Goal: Information Seeking & Learning: Learn about a topic

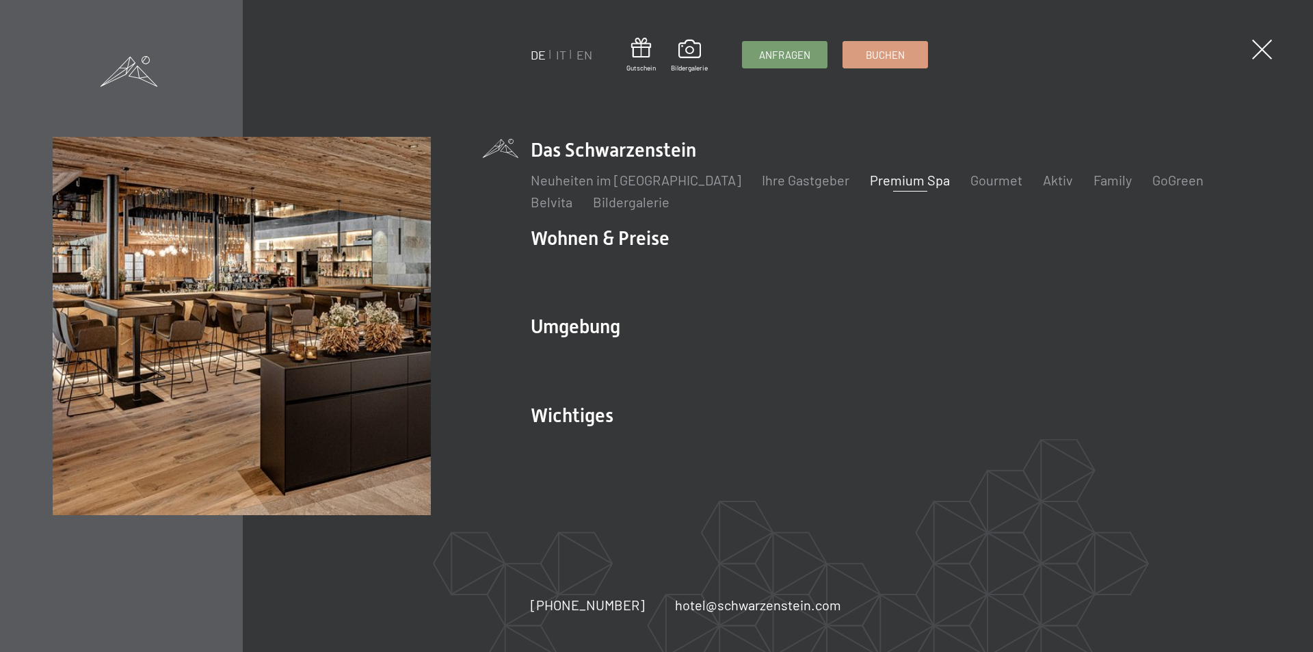
click at [870, 176] on link "Premium Spa" at bounding box center [910, 180] width 80 height 16
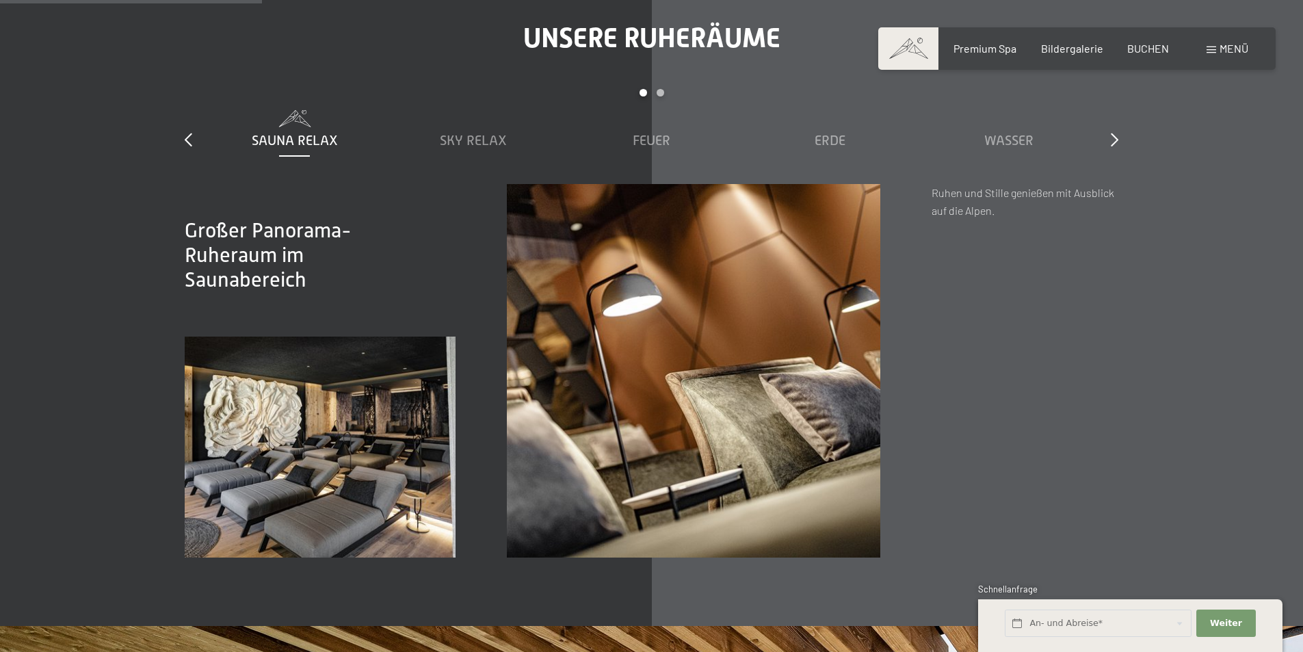
scroll to position [2120, 0]
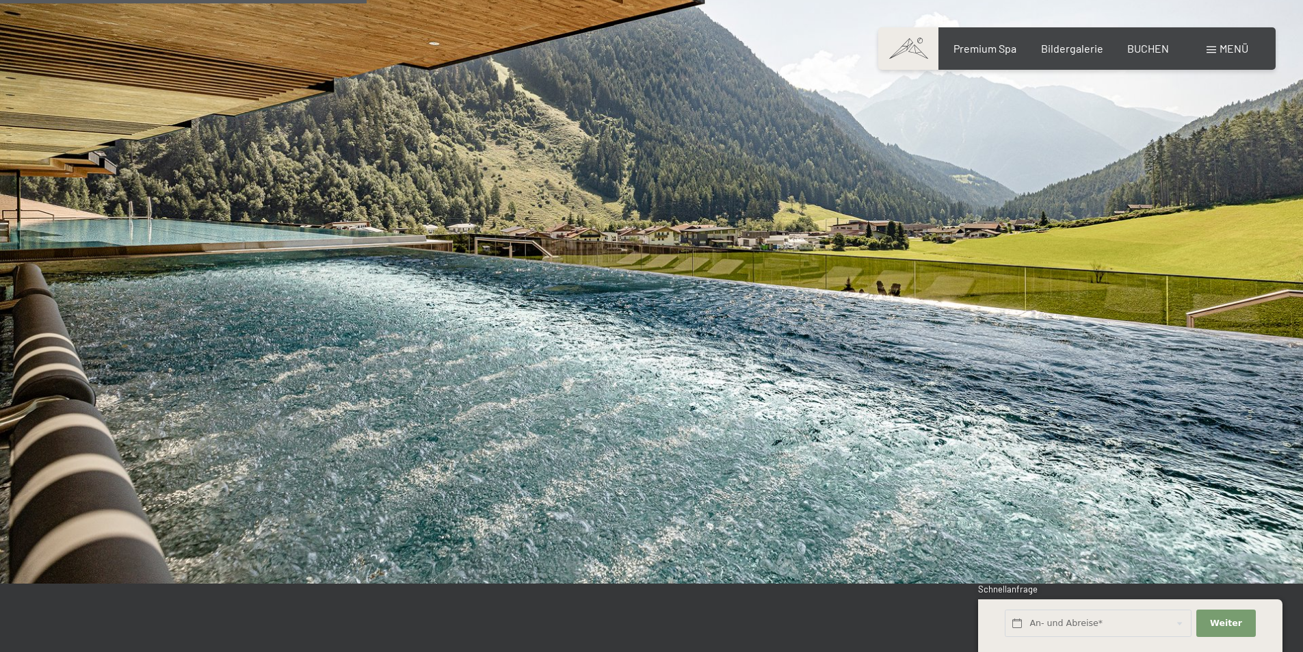
click at [1217, 44] on div "Menü" at bounding box center [1228, 48] width 42 height 15
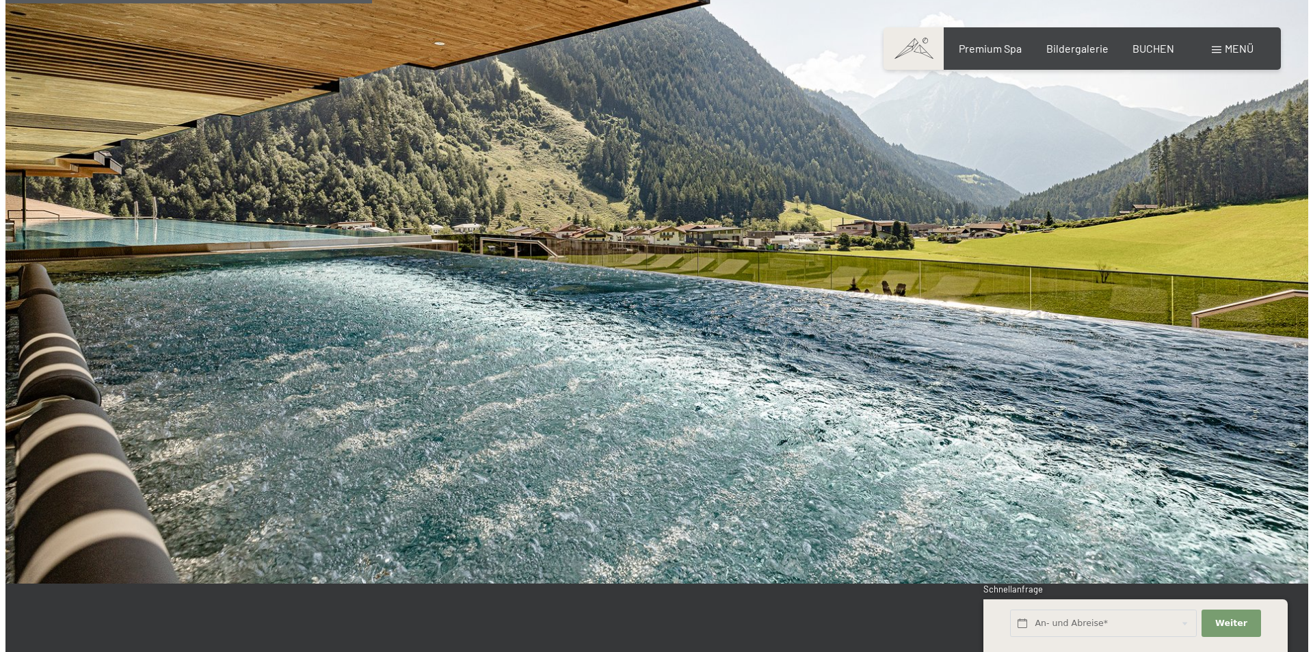
scroll to position [2880, 0]
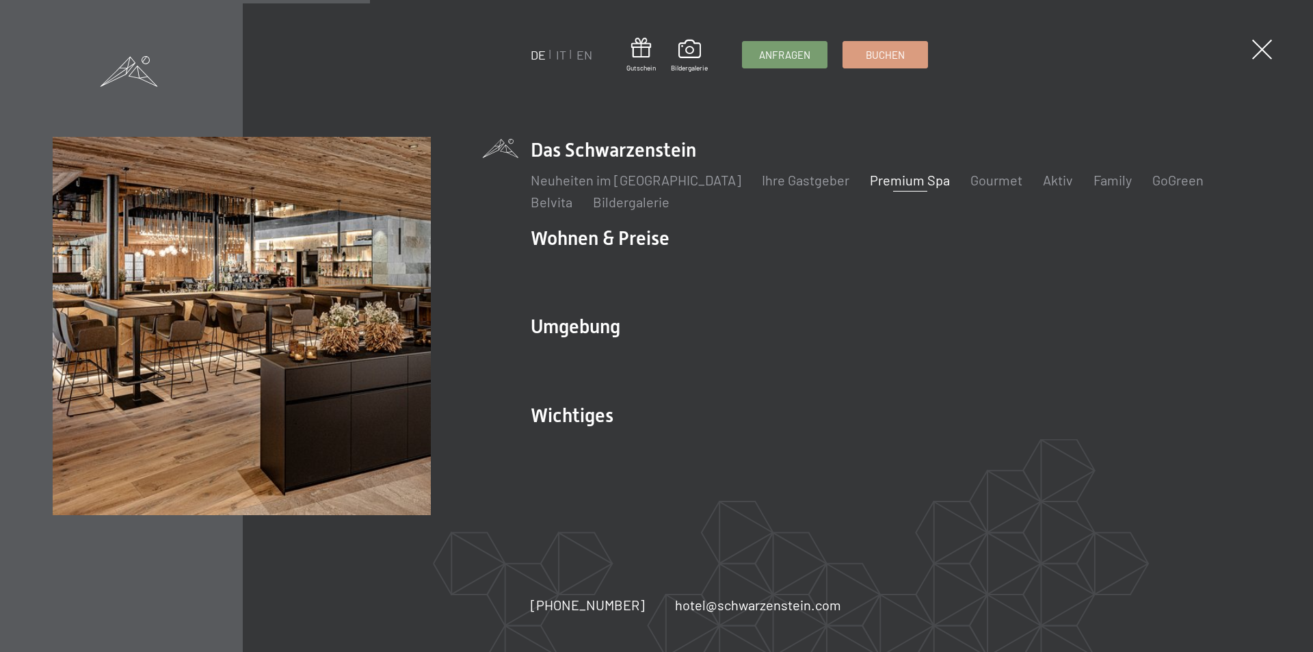
click at [894, 179] on link "Premium Spa" at bounding box center [910, 180] width 80 height 16
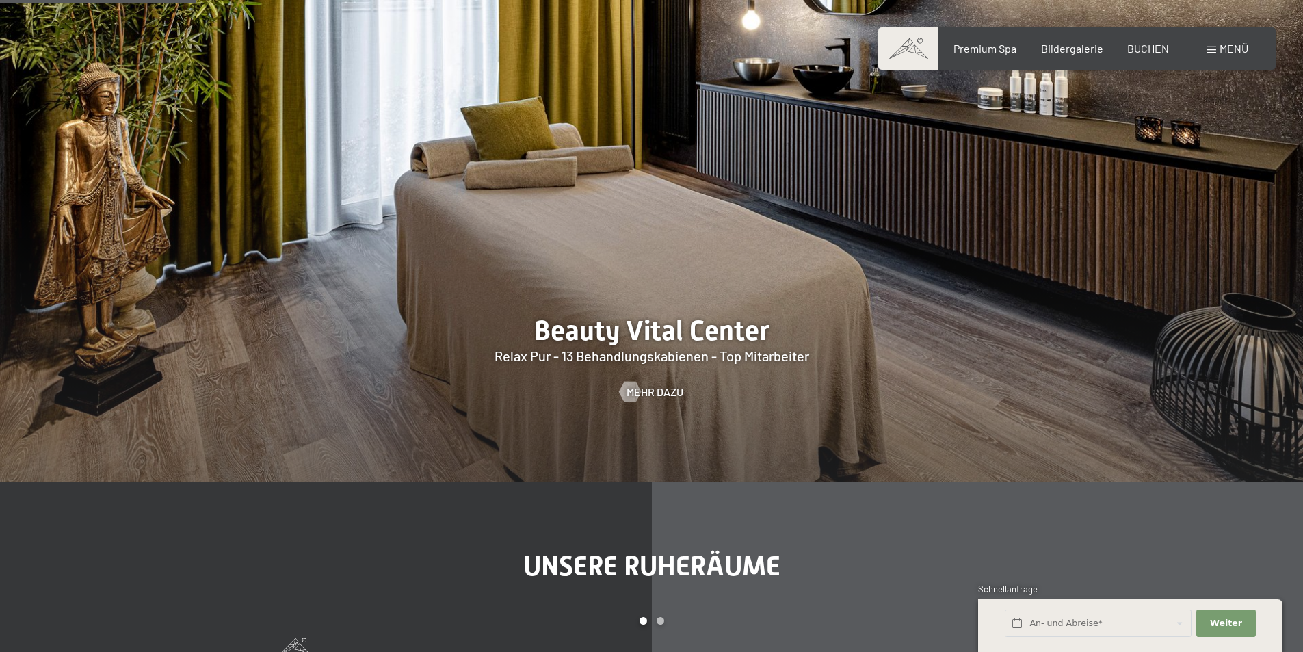
scroll to position [1573, 0]
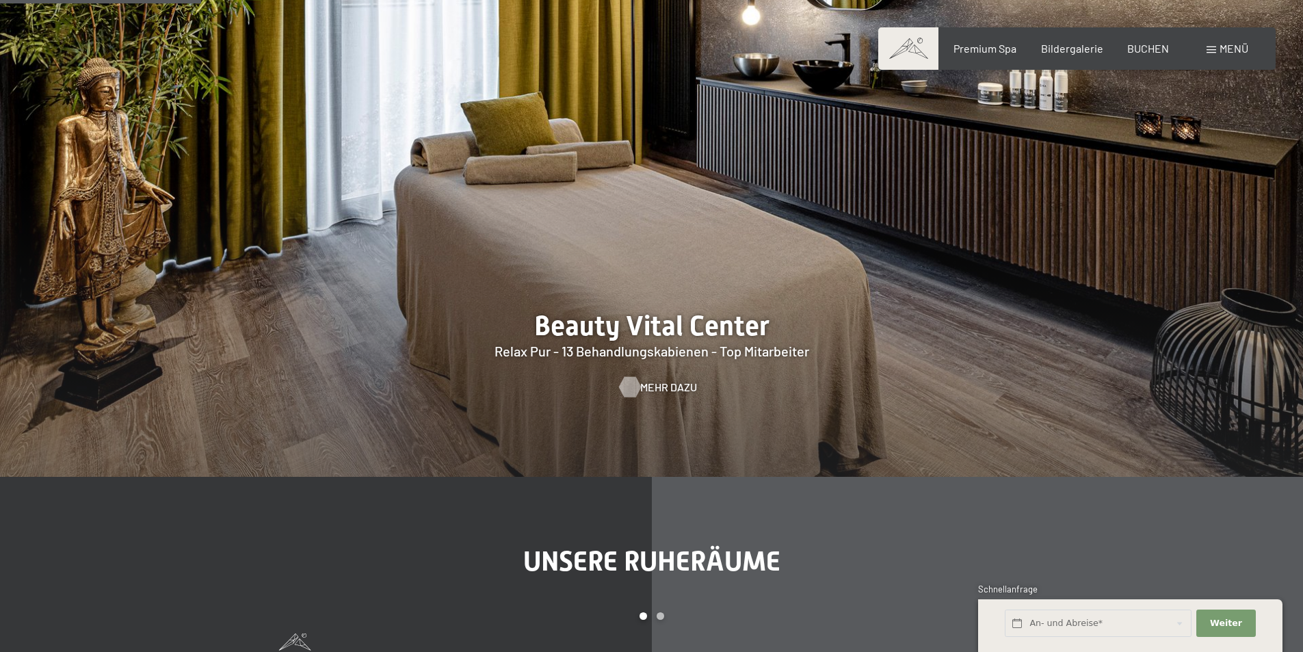
click at [653, 390] on span "Mehr dazu" at bounding box center [668, 387] width 57 height 15
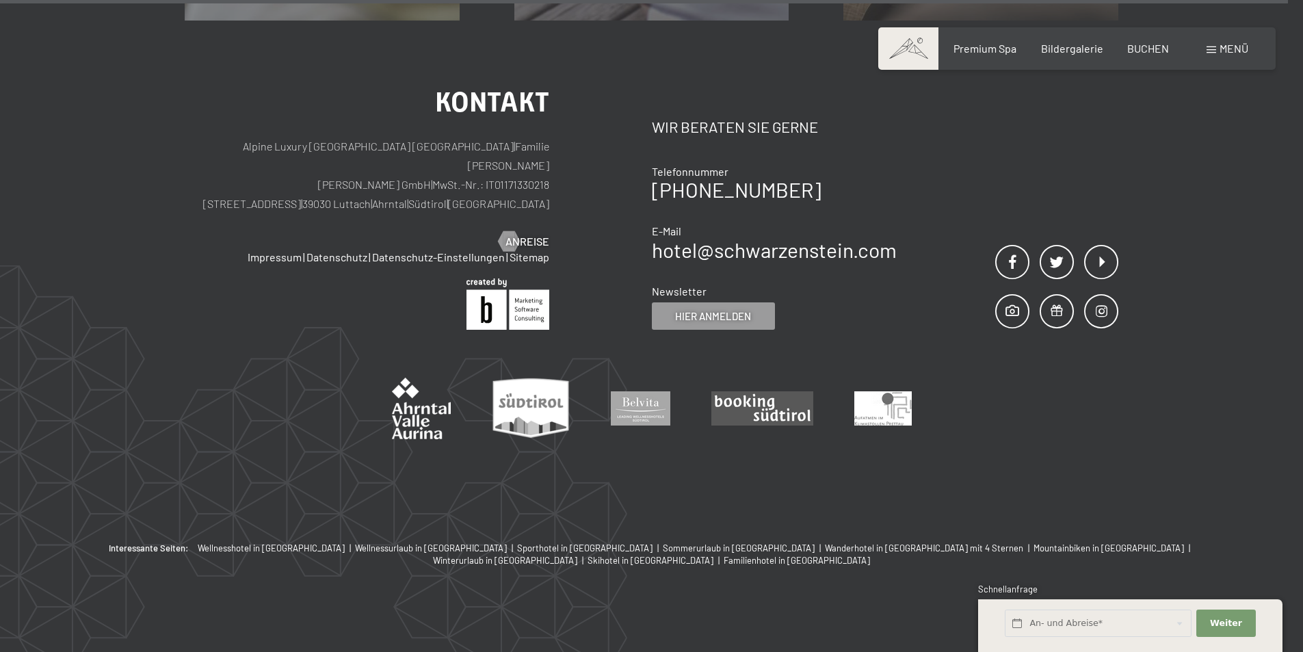
scroll to position [8821, 0]
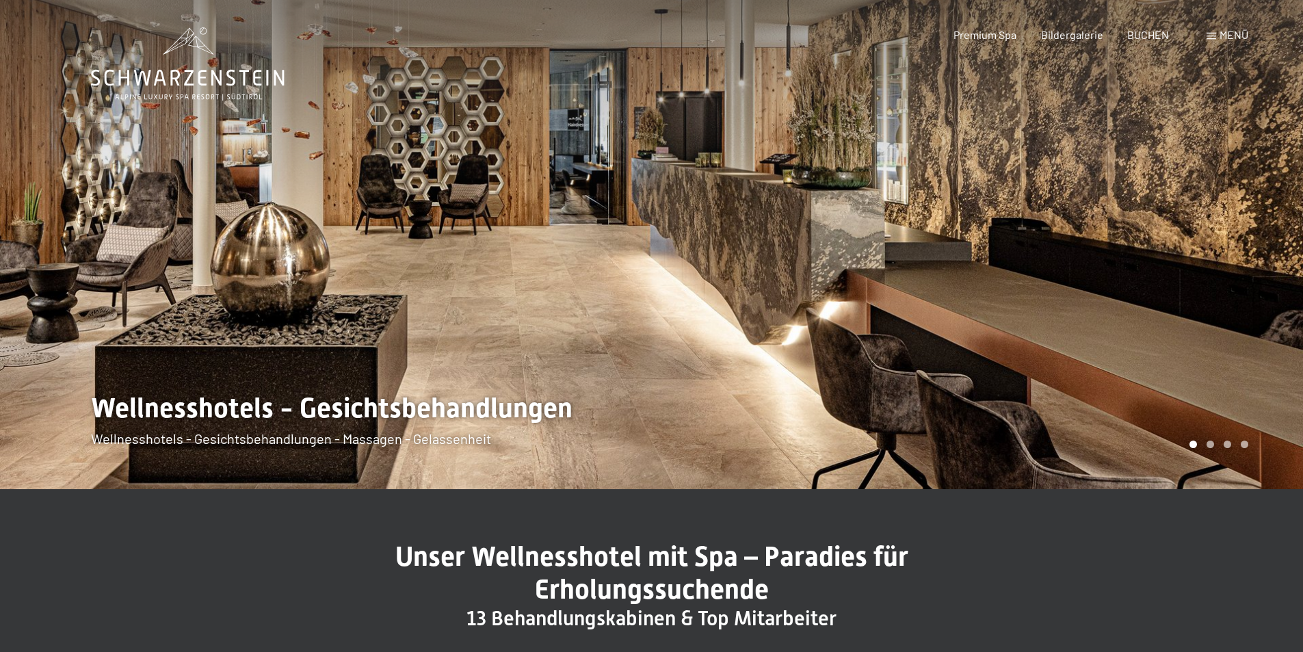
click at [1269, 278] on div at bounding box center [978, 244] width 652 height 489
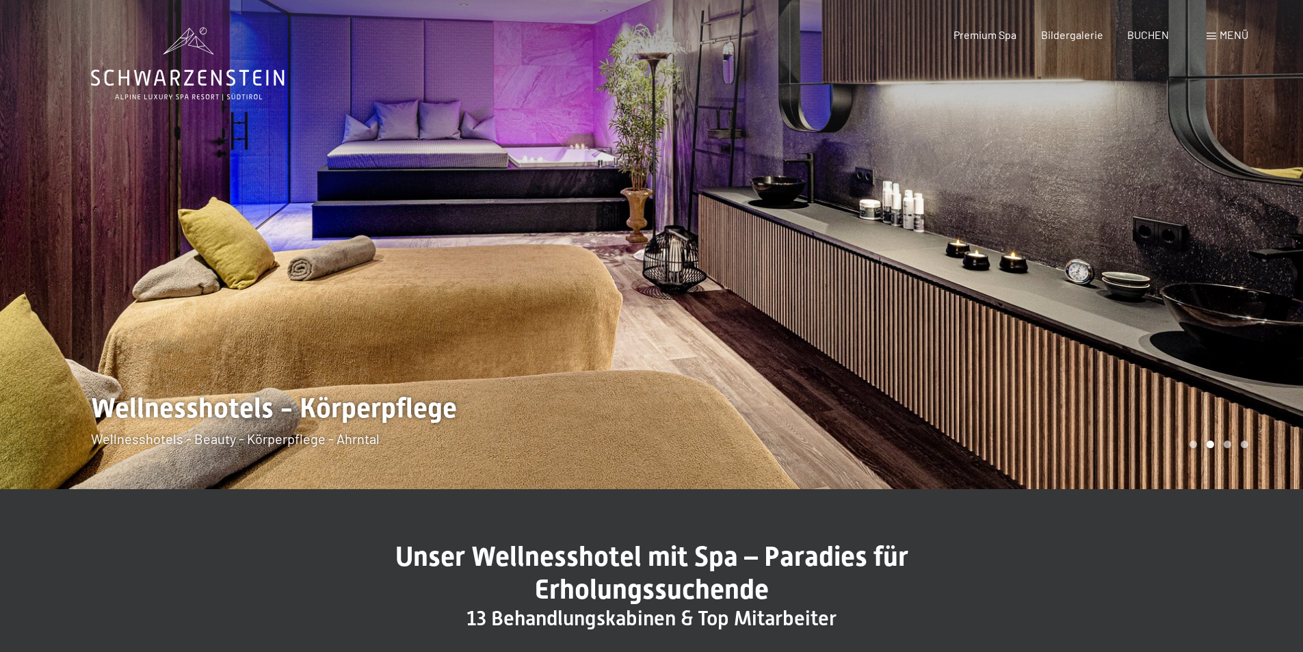
click at [1269, 278] on div at bounding box center [978, 244] width 652 height 489
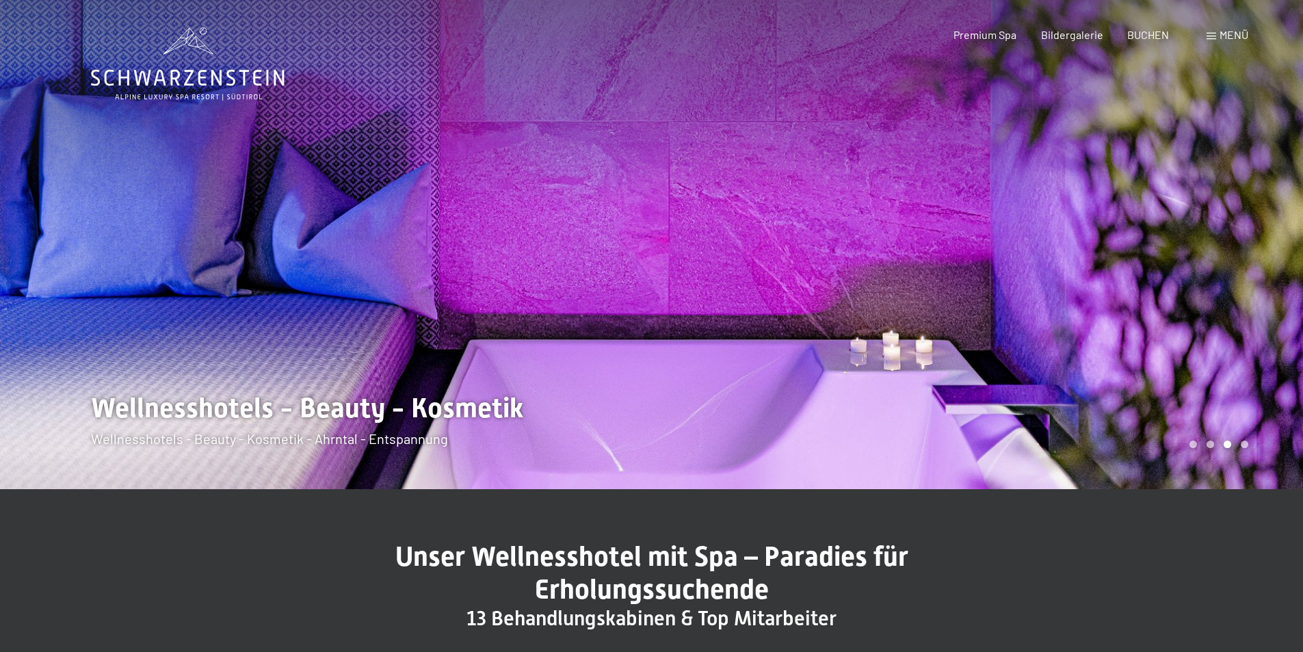
click at [1269, 278] on div at bounding box center [978, 244] width 652 height 489
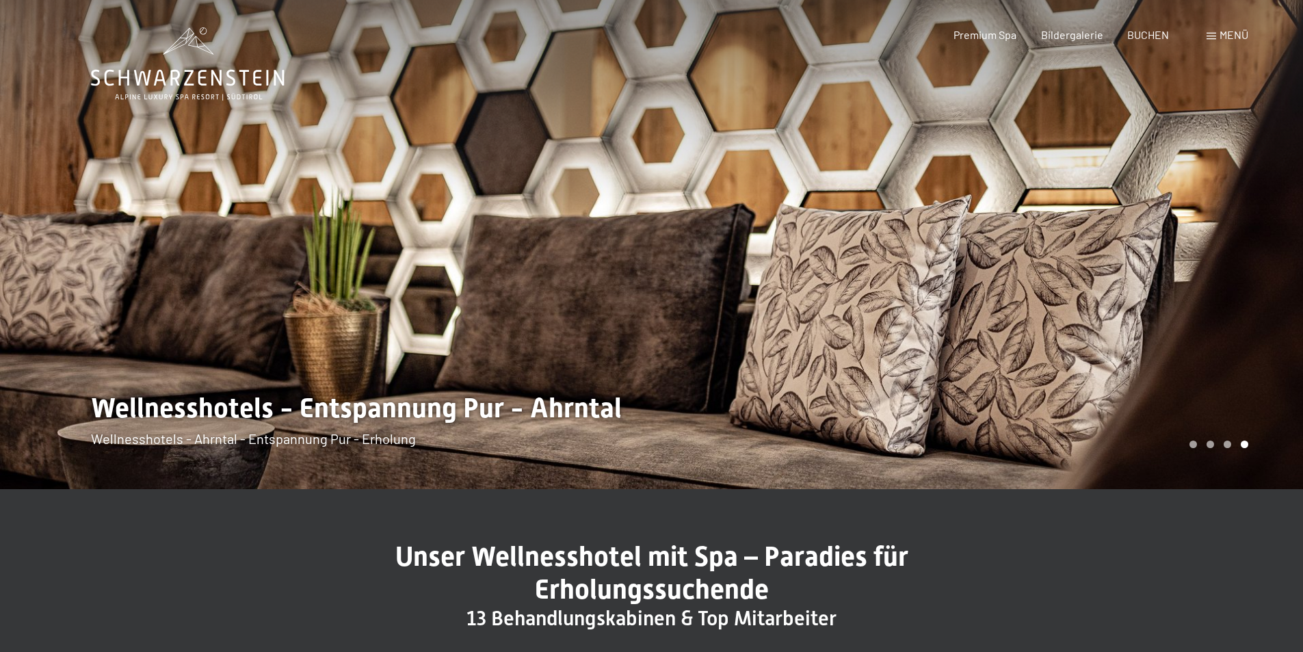
click at [1269, 278] on div at bounding box center [978, 244] width 652 height 489
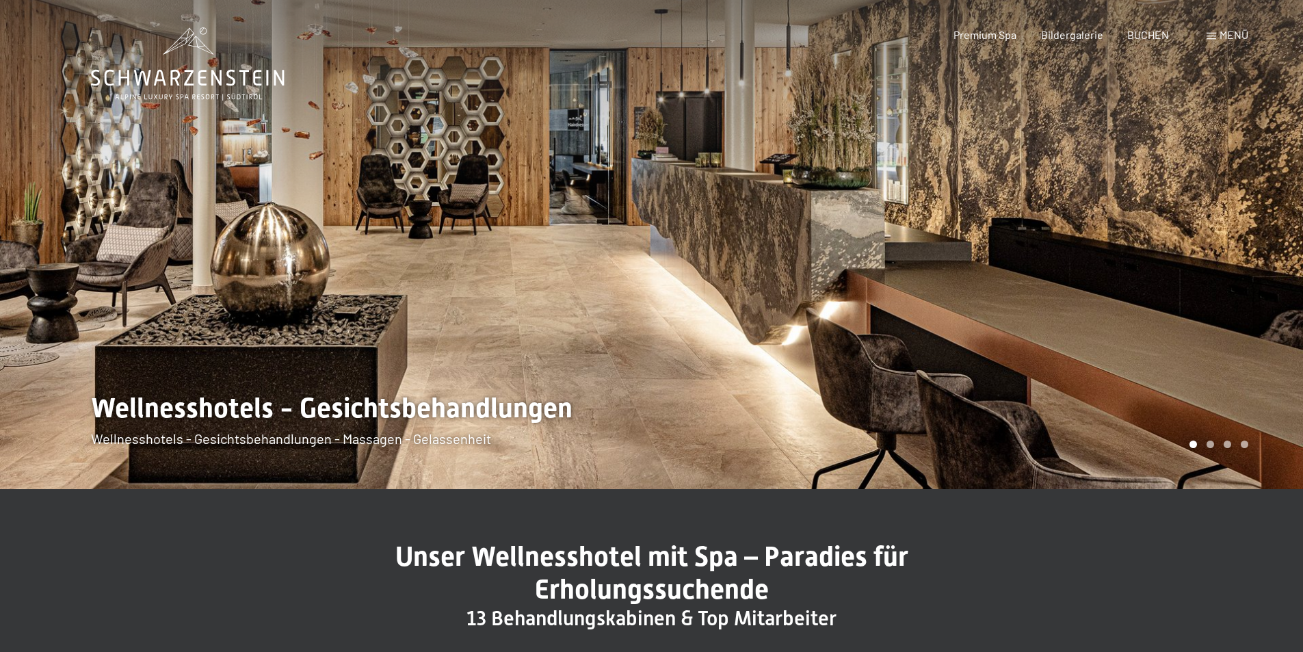
click at [1269, 278] on div at bounding box center [978, 244] width 652 height 489
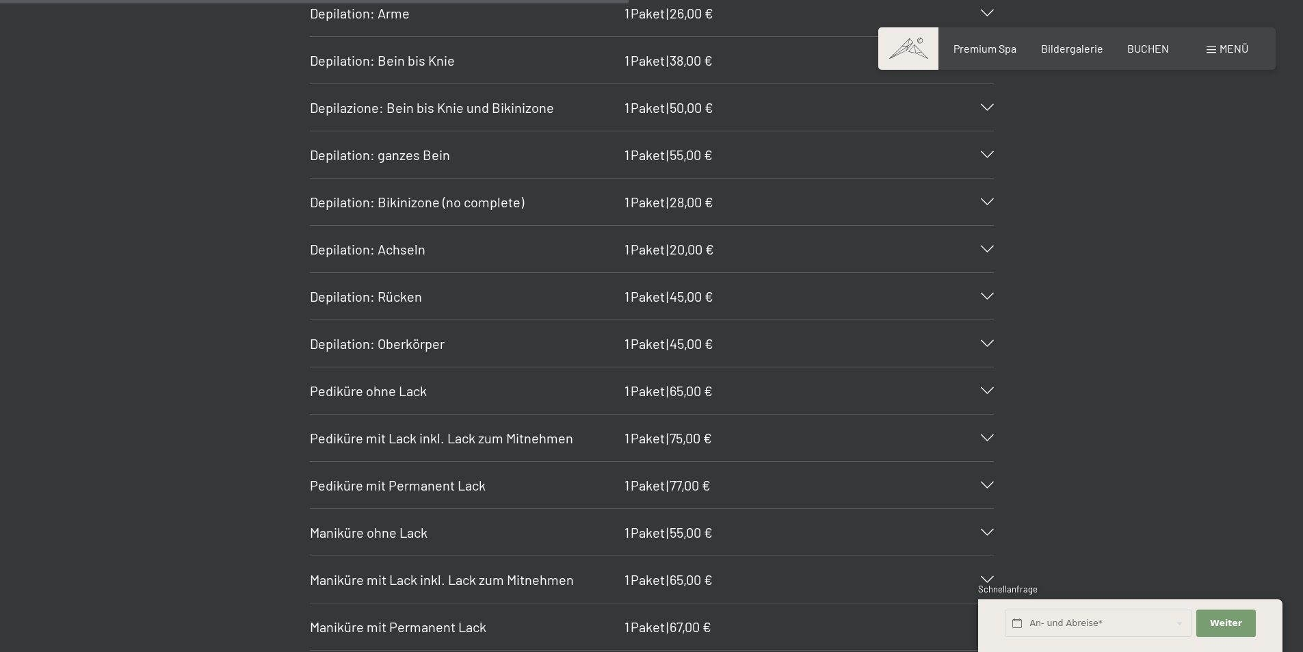
scroll to position [5335, 0]
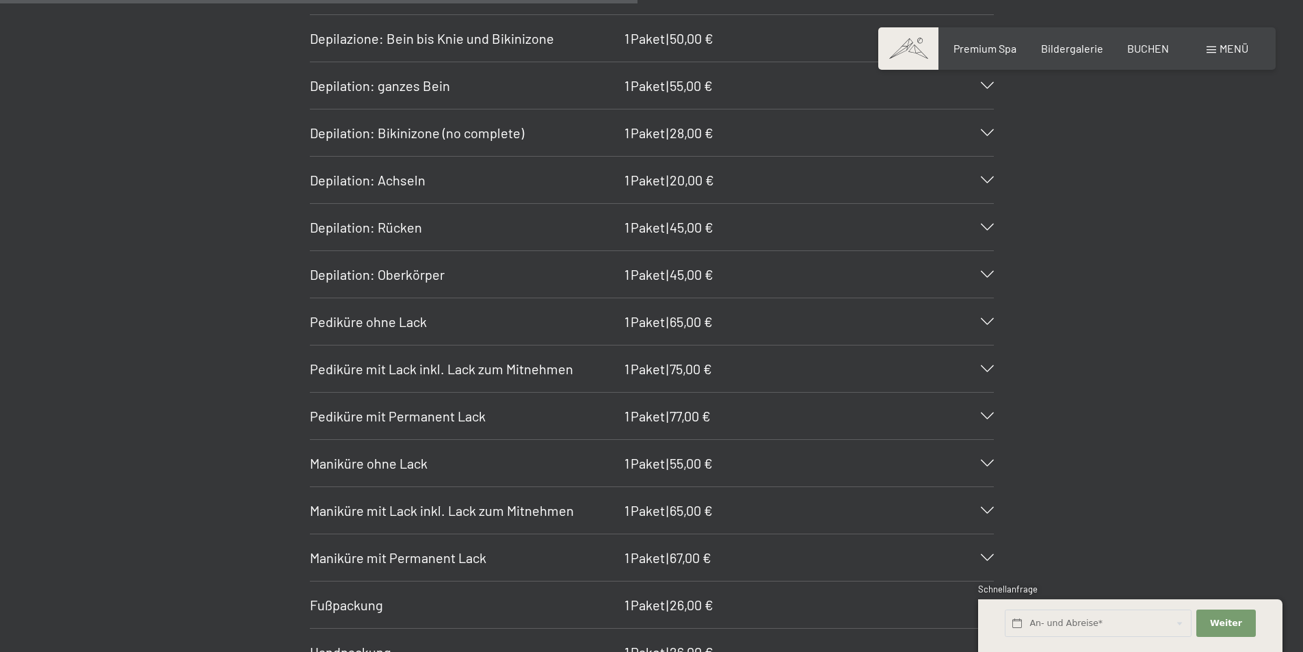
click at [989, 412] on div "Pediküre mit Permanent Lack 1 Paket | 77,00 €" at bounding box center [652, 416] width 684 height 47
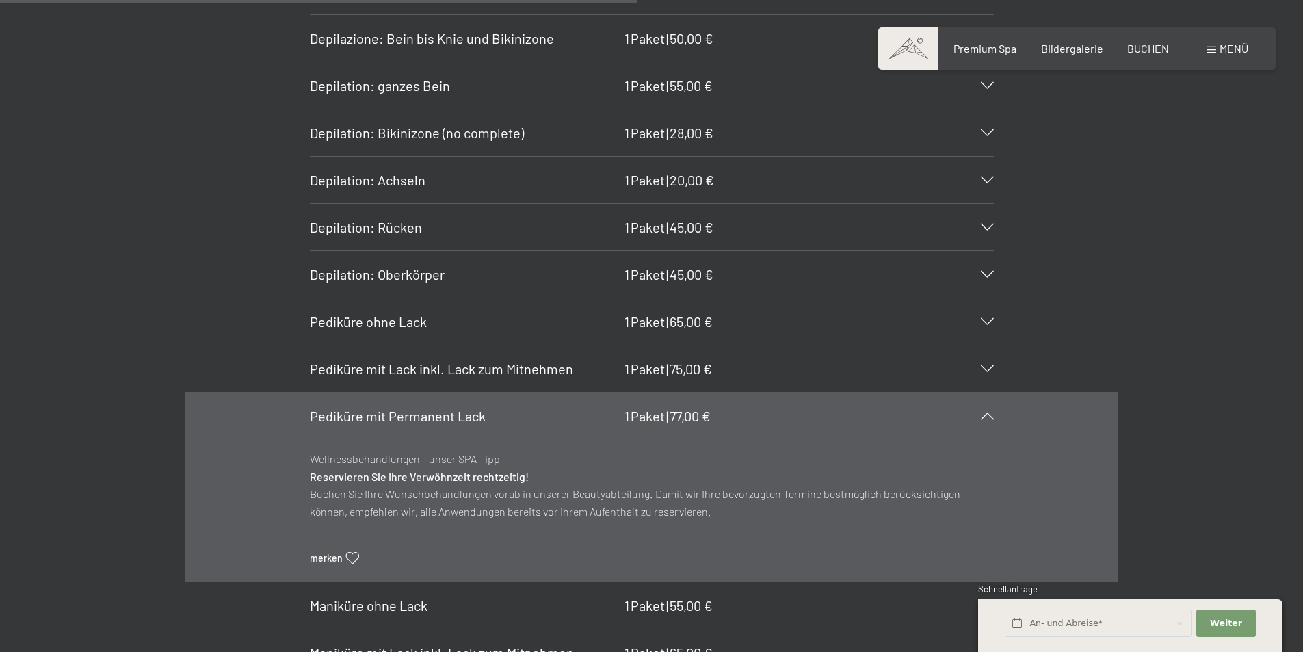
click at [991, 414] on icon at bounding box center [987, 415] width 13 height 7
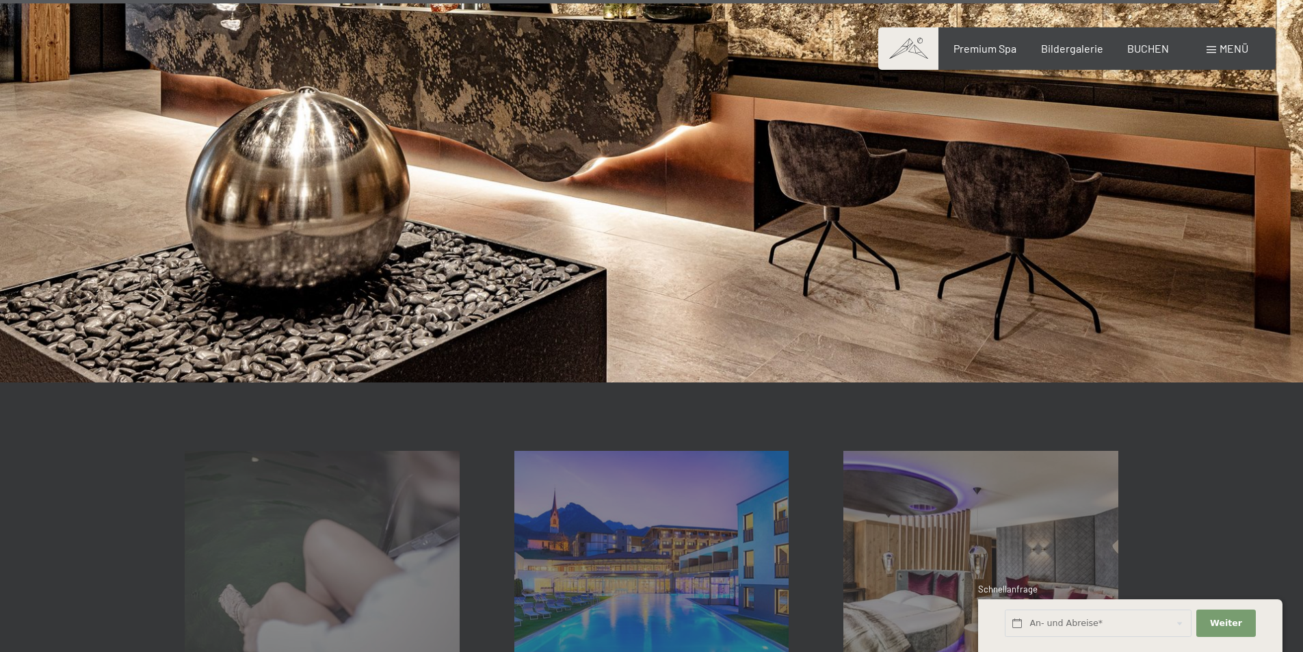
scroll to position [10260, 0]
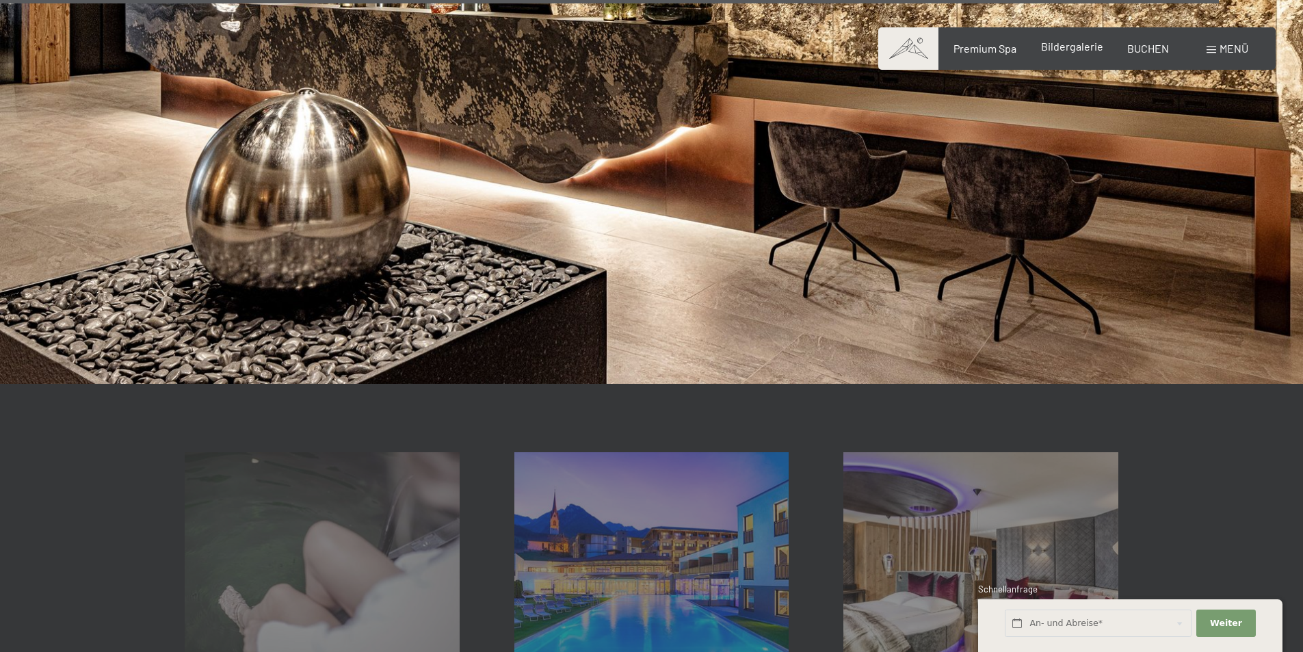
click at [1083, 48] on span "Bildergalerie" at bounding box center [1072, 46] width 62 height 13
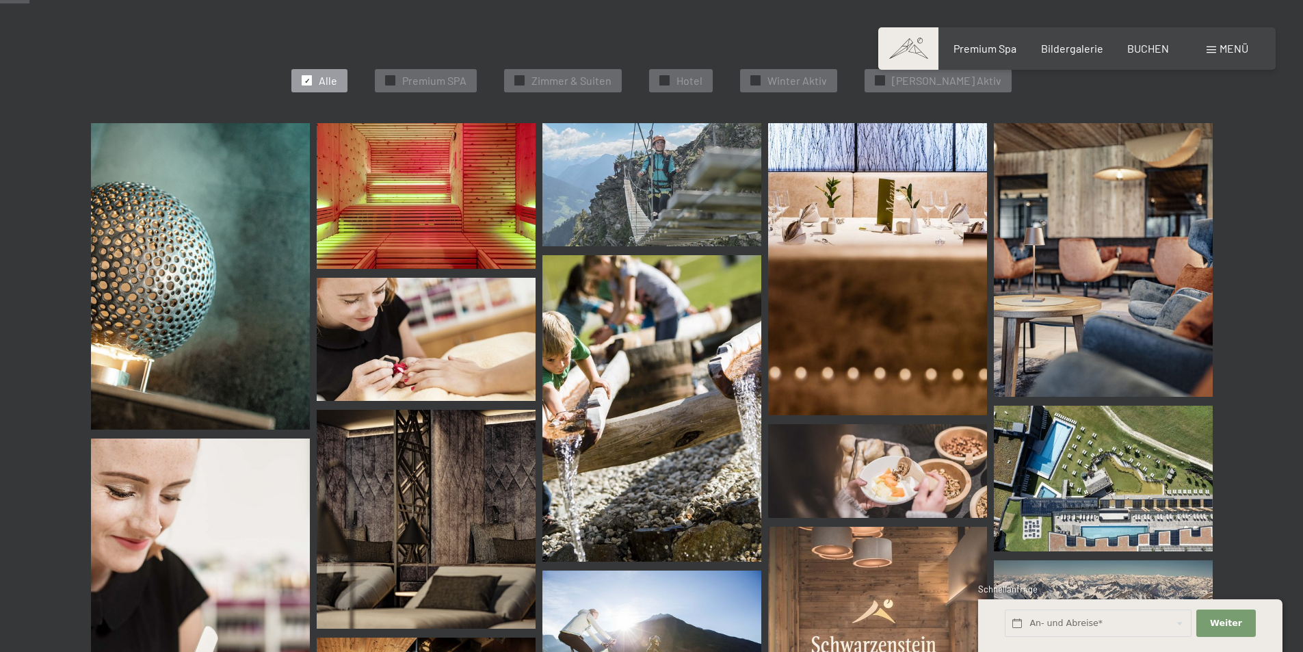
scroll to position [410, 0]
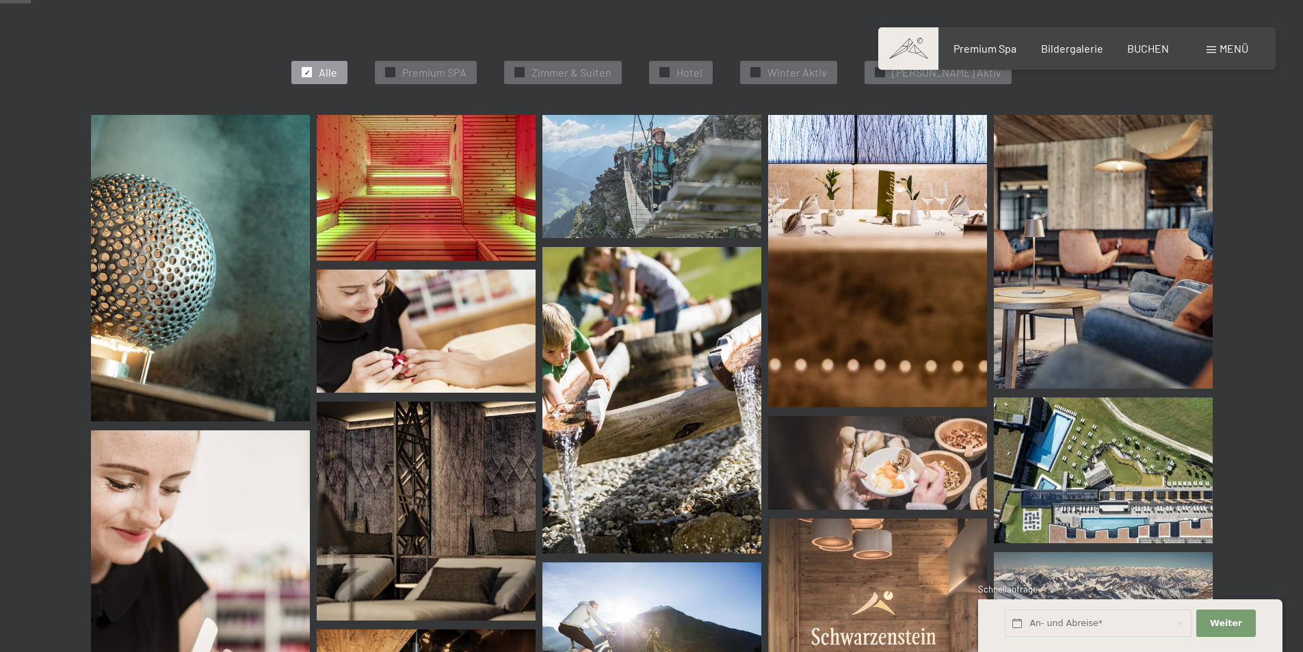
click at [419, 321] on img at bounding box center [426, 330] width 219 height 123
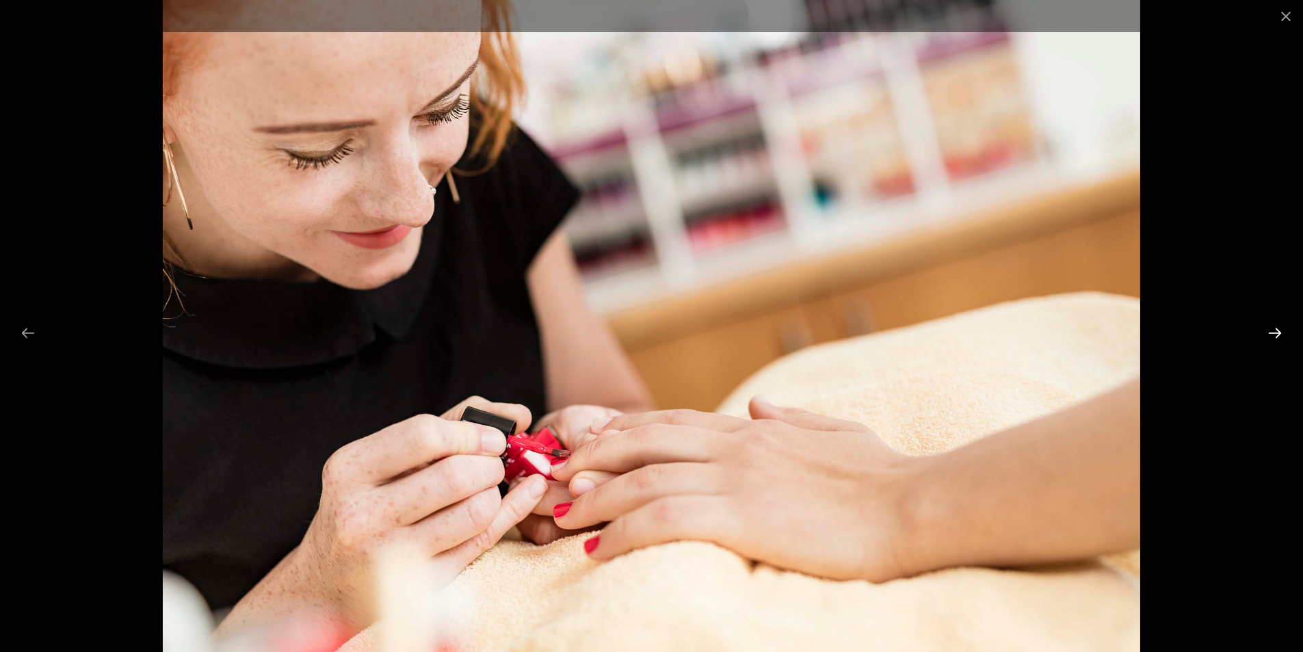
click at [1272, 330] on button "Next slide" at bounding box center [1275, 332] width 29 height 27
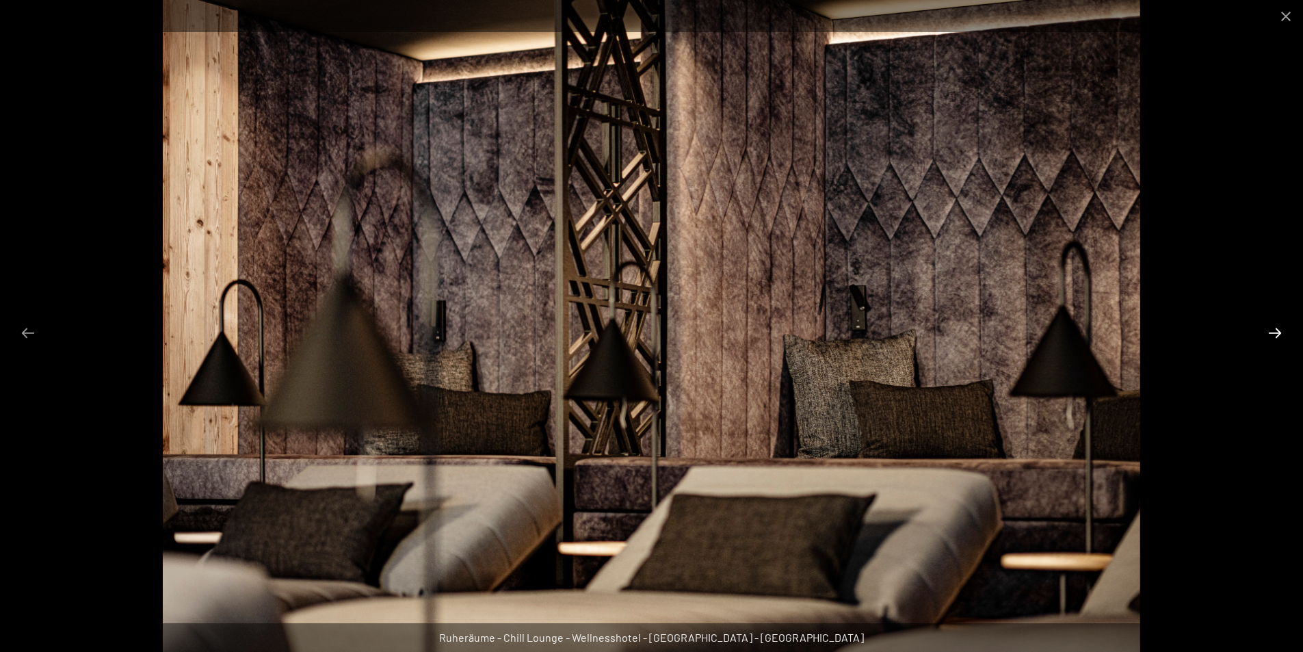
click at [1272, 330] on button "Next slide" at bounding box center [1275, 332] width 29 height 27
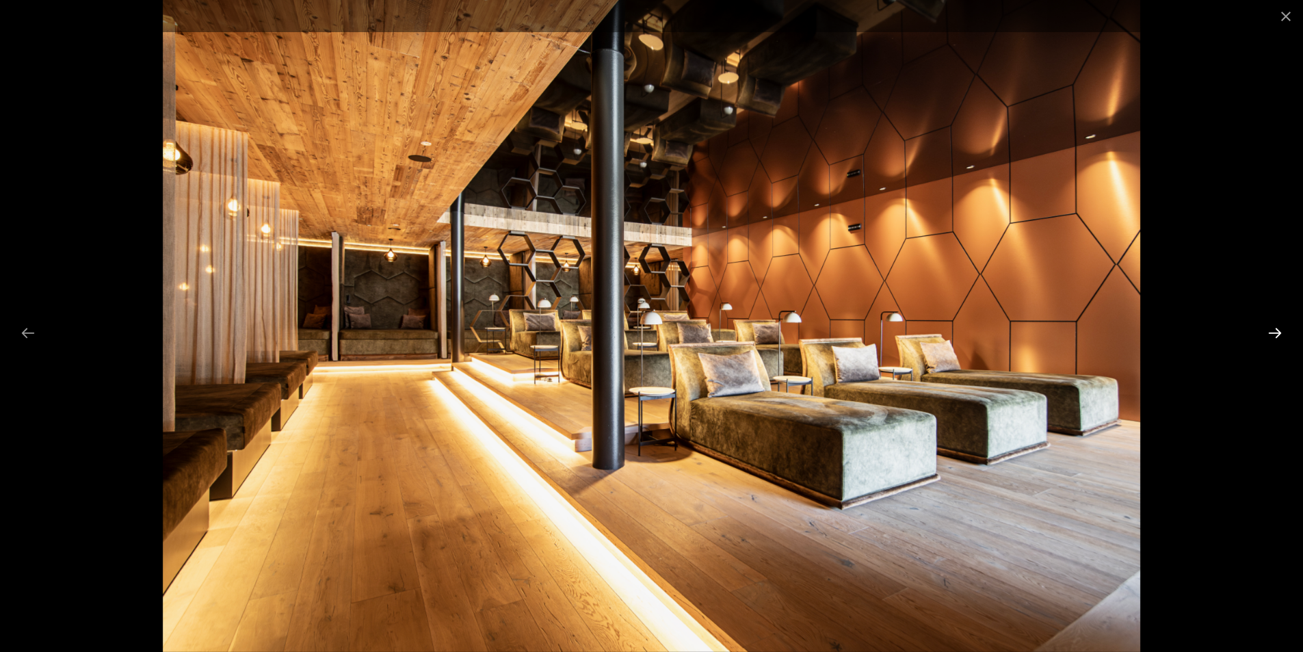
click at [1272, 330] on button "Next slide" at bounding box center [1275, 332] width 29 height 27
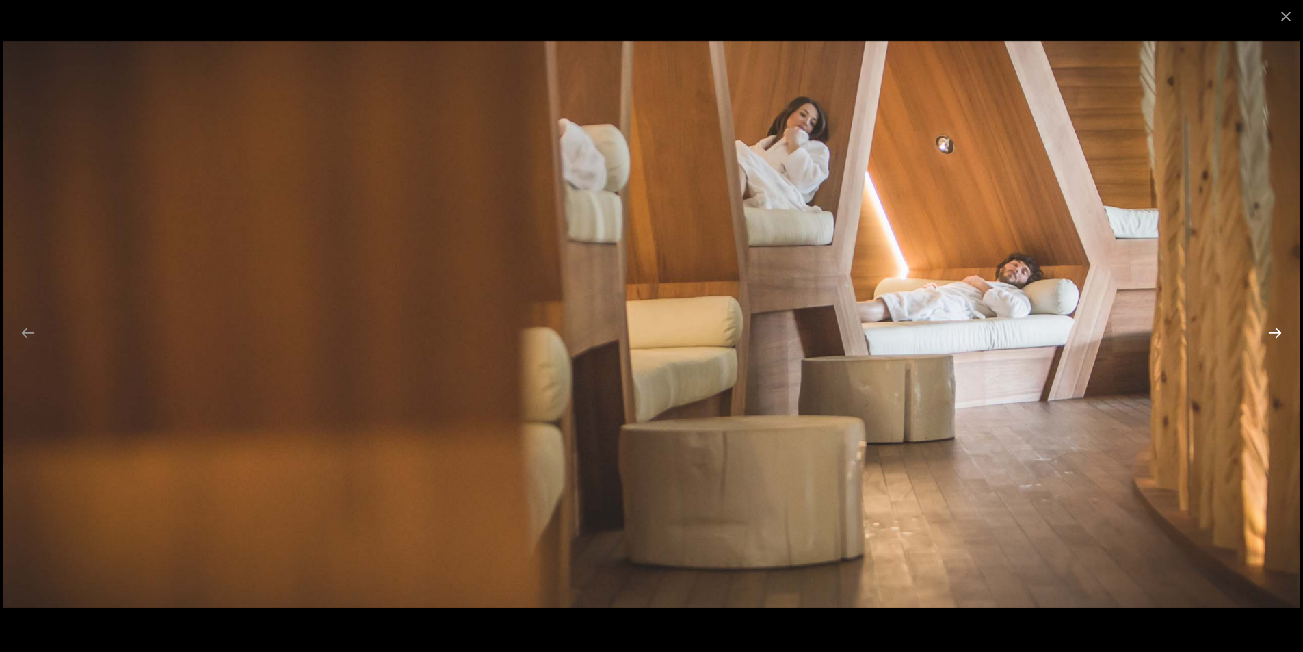
click at [1272, 330] on button "Next slide" at bounding box center [1275, 332] width 29 height 27
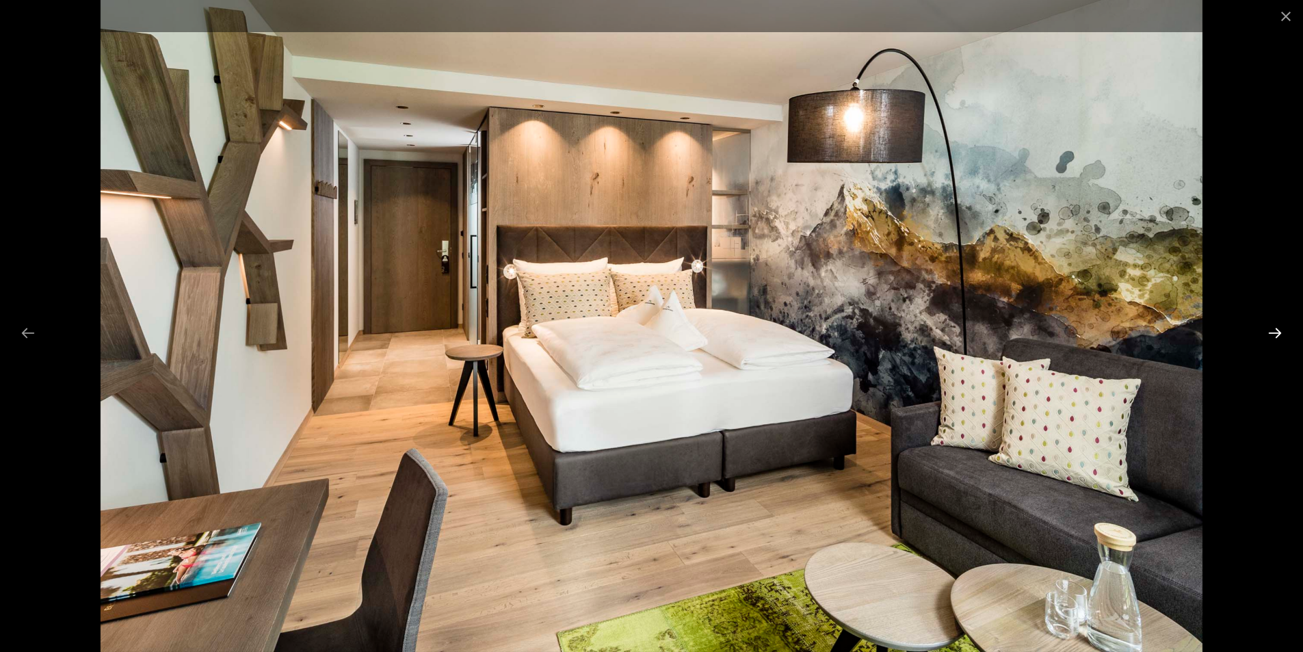
click at [1272, 330] on button "Next slide" at bounding box center [1275, 332] width 29 height 27
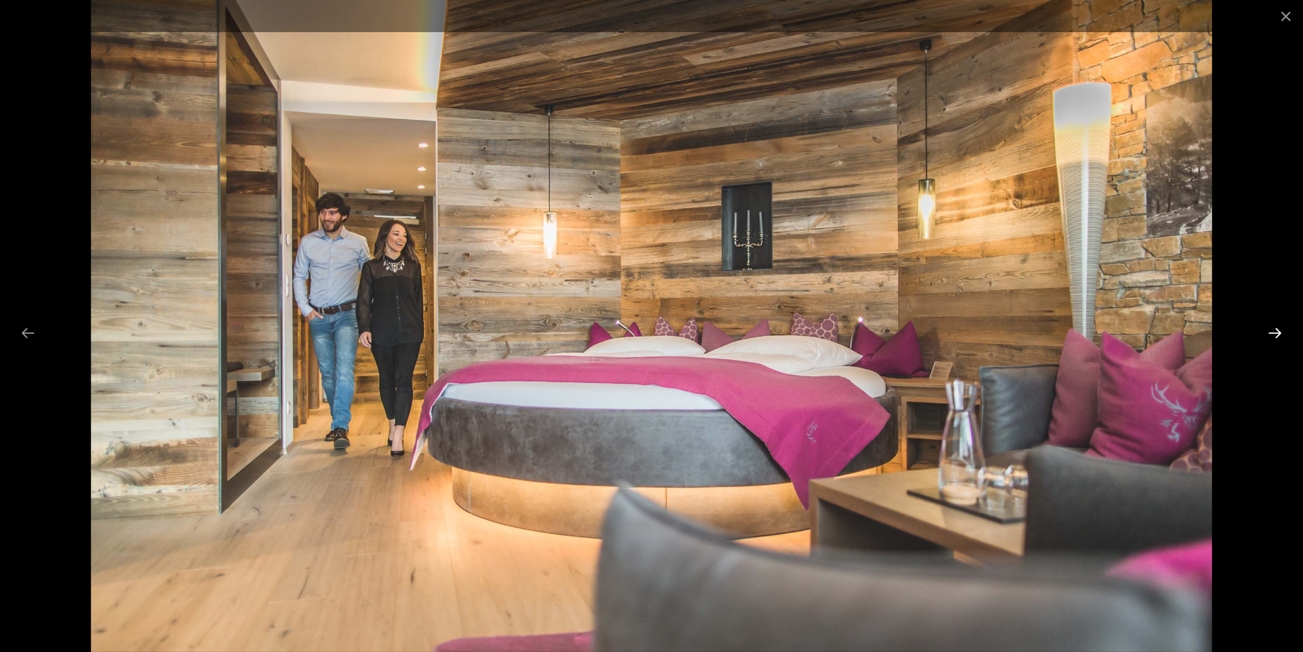
click at [1272, 330] on button "Next slide" at bounding box center [1275, 332] width 29 height 27
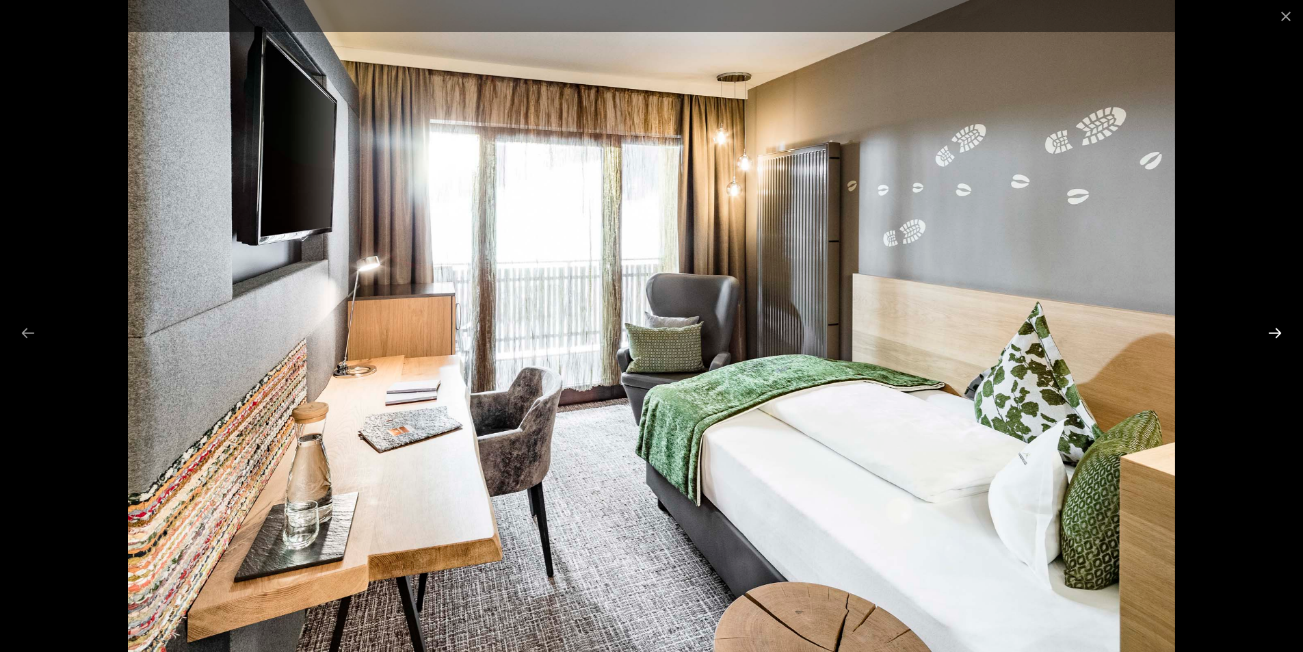
click at [1272, 330] on button "Next slide" at bounding box center [1275, 332] width 29 height 27
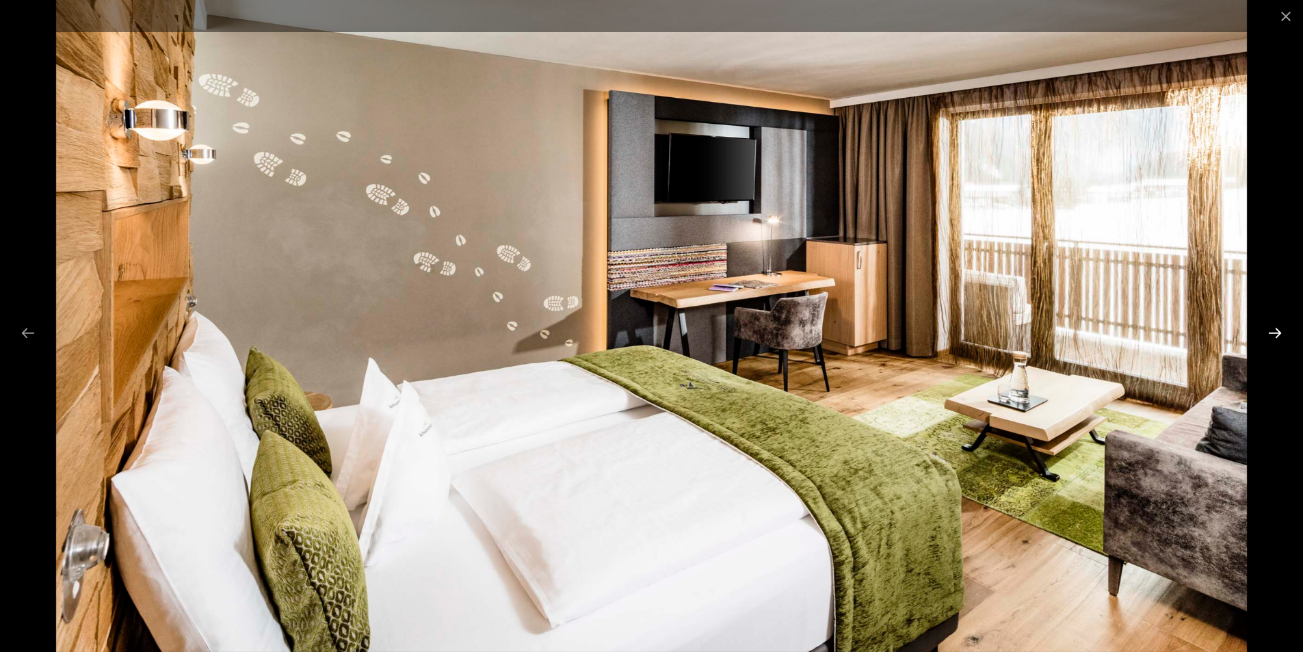
click at [1272, 330] on button "Next slide" at bounding box center [1275, 332] width 29 height 27
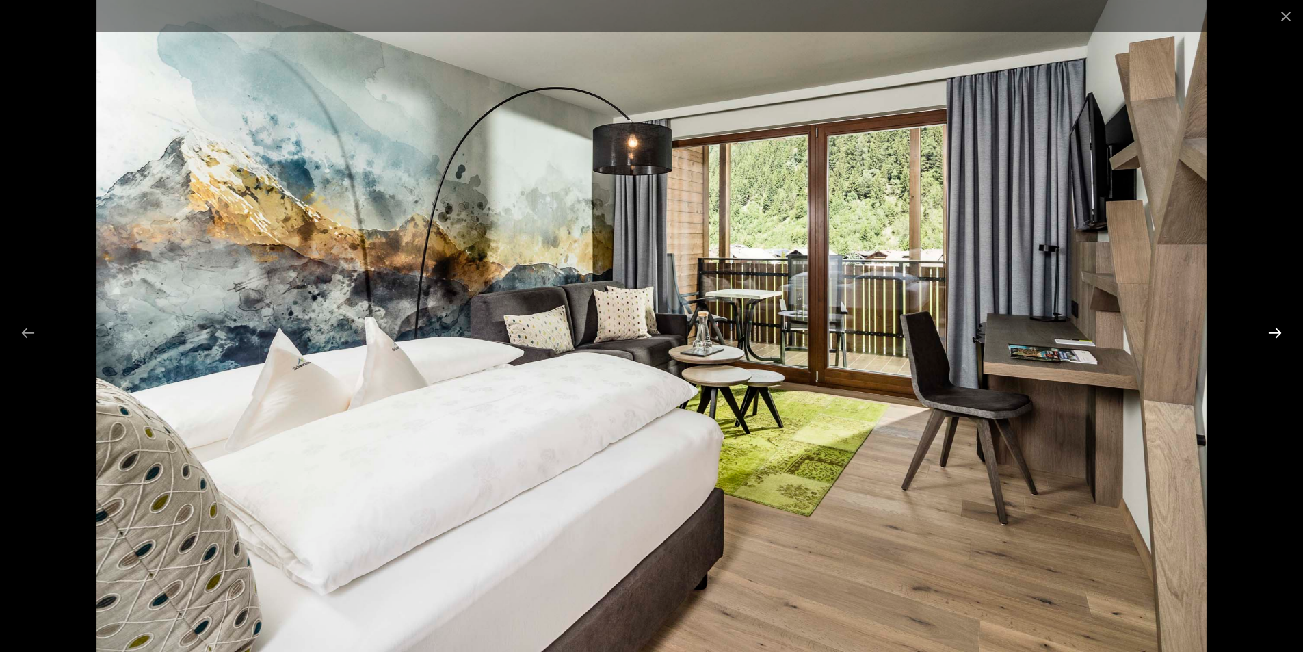
click at [1272, 330] on button "Next slide" at bounding box center [1275, 332] width 29 height 27
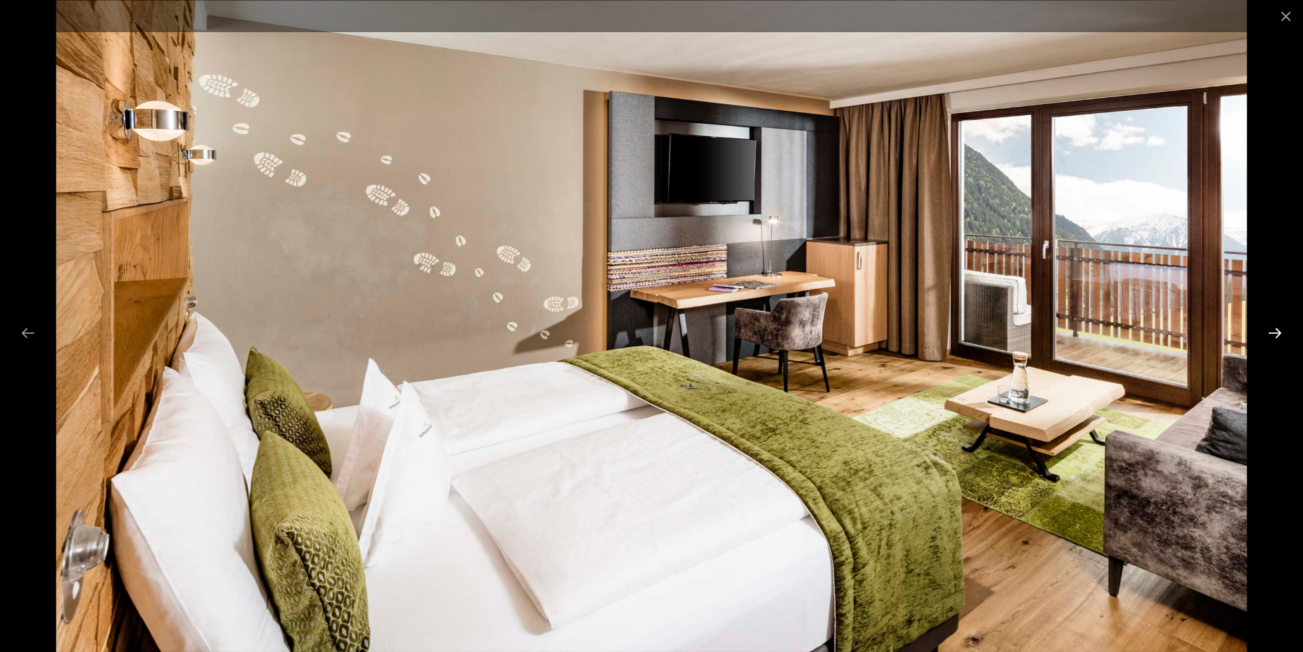
click at [1272, 330] on button "Next slide" at bounding box center [1275, 332] width 29 height 27
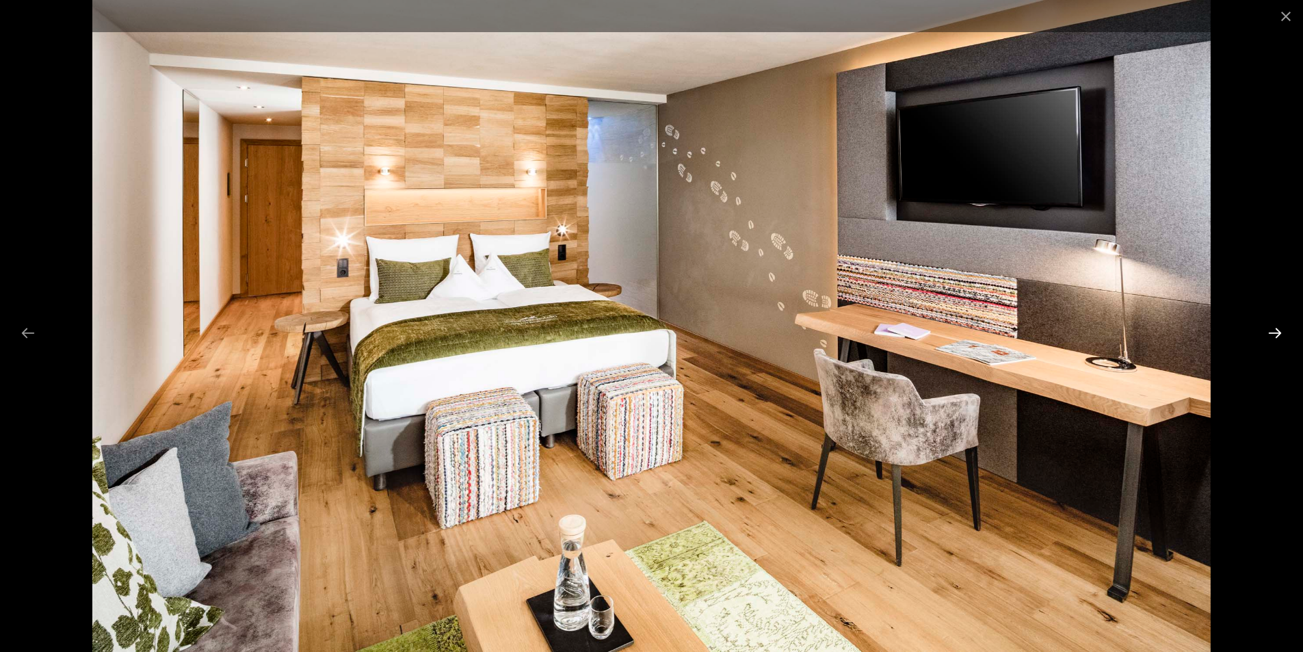
click at [1272, 330] on button "Next slide" at bounding box center [1275, 332] width 29 height 27
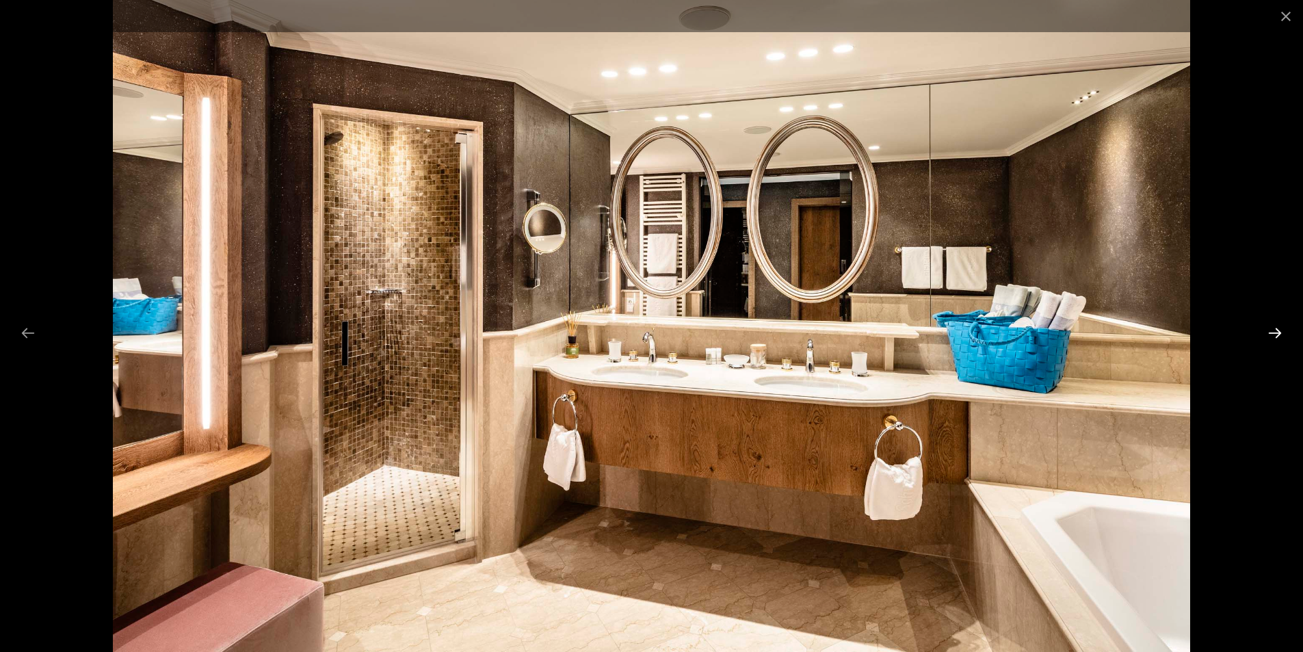
click at [1276, 333] on button "Next slide" at bounding box center [1275, 332] width 29 height 27
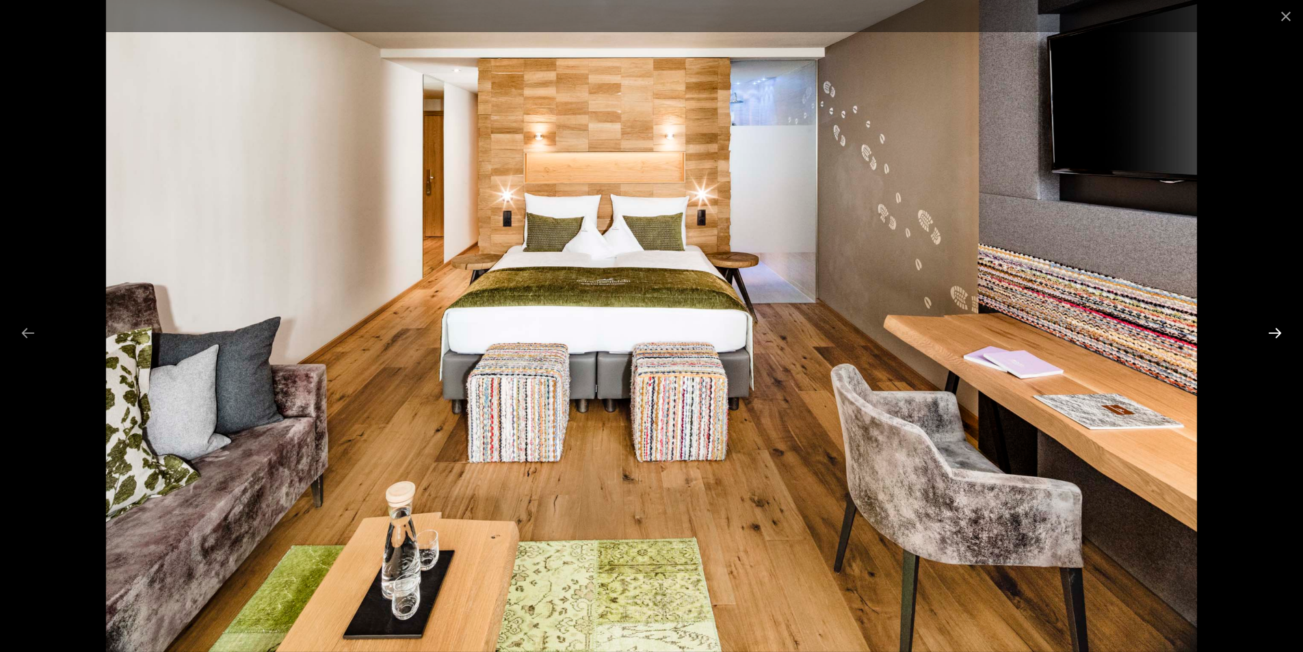
click at [1276, 333] on button "Next slide" at bounding box center [1275, 332] width 29 height 27
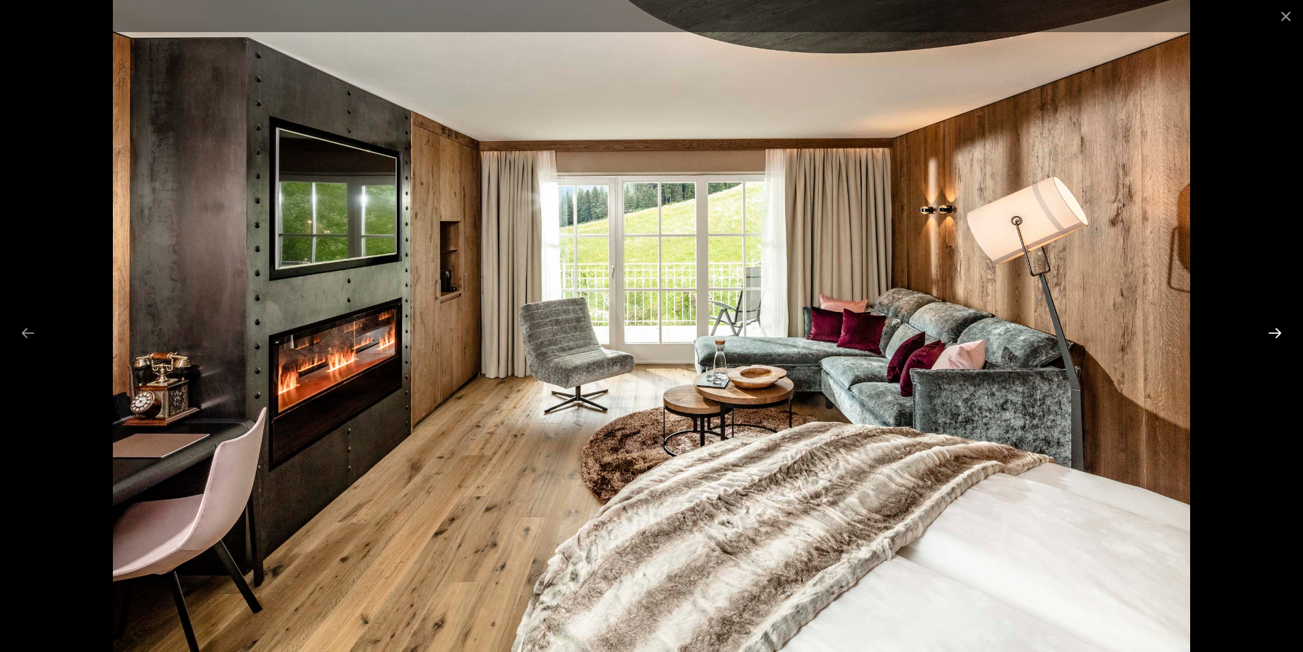
click at [1276, 333] on button "Next slide" at bounding box center [1275, 332] width 29 height 27
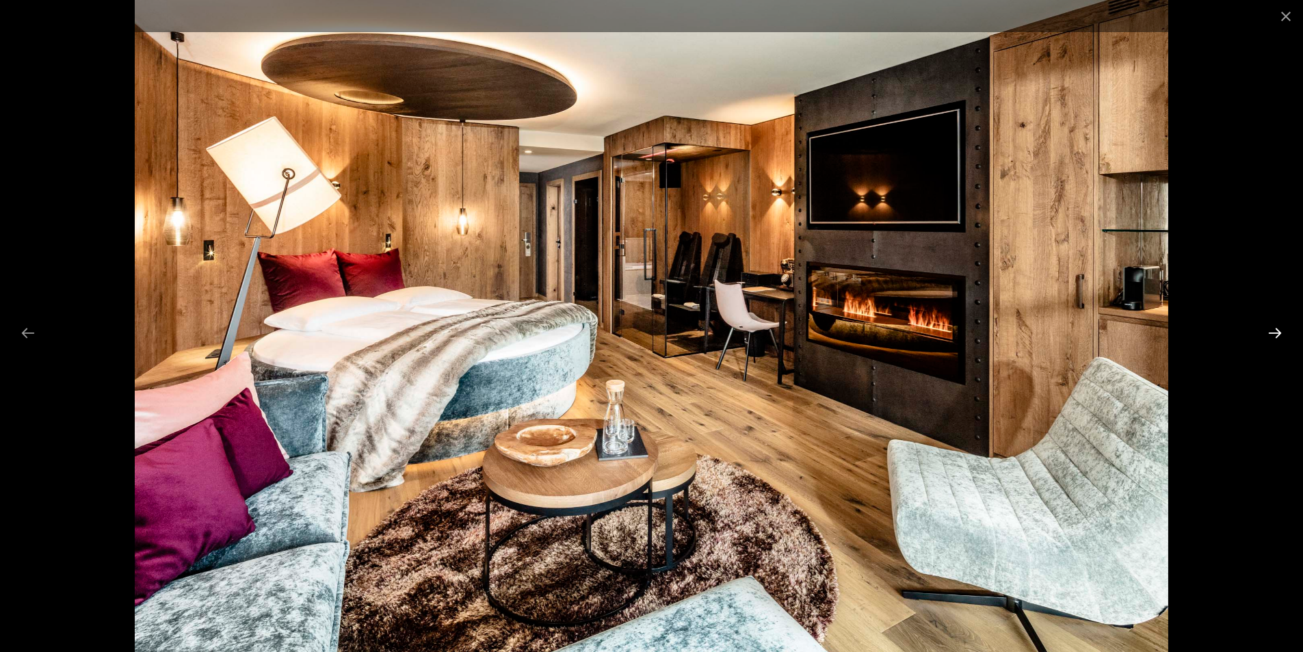
click at [1276, 333] on button "Next slide" at bounding box center [1275, 332] width 29 height 27
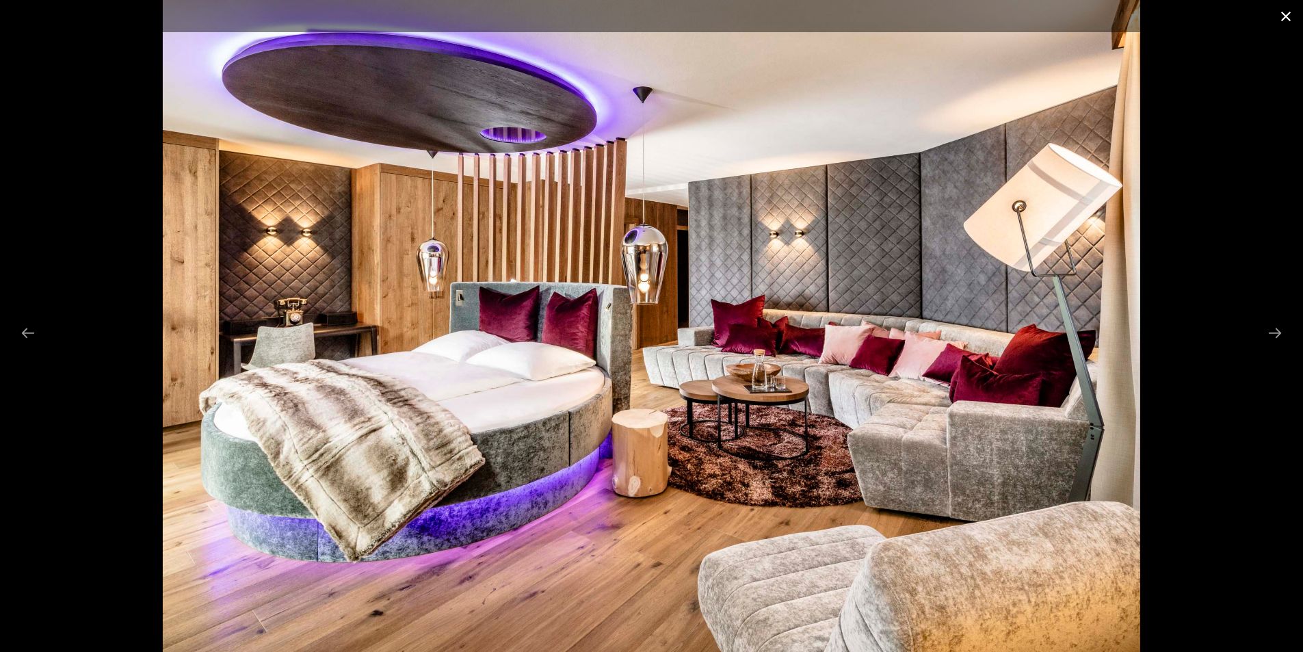
drag, startPoint x: 1287, startPoint y: 10, endPoint x: 1226, endPoint y: 45, distance: 70.2
click at [1287, 10] on button "Close gallery" at bounding box center [1286, 16] width 34 height 32
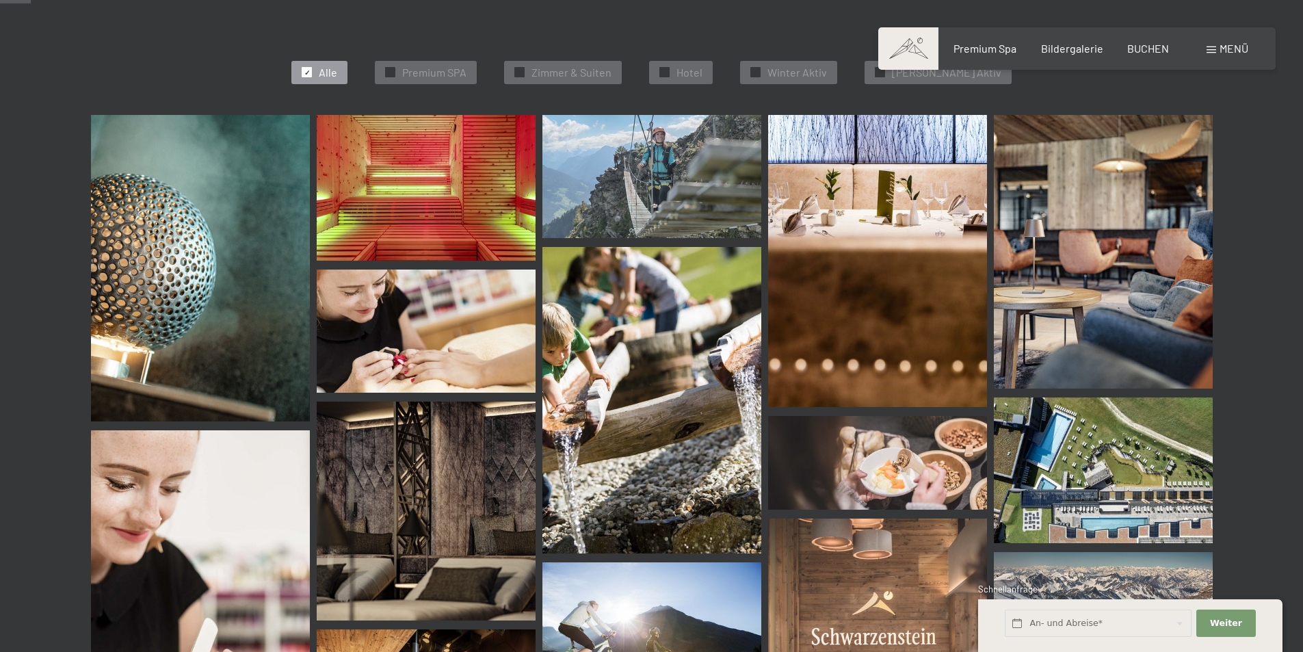
click at [250, 534] on img at bounding box center [200, 594] width 219 height 328
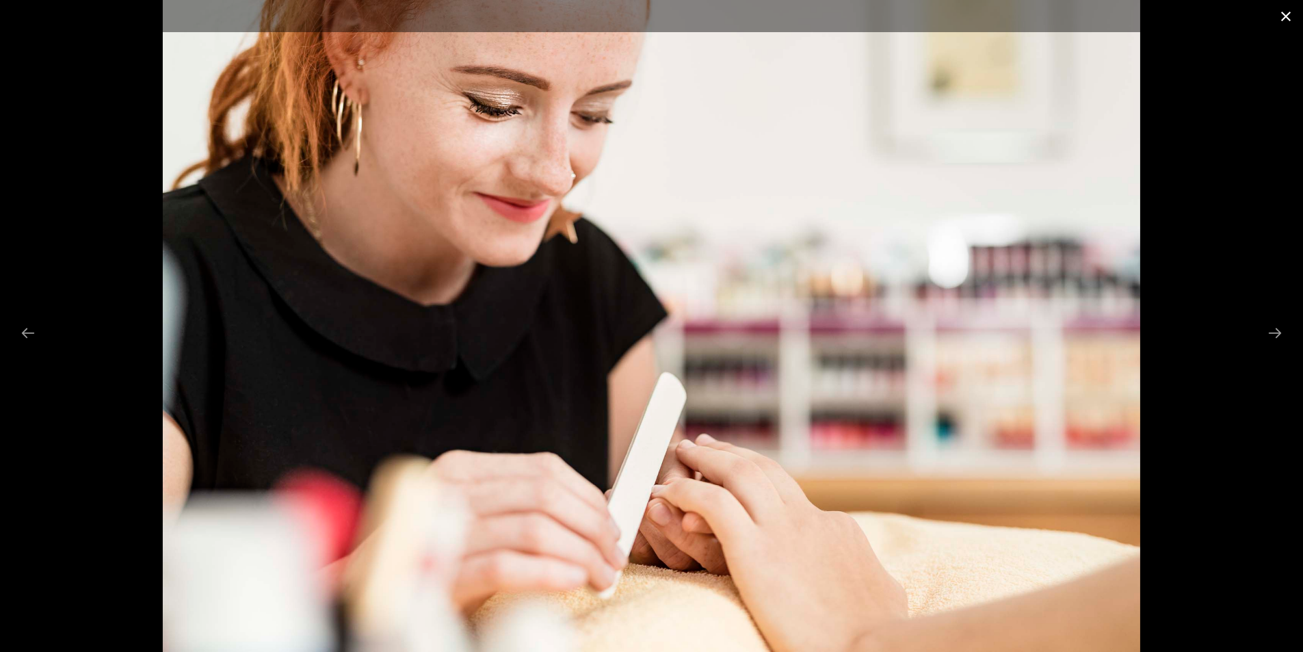
click at [1286, 14] on button "Close gallery" at bounding box center [1286, 16] width 34 height 32
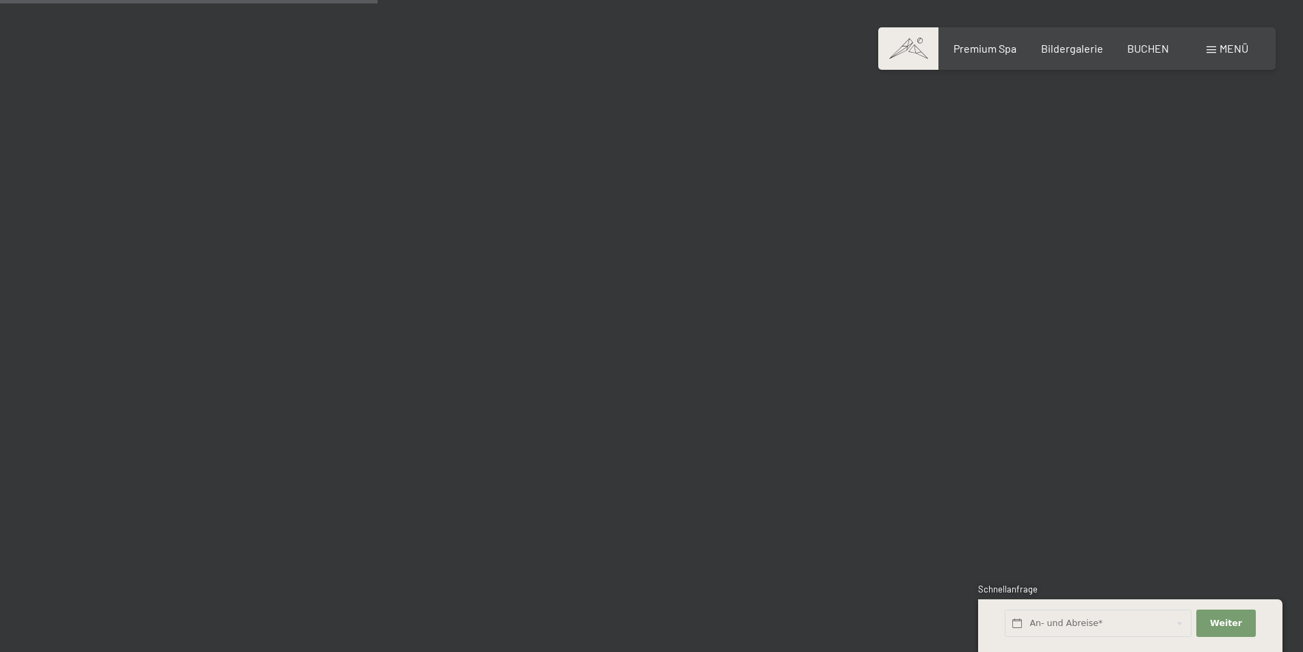
scroll to position [5062, 0]
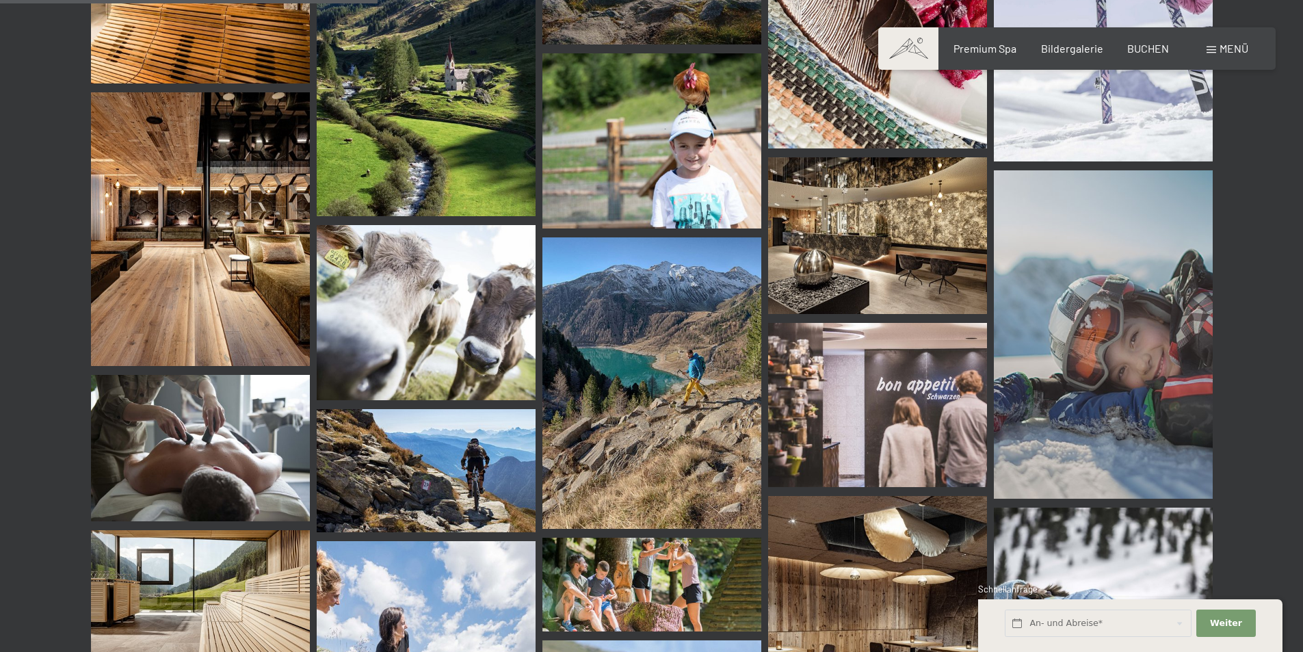
click at [220, 436] on img at bounding box center [200, 448] width 219 height 146
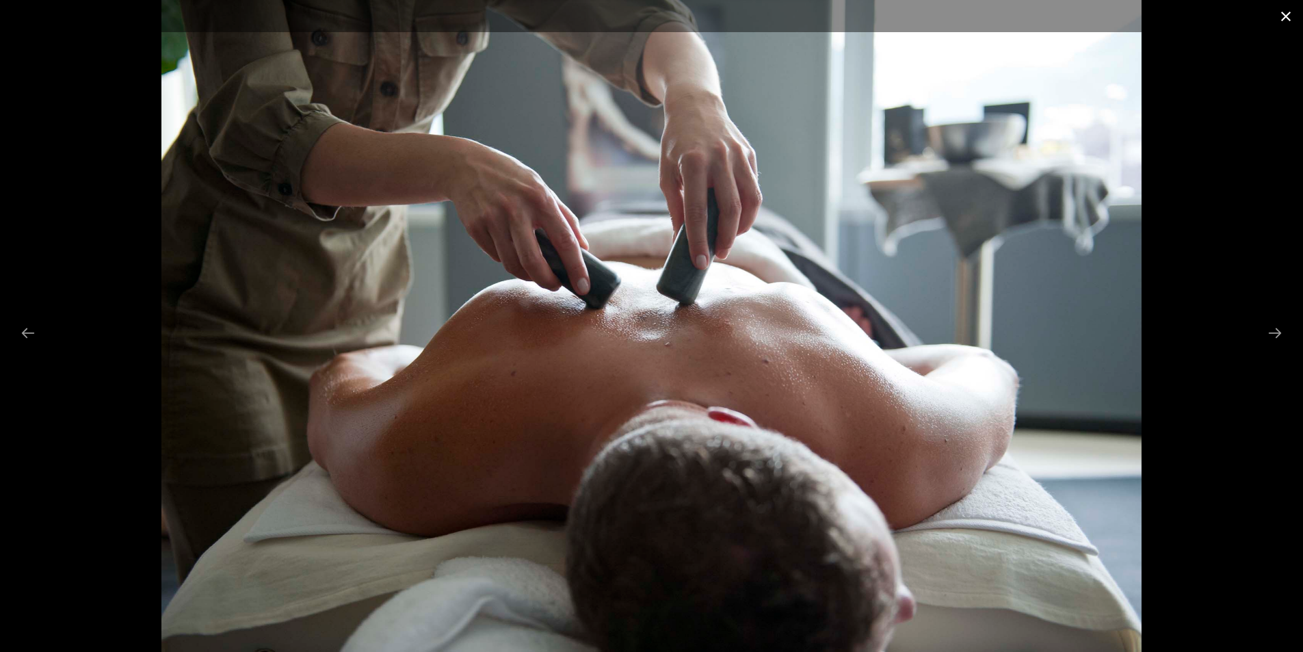
click at [1284, 18] on button "Close gallery" at bounding box center [1286, 16] width 34 height 32
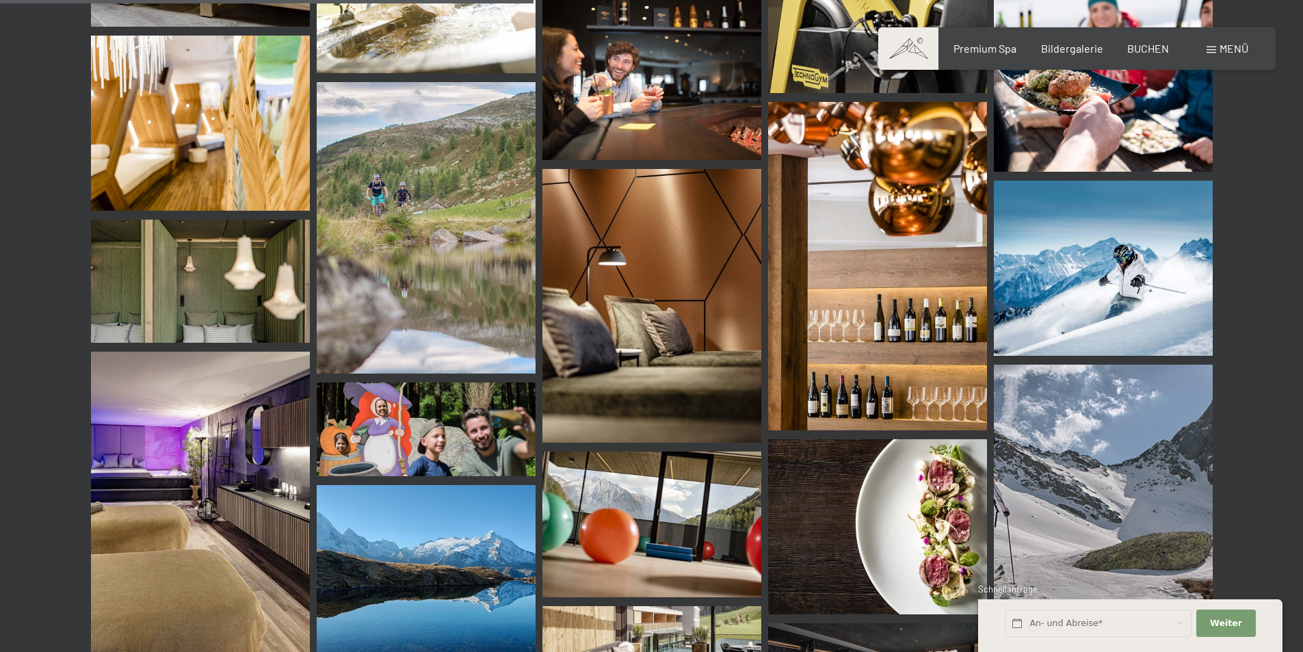
scroll to position [7182, 0]
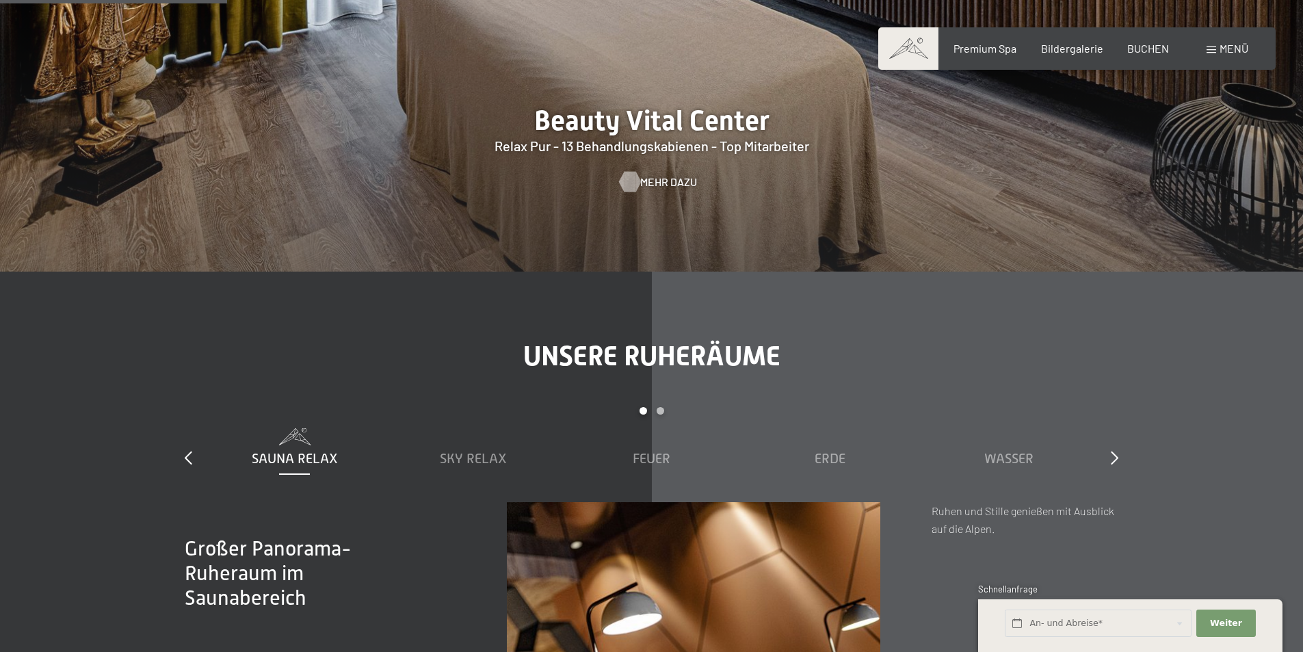
click at [646, 180] on span "Mehr dazu" at bounding box center [668, 181] width 57 height 15
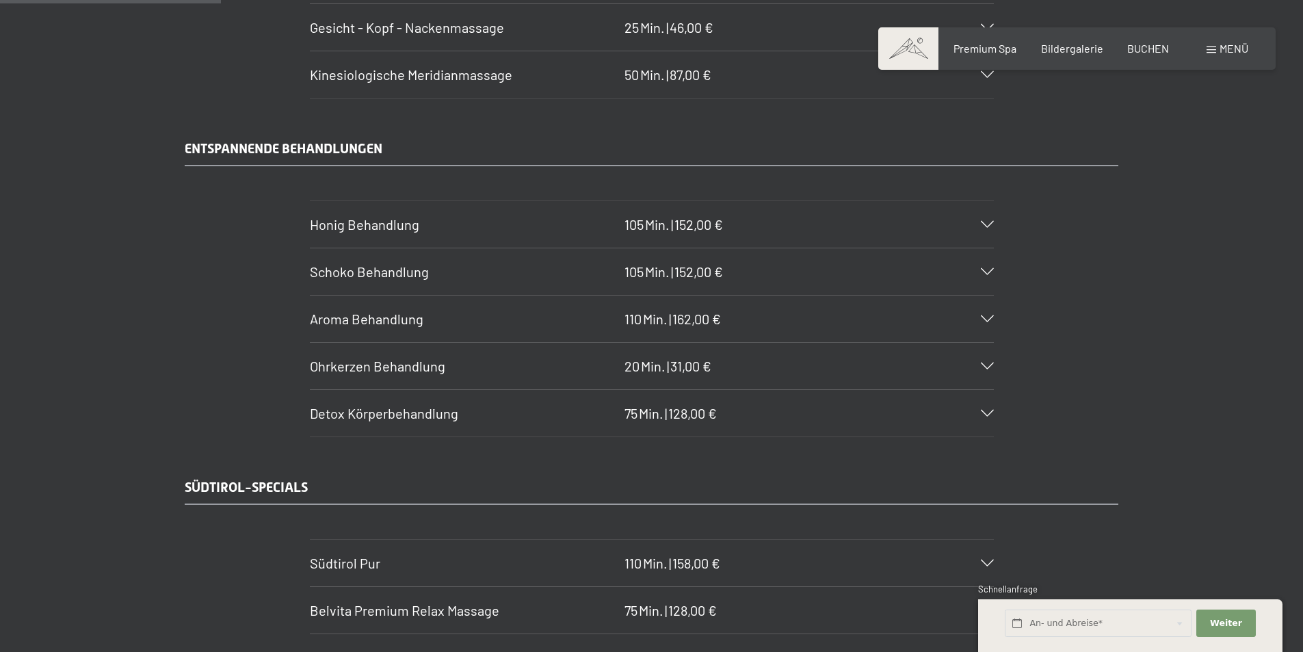
scroll to position [1847, 0]
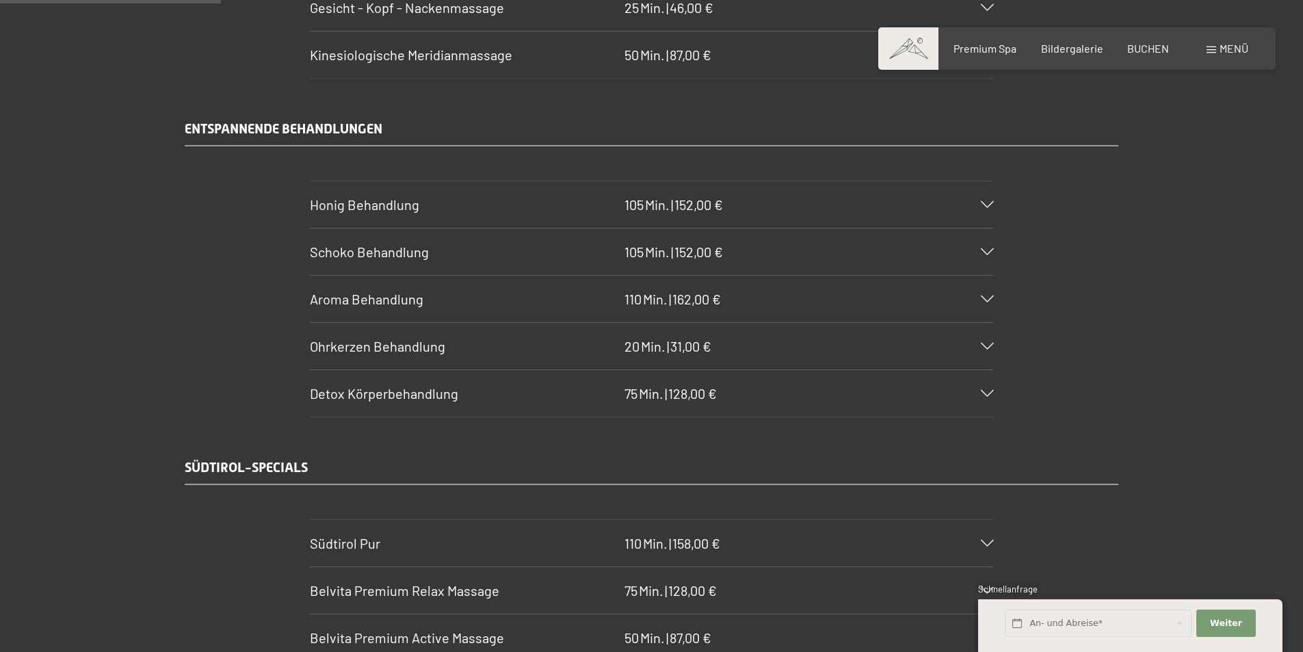
click at [988, 248] on icon at bounding box center [987, 251] width 13 height 7
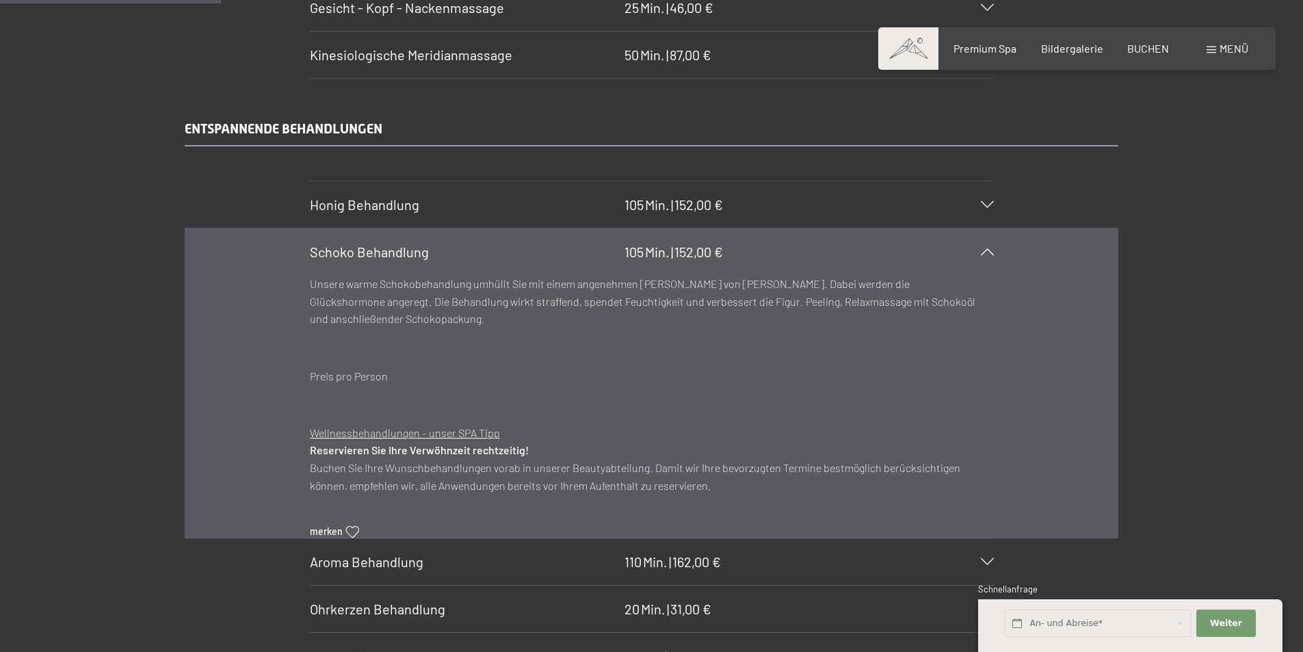
click at [988, 248] on icon at bounding box center [987, 251] width 13 height 7
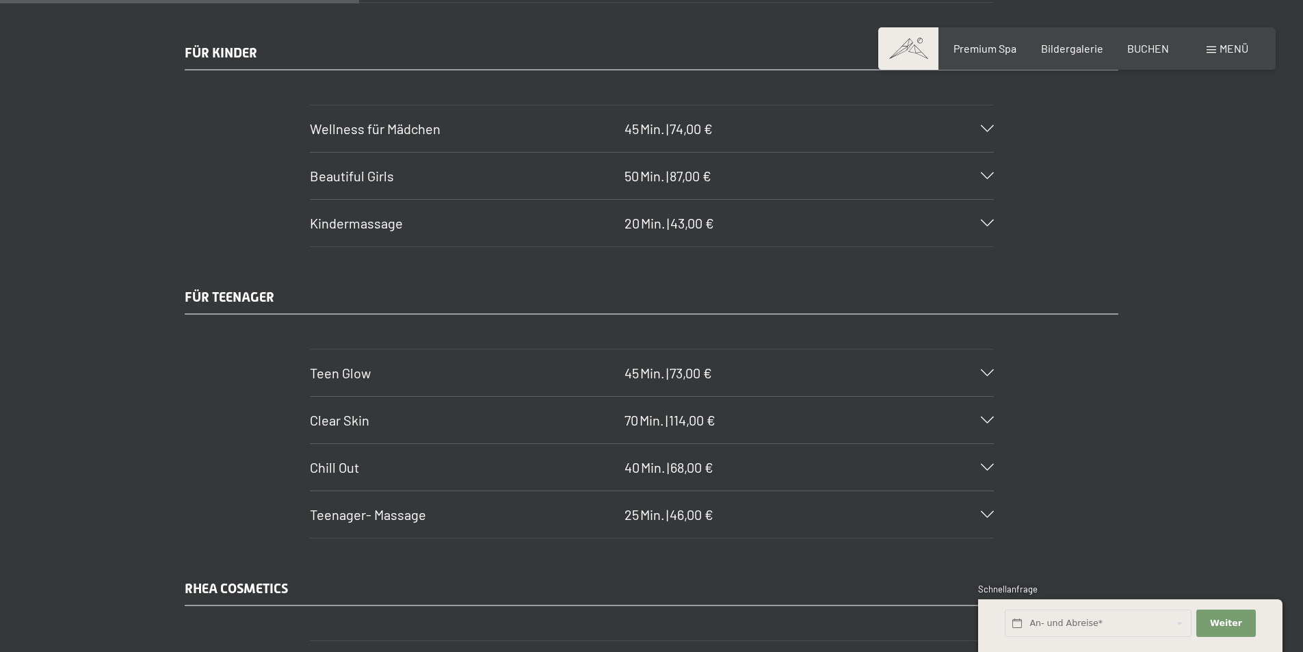
scroll to position [3010, 0]
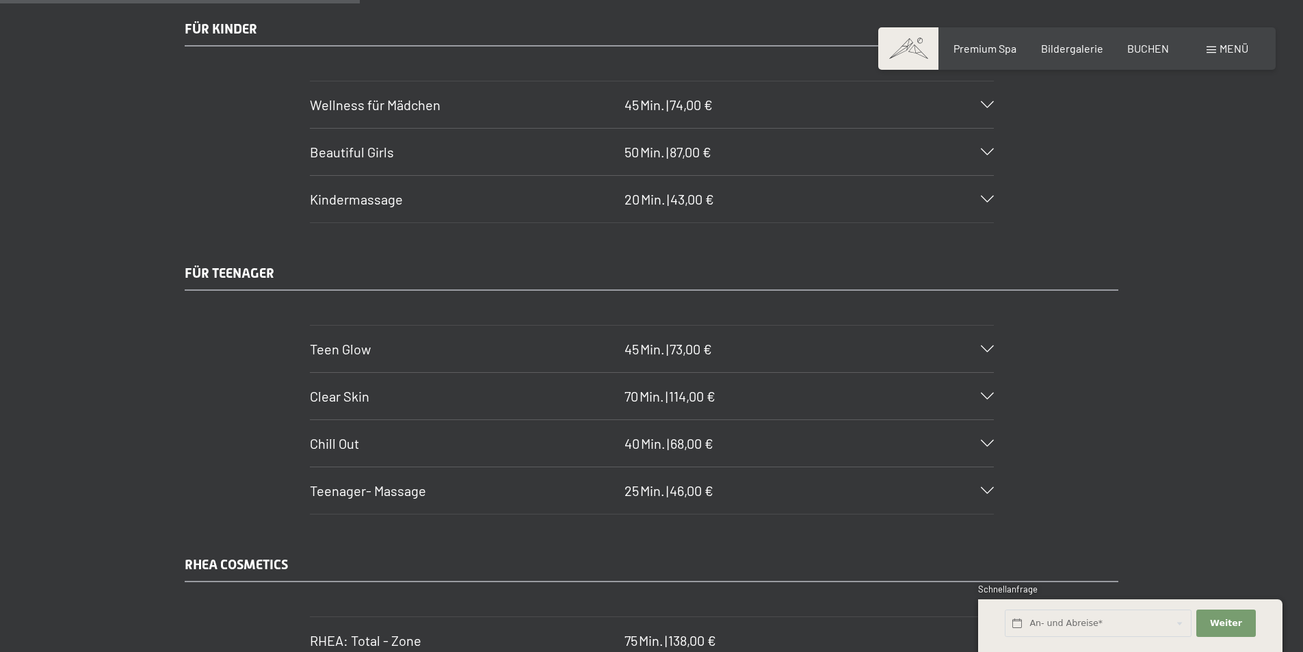
click at [989, 103] on icon at bounding box center [987, 104] width 13 height 7
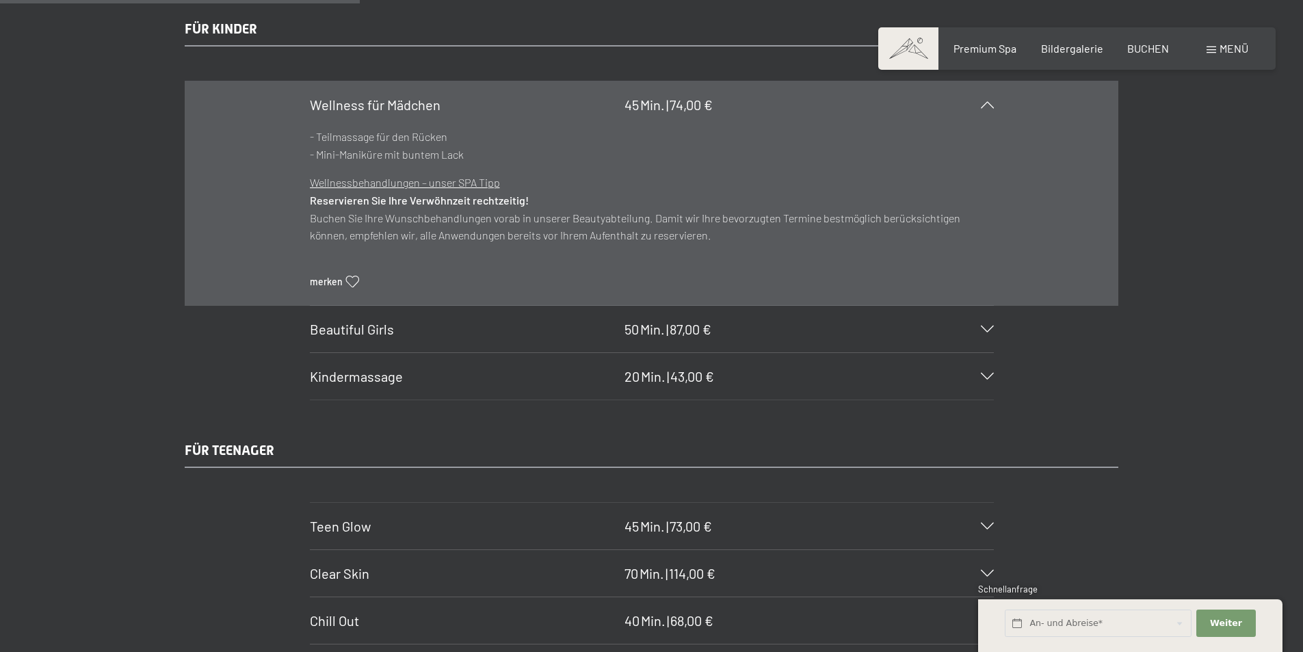
click at [988, 103] on icon at bounding box center [987, 104] width 13 height 7
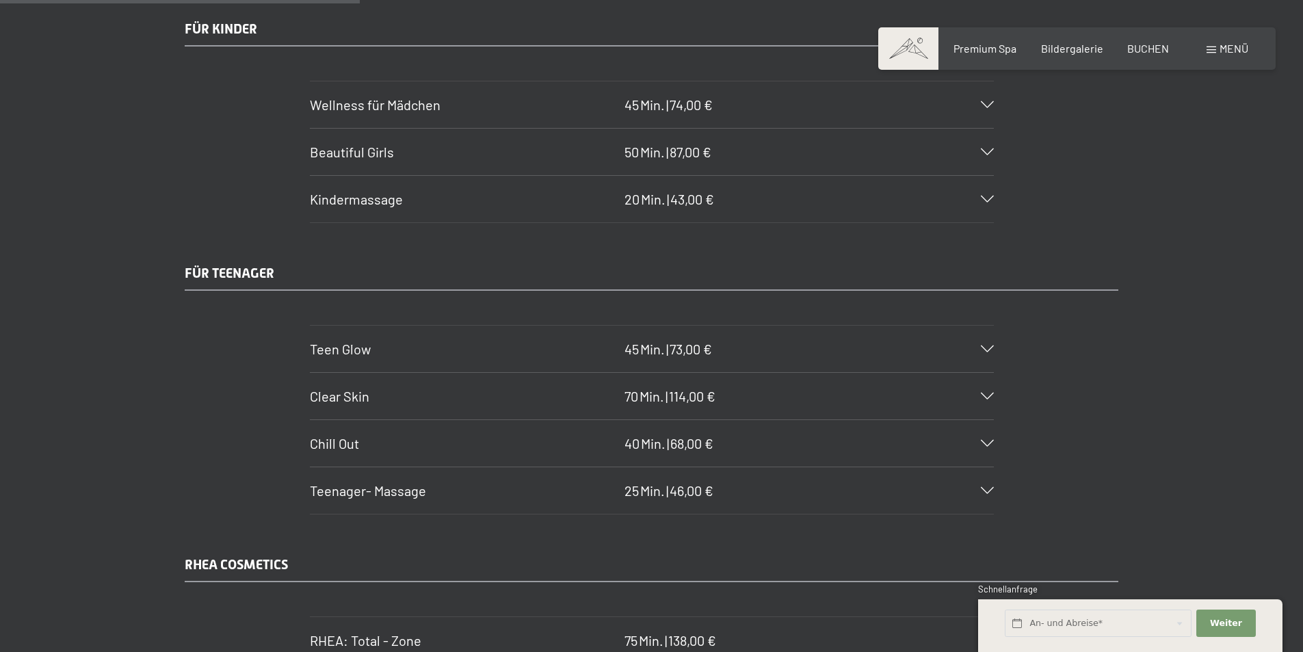
click at [990, 153] on icon at bounding box center [987, 151] width 13 height 7
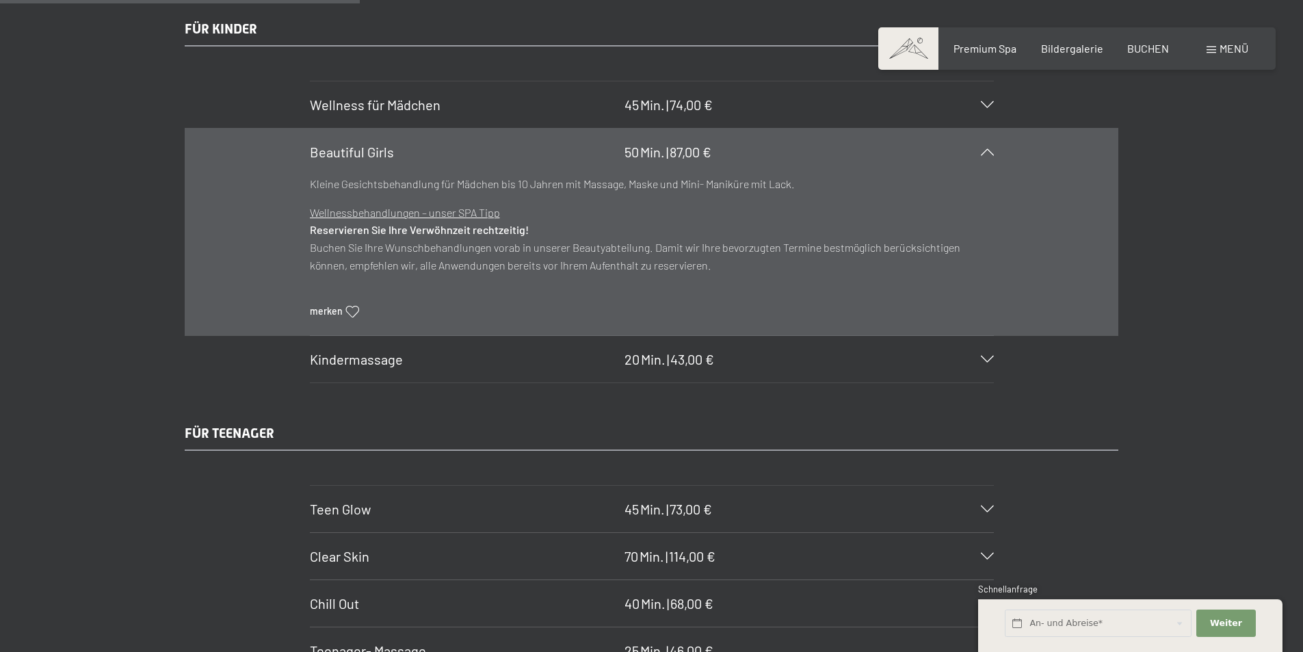
click at [989, 153] on icon at bounding box center [987, 151] width 13 height 7
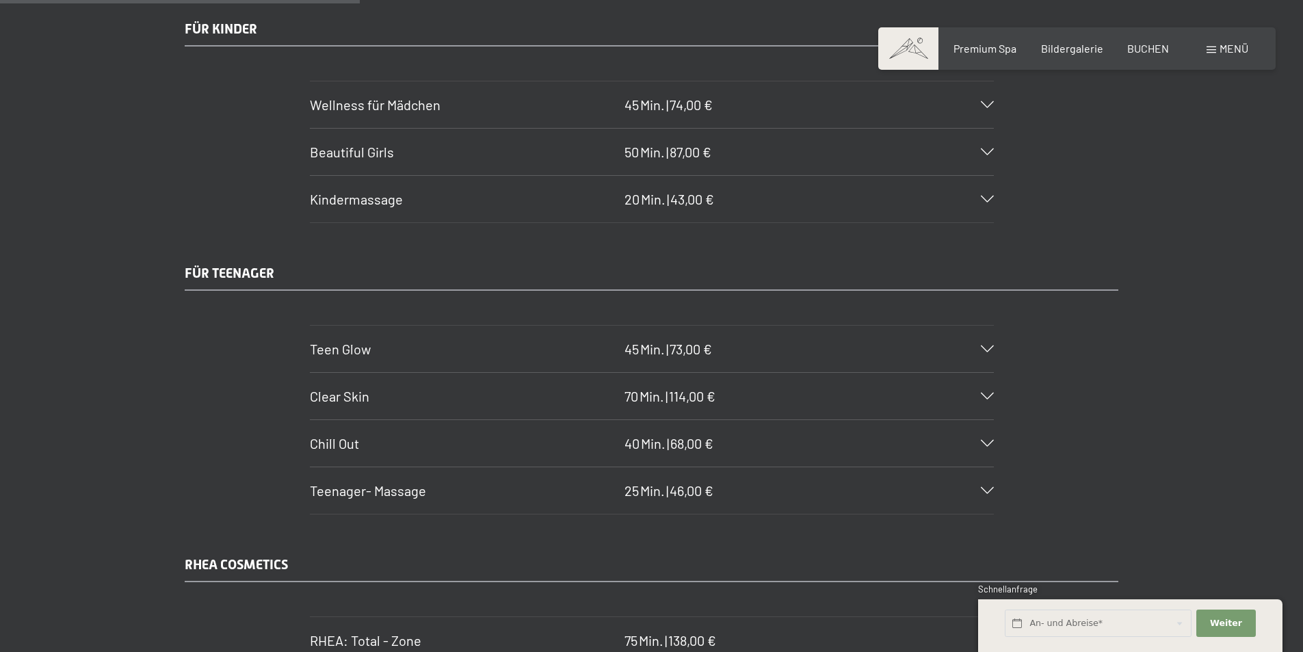
click at [989, 192] on div "Kindermassage 20 Min. | 43,00 €" at bounding box center [652, 199] width 684 height 47
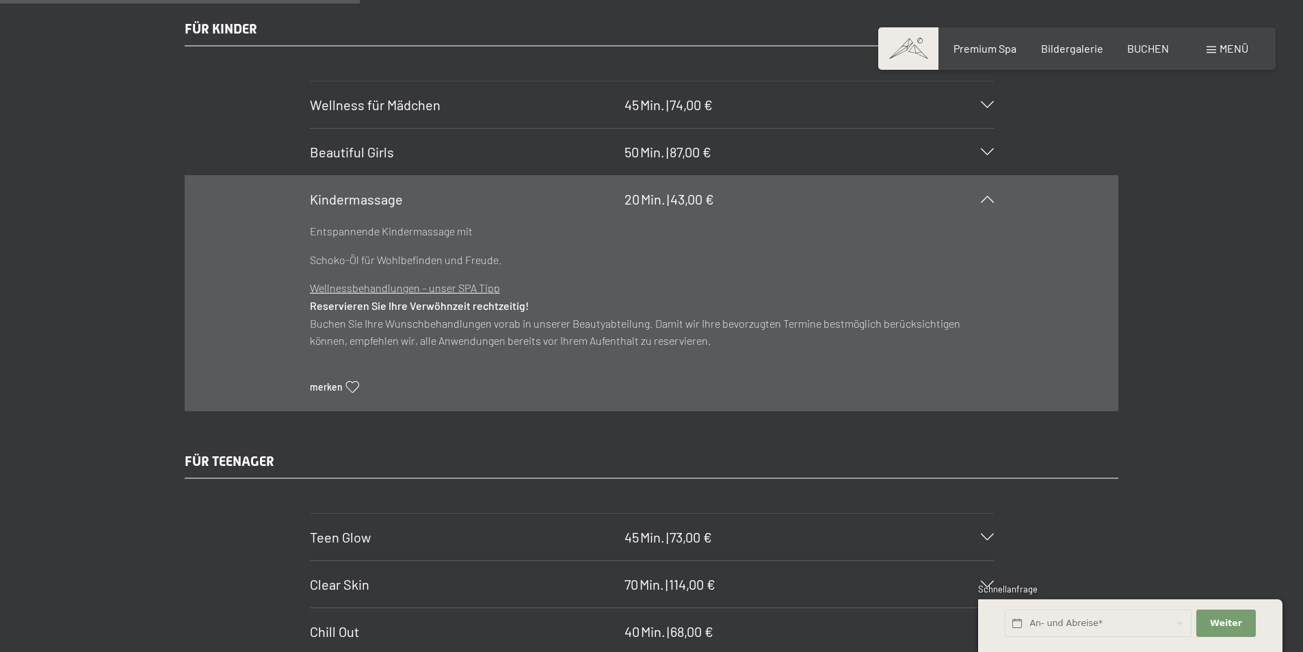
click at [989, 192] on div "Kindermassage 20 Min. | 43,00 €" at bounding box center [652, 199] width 684 height 47
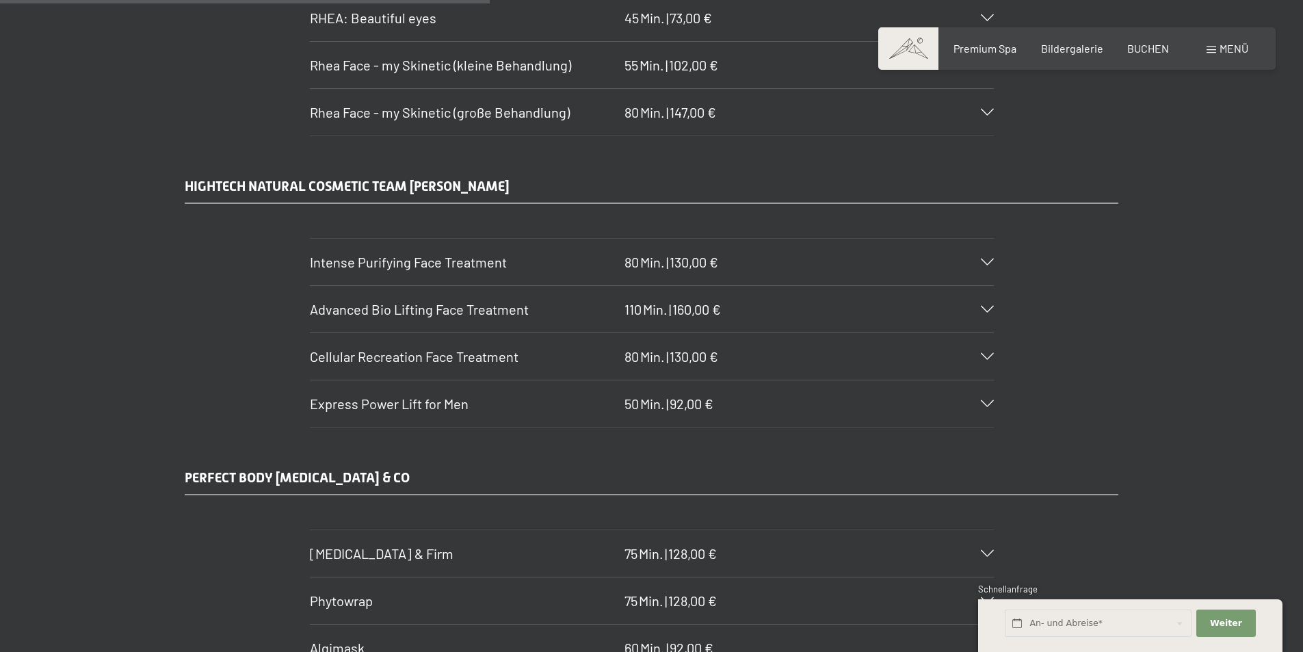
scroll to position [4172, 0]
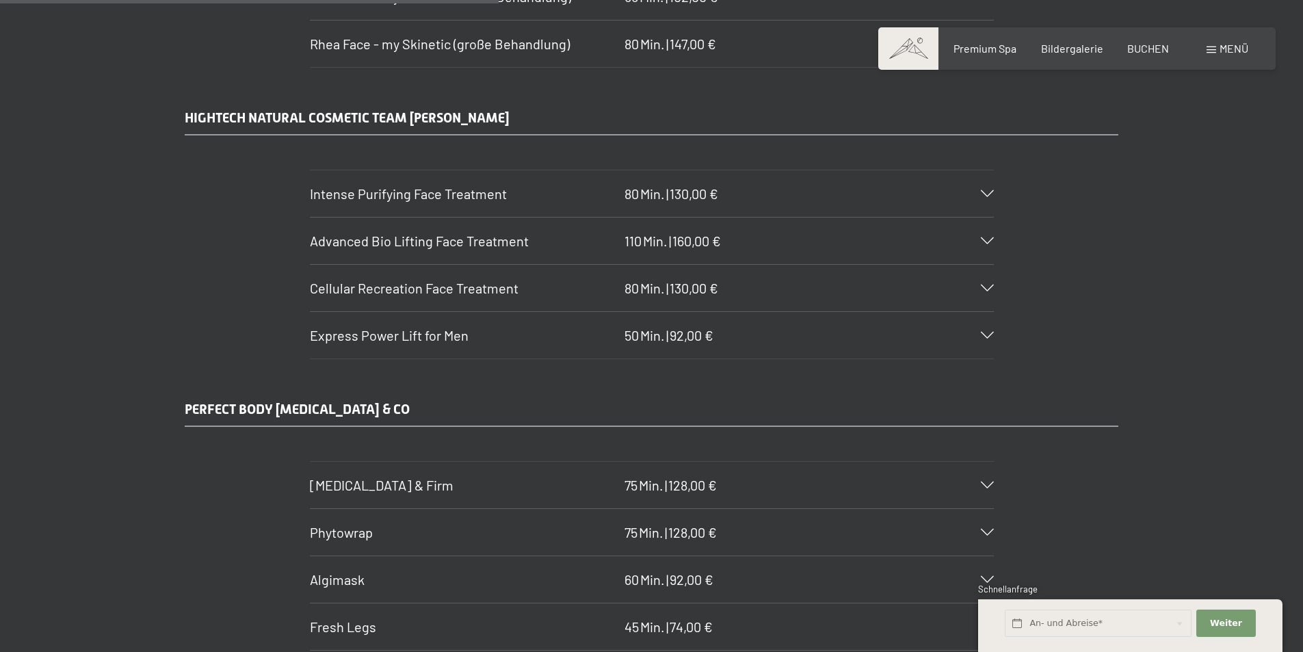
click at [982, 189] on div "Intense Purifying Face Treatment 80 Min. | 130,00 €" at bounding box center [652, 193] width 684 height 47
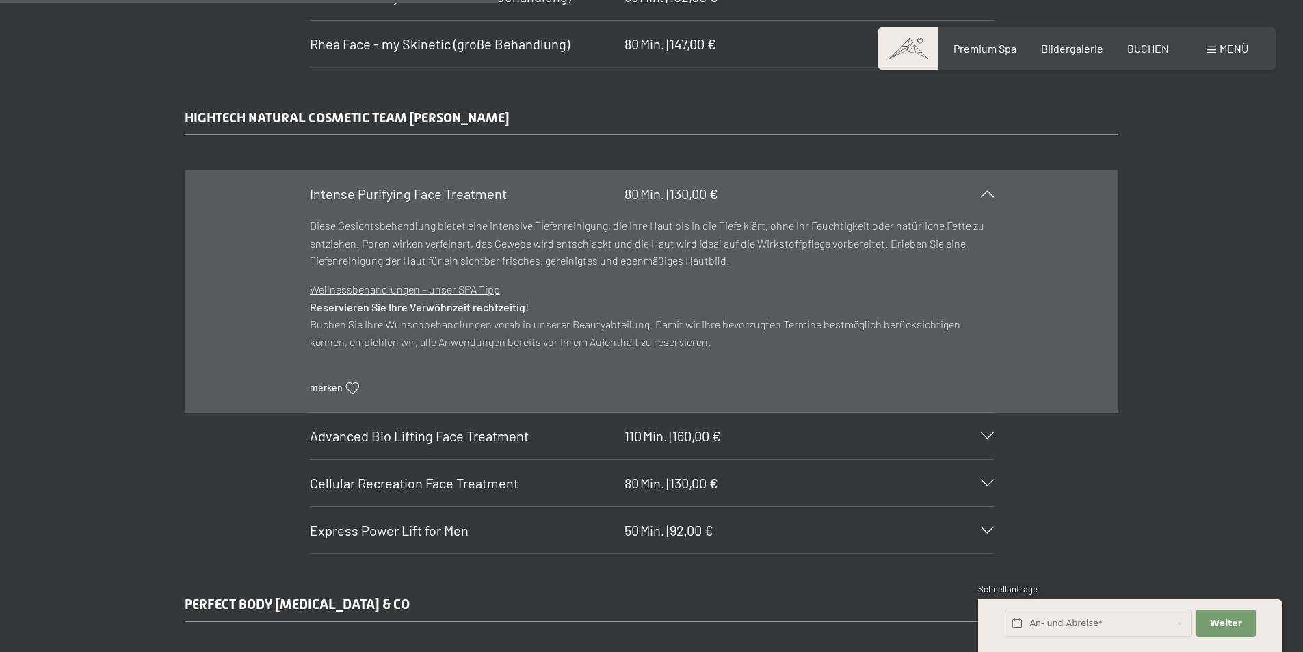
click at [985, 189] on div "Intense Purifying Face Treatment 80 Min. | 130,00 €" at bounding box center [652, 193] width 684 height 47
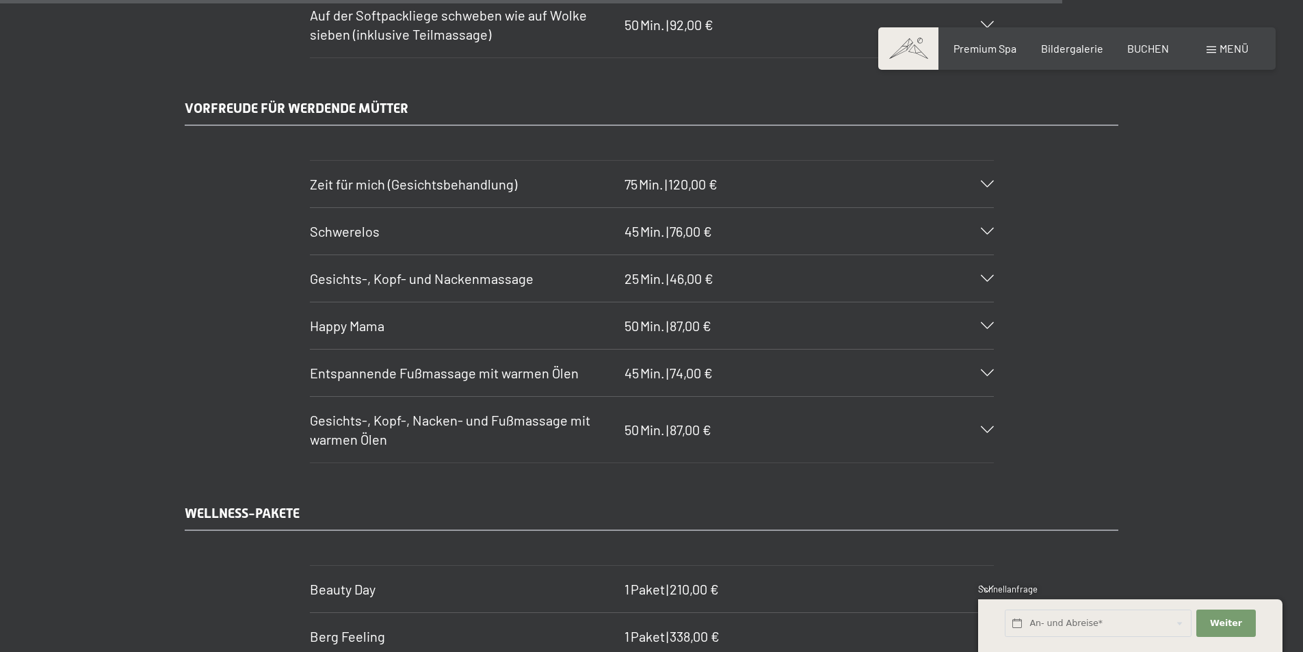
scroll to position [8892, 0]
click at [987, 181] on icon at bounding box center [987, 183] width 13 height 7
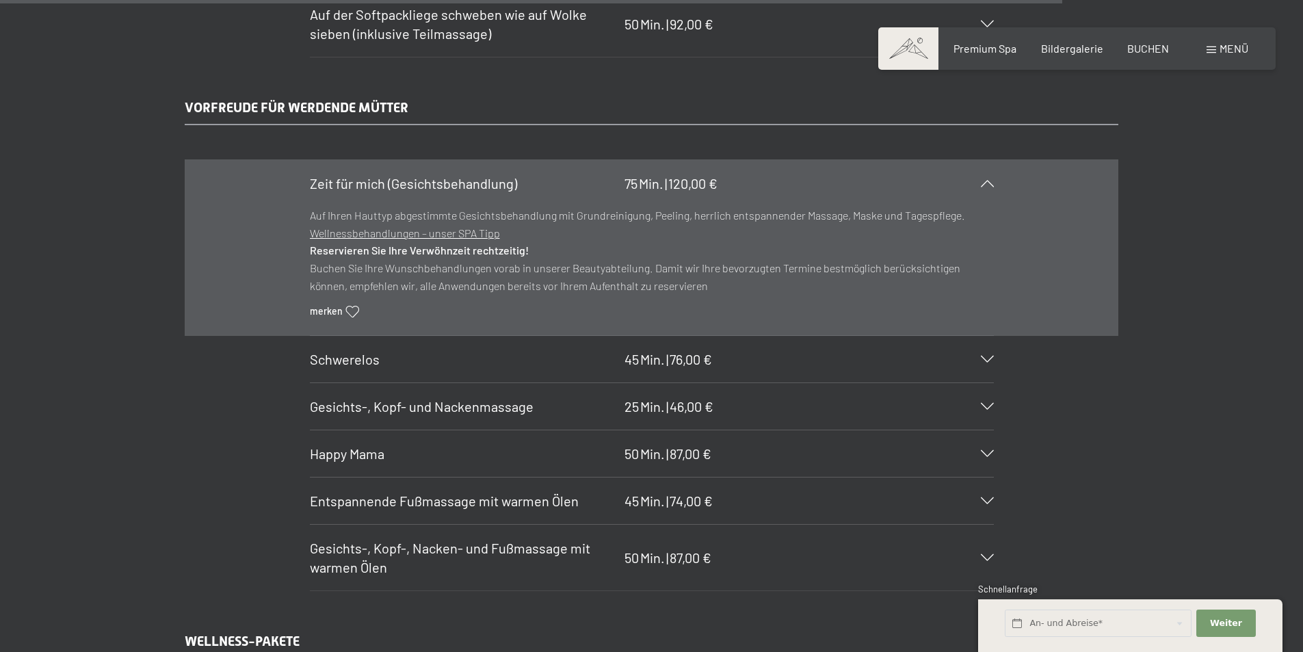
click at [986, 182] on icon at bounding box center [987, 183] width 13 height 7
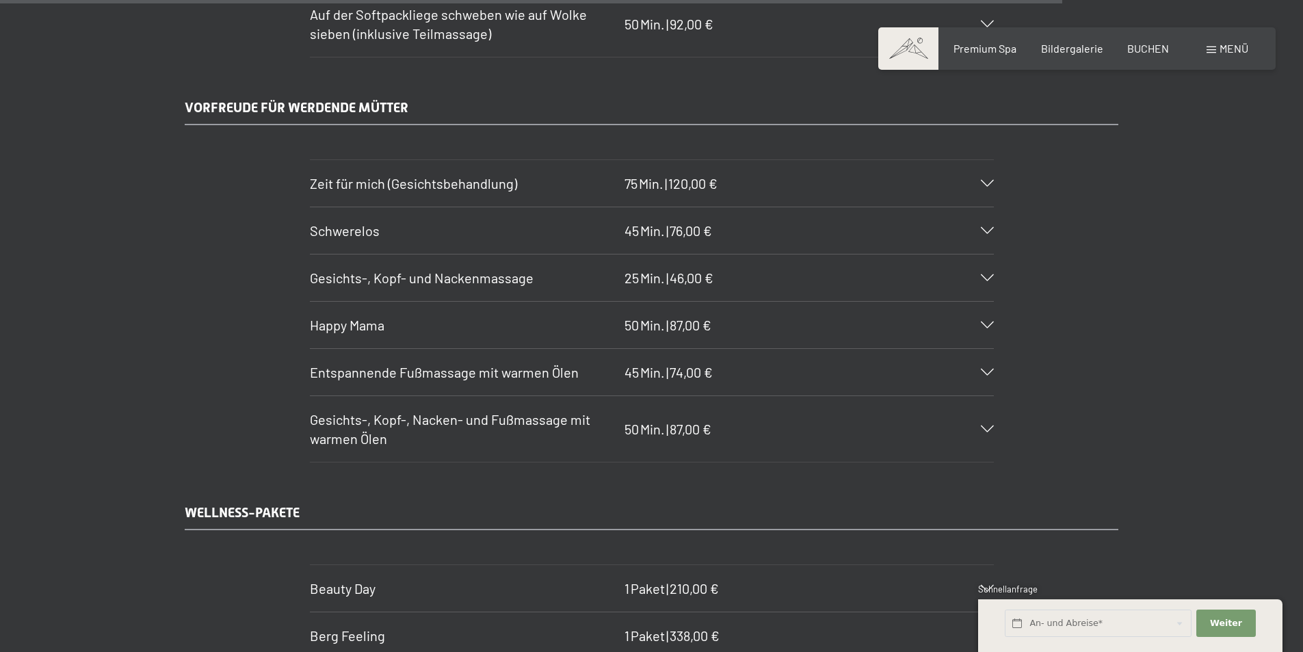
click at [984, 226] on div "Schwerelos 45 Min. | 76,00 €" at bounding box center [652, 230] width 684 height 47
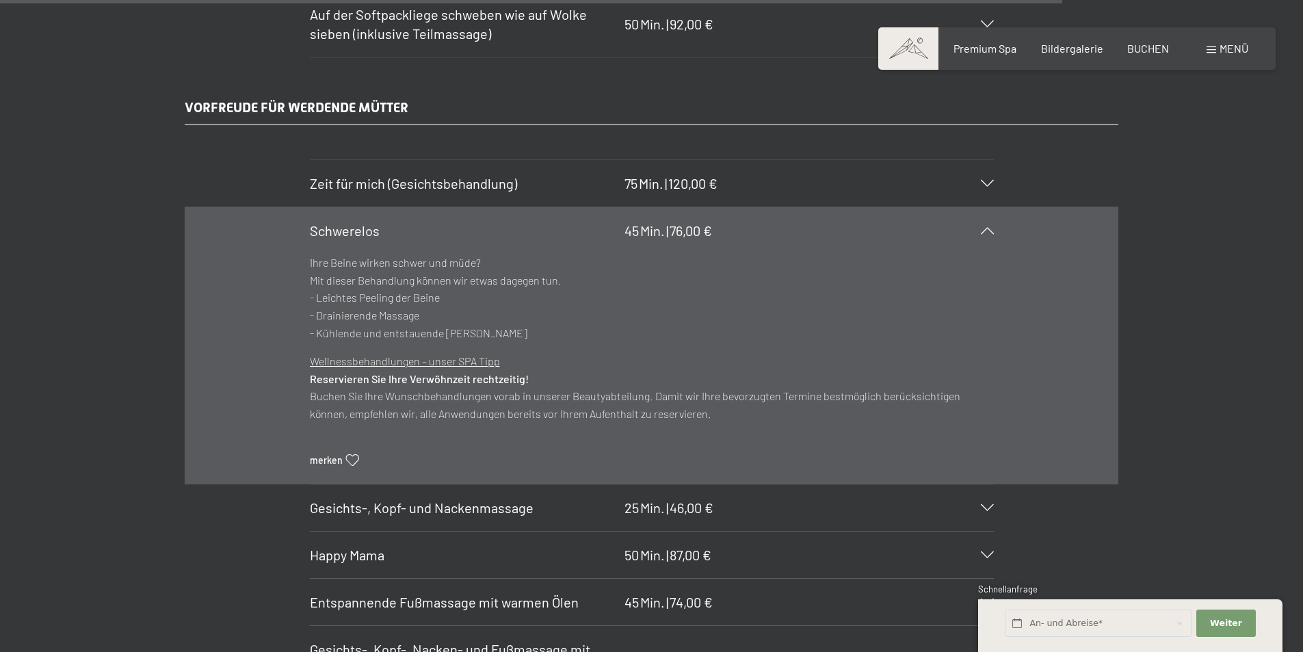
click at [989, 228] on icon at bounding box center [987, 230] width 13 height 7
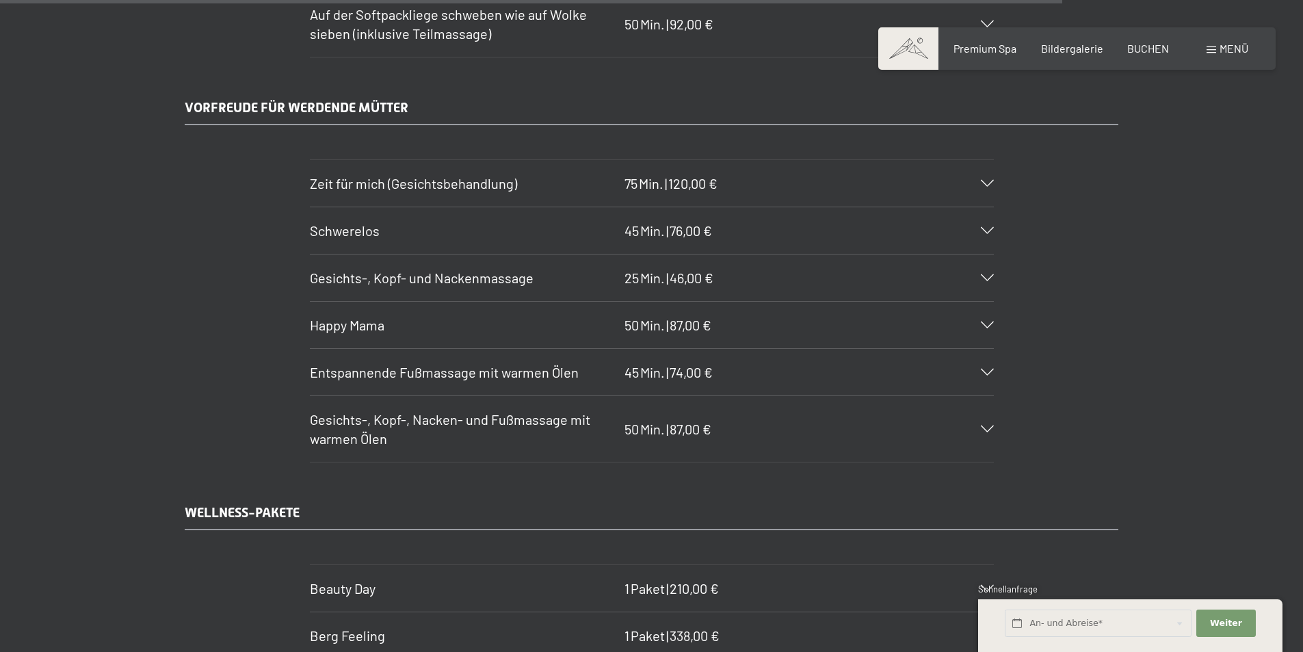
click at [989, 273] on div "Gesichts-, Kopf- und Nackenmassage 25 Min. | 46,00 €" at bounding box center [652, 277] width 684 height 47
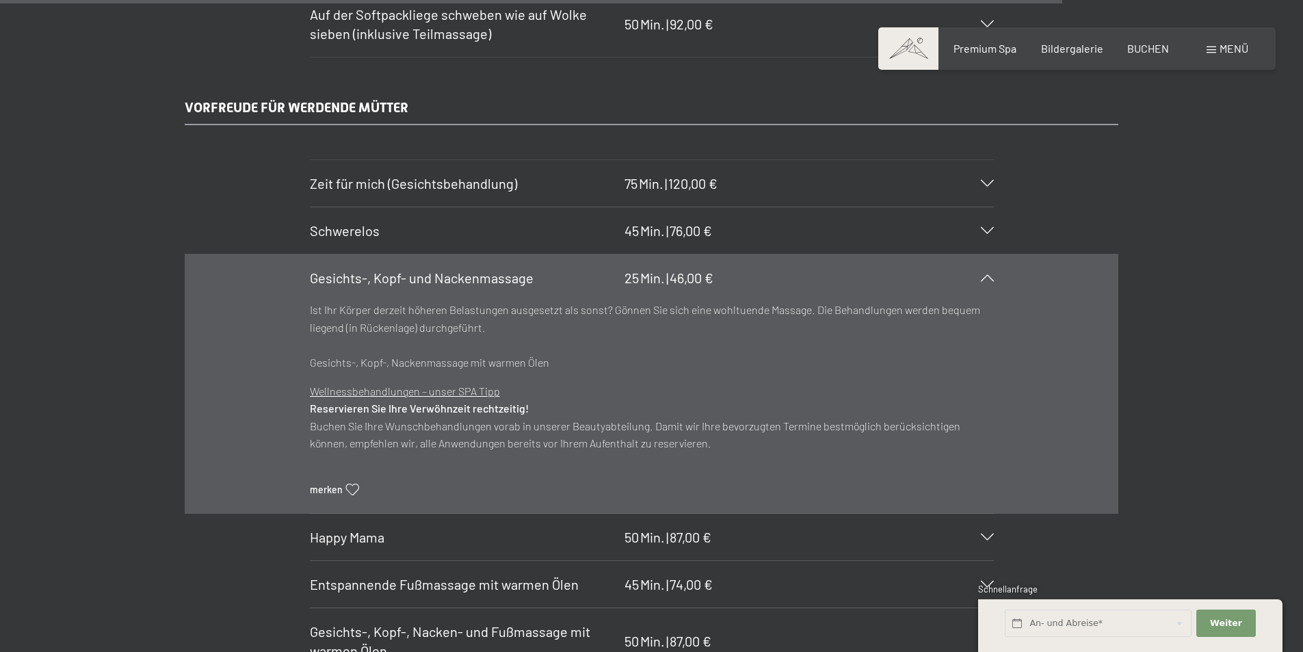
click at [989, 273] on div "Gesichts-, Kopf- und Nackenmassage 25 Min. | 46,00 €" at bounding box center [652, 277] width 684 height 47
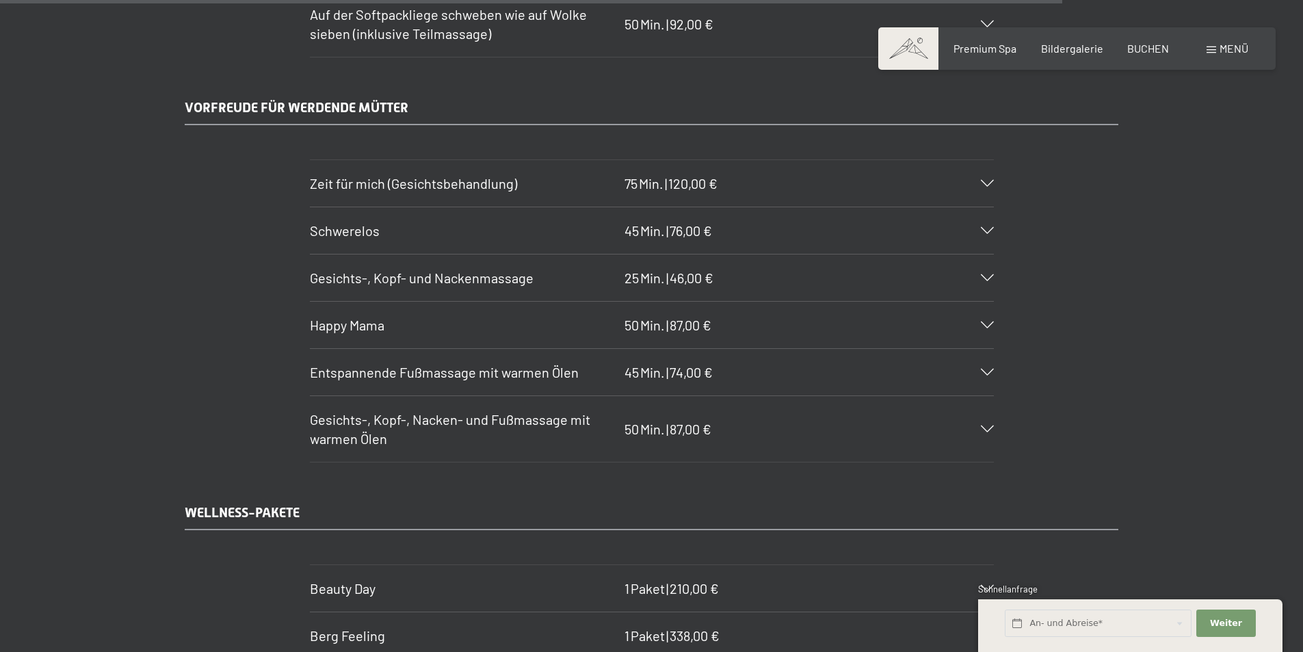
click at [991, 323] on icon at bounding box center [987, 324] width 13 height 7
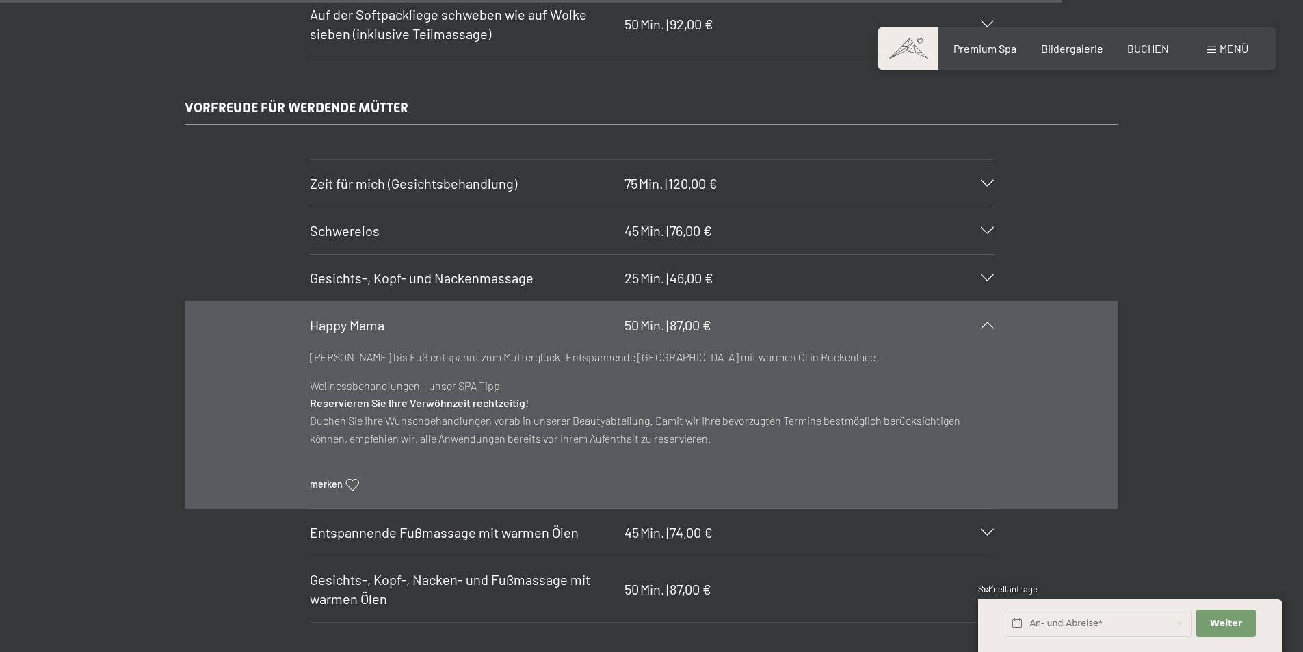
click at [986, 323] on icon at bounding box center [987, 324] width 13 height 7
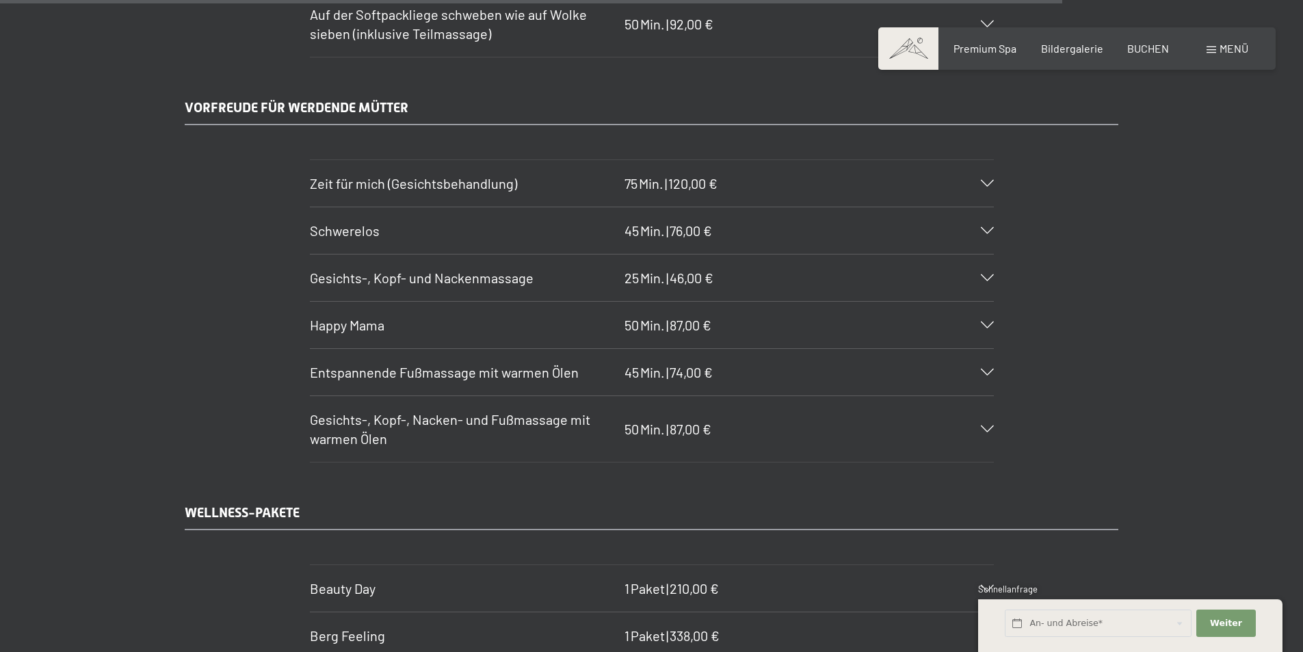
click at [984, 374] on icon at bounding box center [987, 372] width 13 height 7
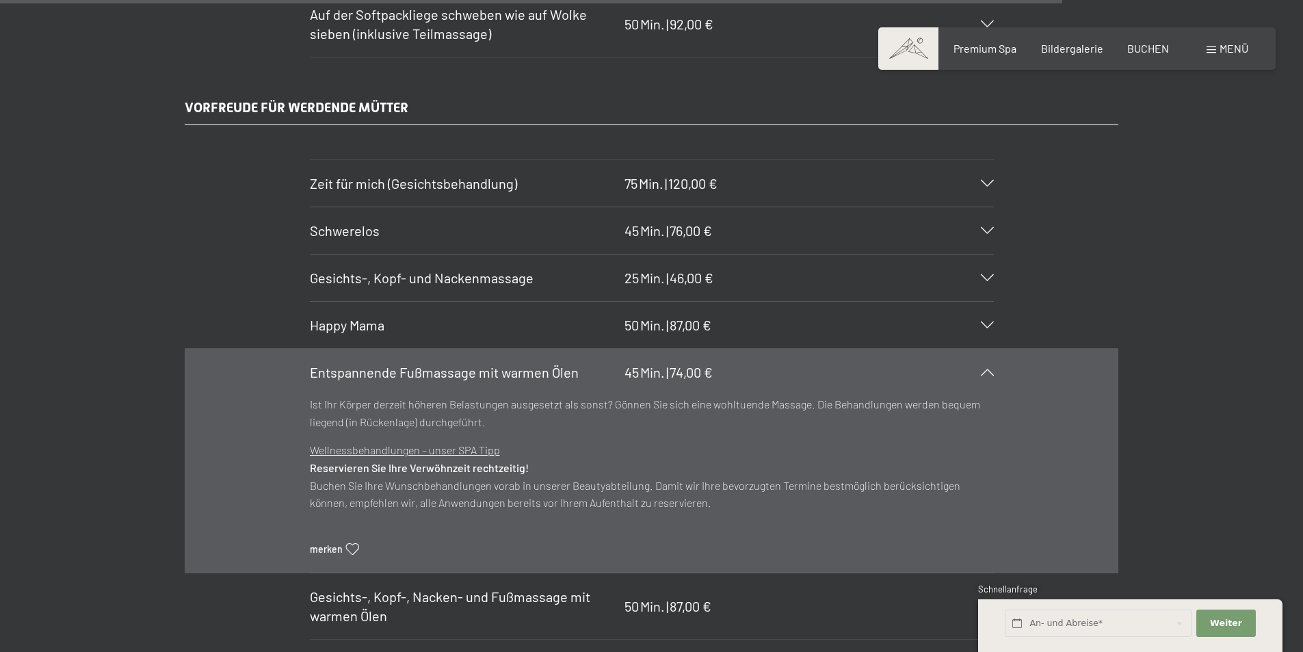
click at [990, 371] on icon at bounding box center [987, 372] width 13 height 7
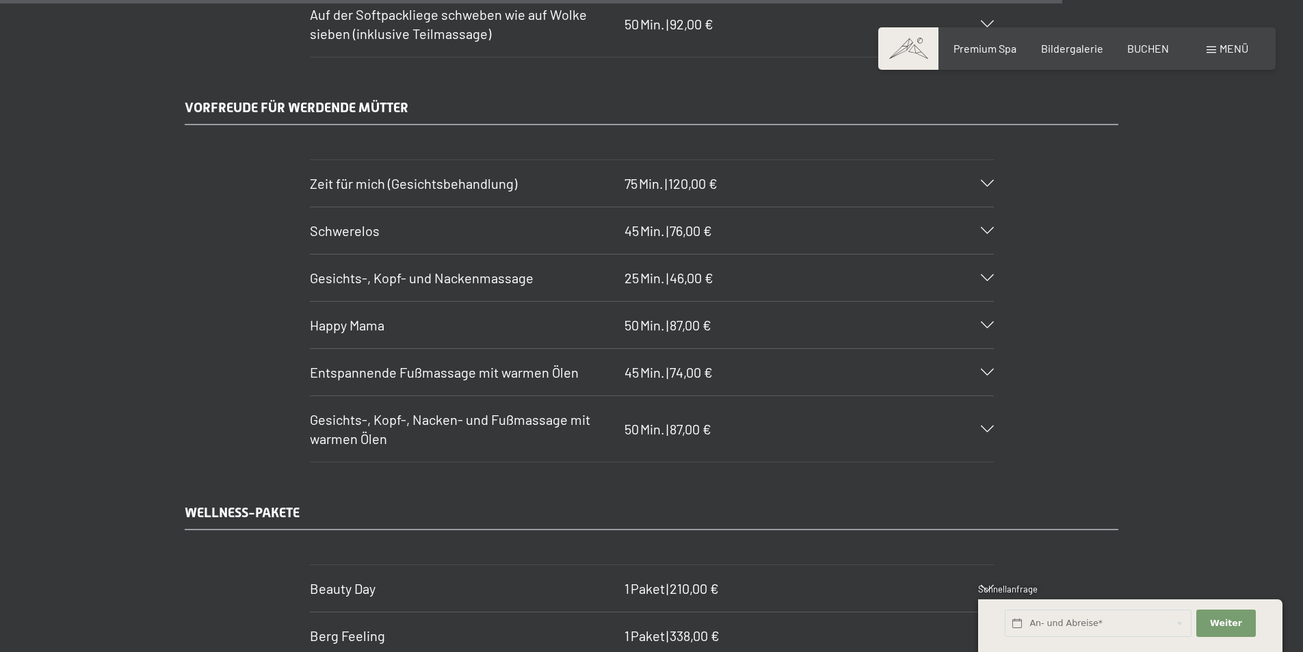
click at [985, 429] on icon at bounding box center [987, 428] width 13 height 7
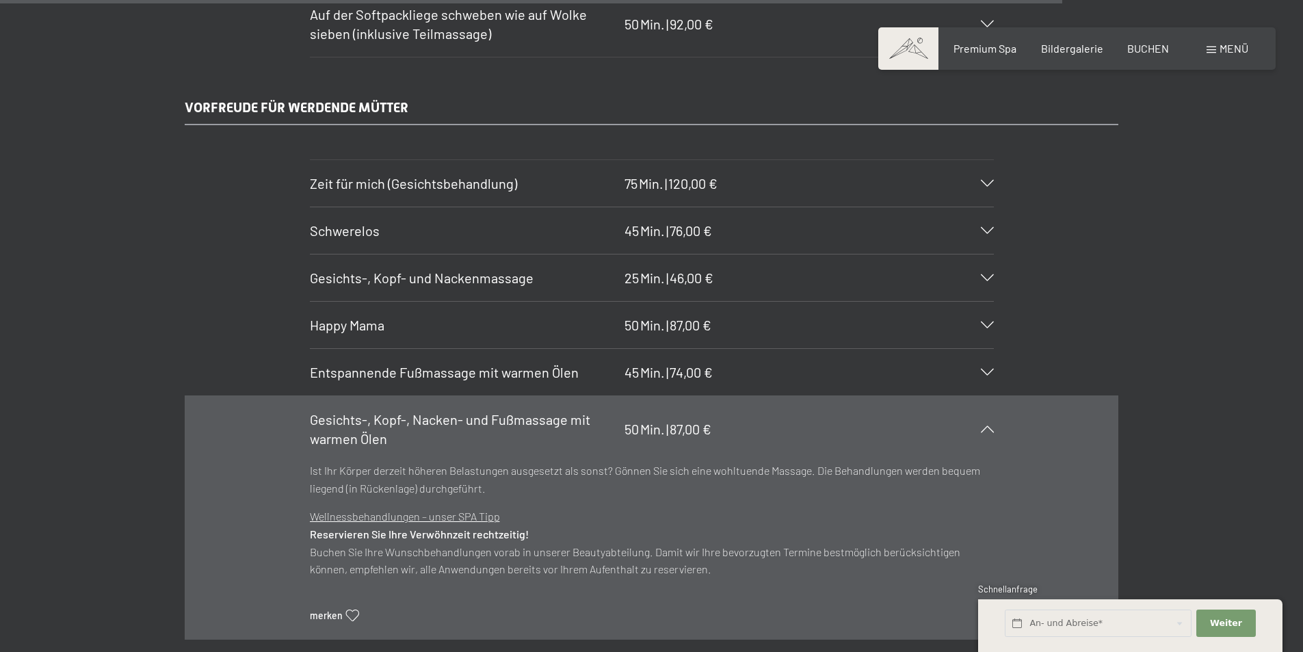
click at [985, 428] on icon at bounding box center [987, 428] width 13 height 7
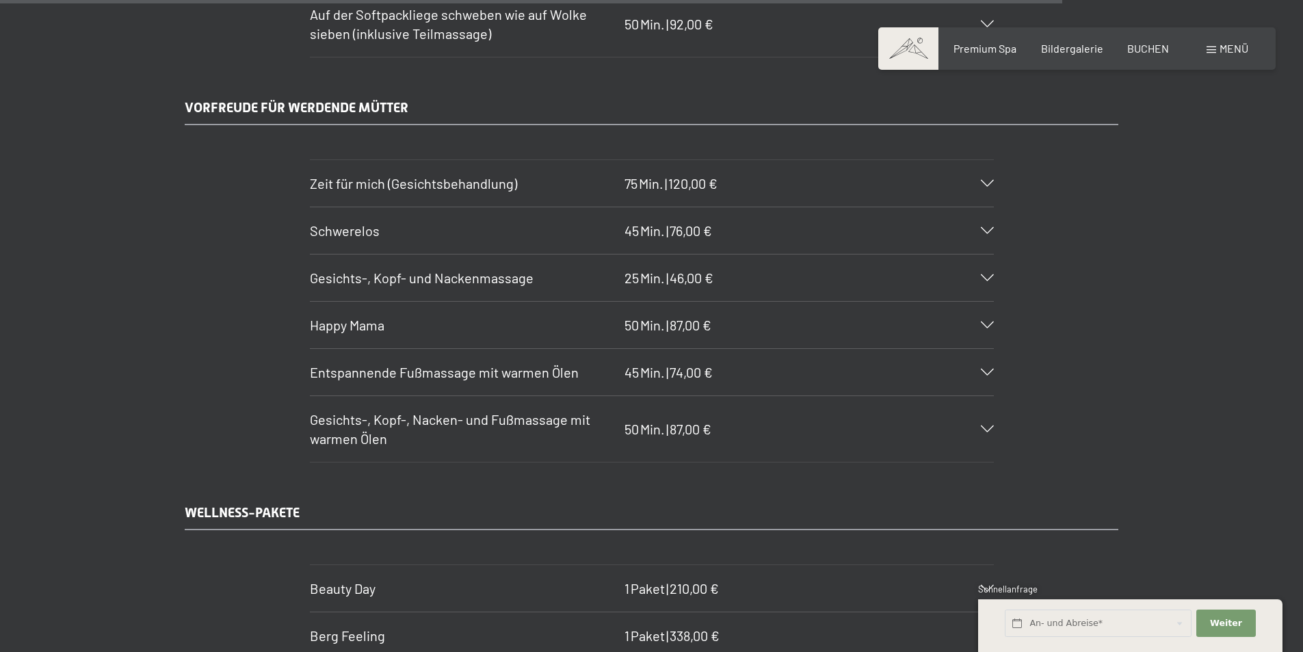
click at [986, 182] on icon at bounding box center [987, 183] width 13 height 7
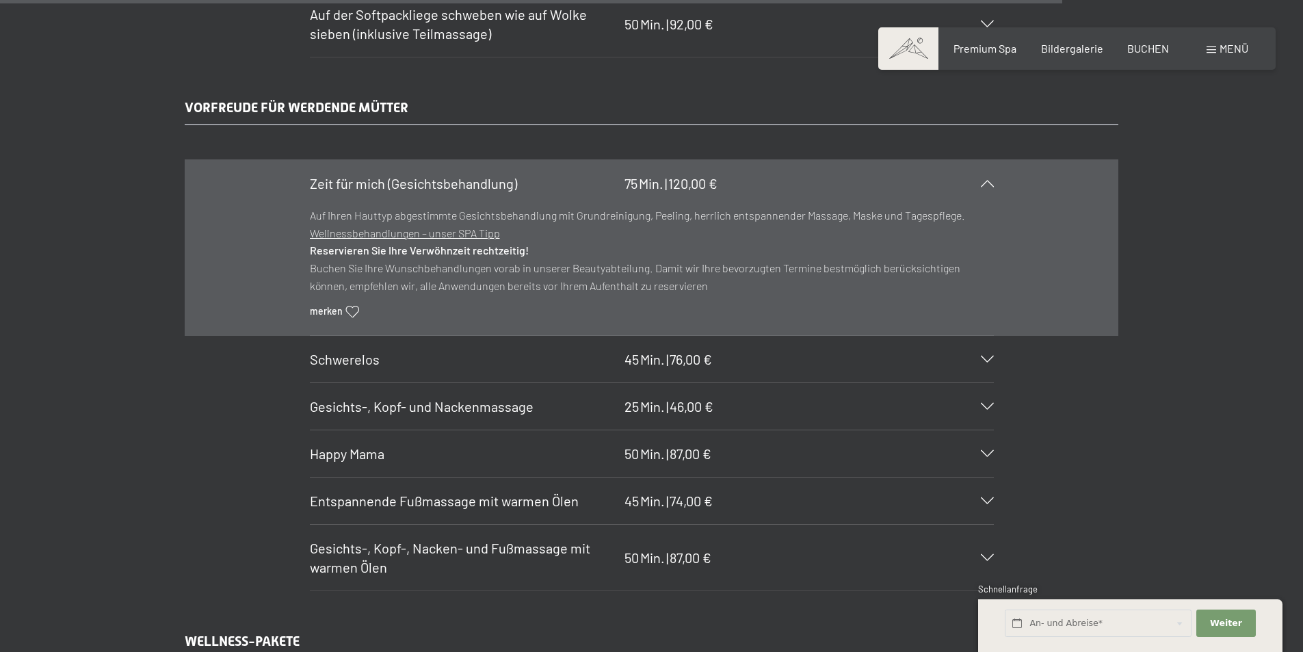
click at [986, 182] on icon at bounding box center [987, 183] width 13 height 7
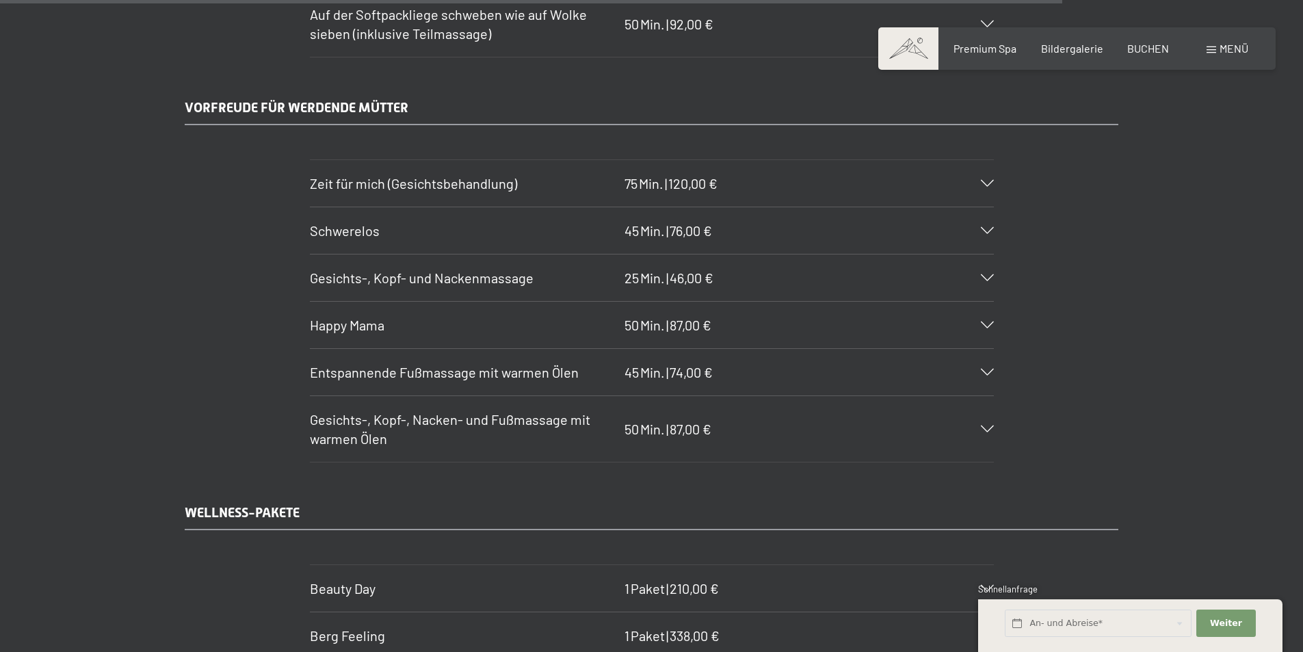
click at [984, 182] on icon at bounding box center [987, 183] width 13 height 7
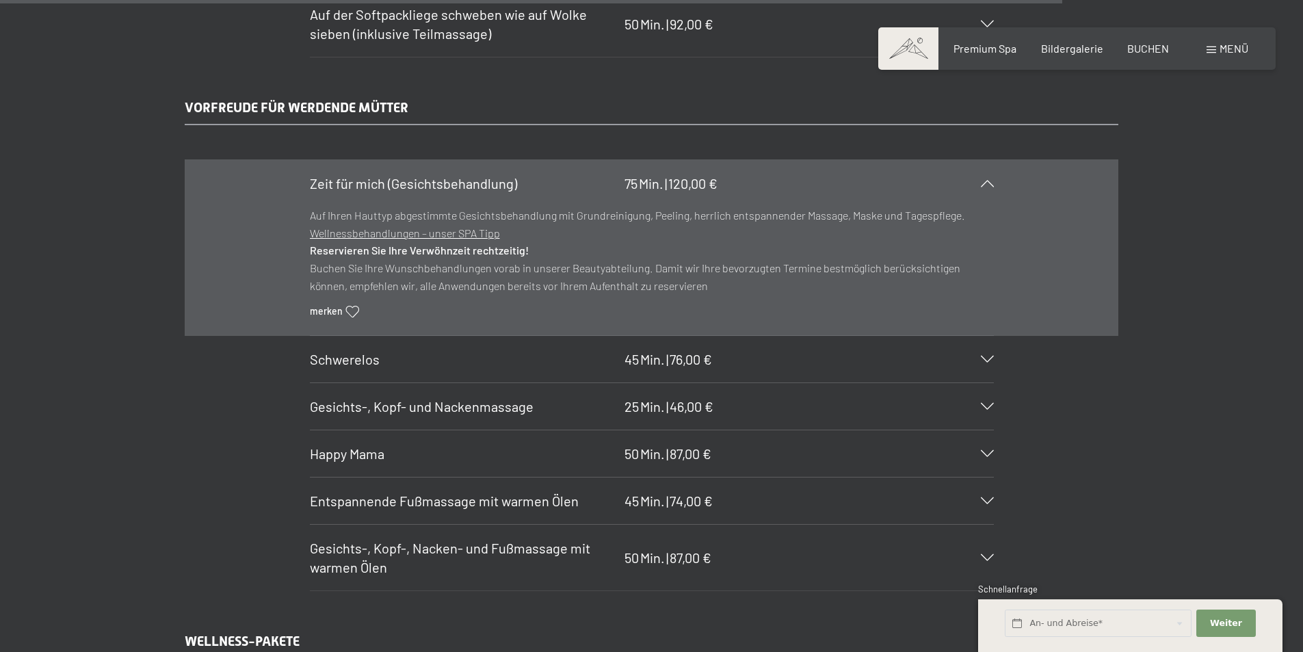
click at [987, 182] on icon at bounding box center [987, 183] width 13 height 7
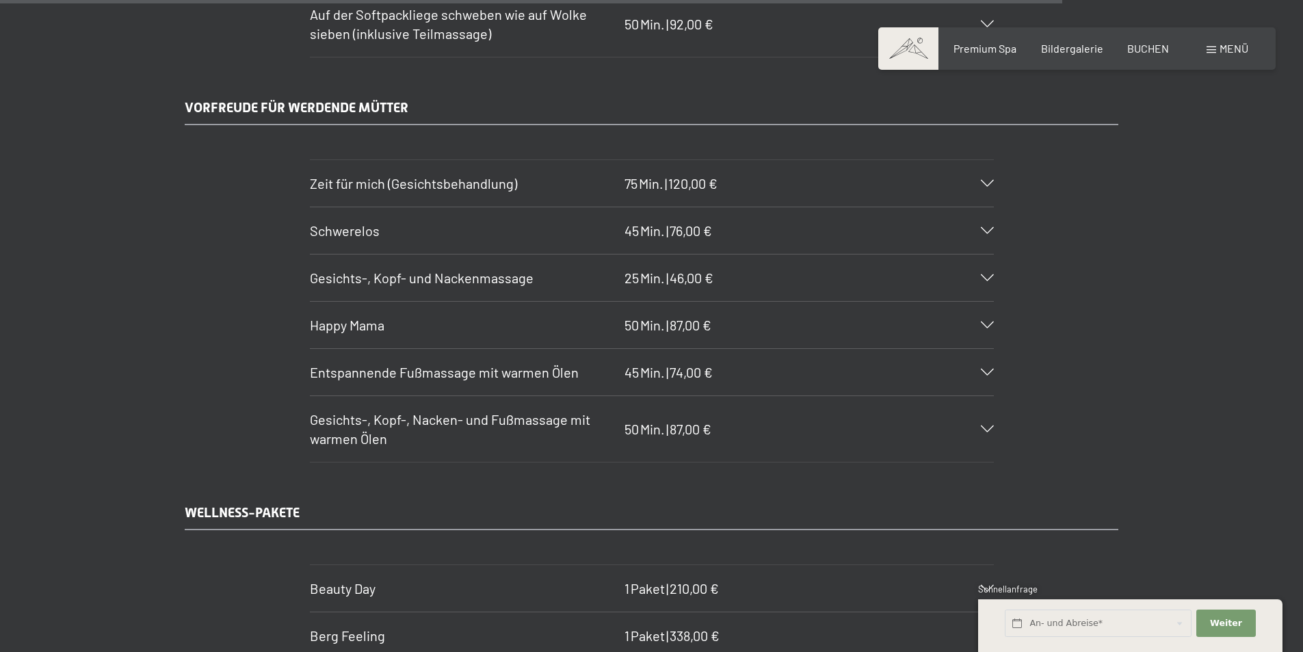
click at [986, 236] on div "Schwerelos 45 Min. | 76,00 €" at bounding box center [652, 230] width 684 height 47
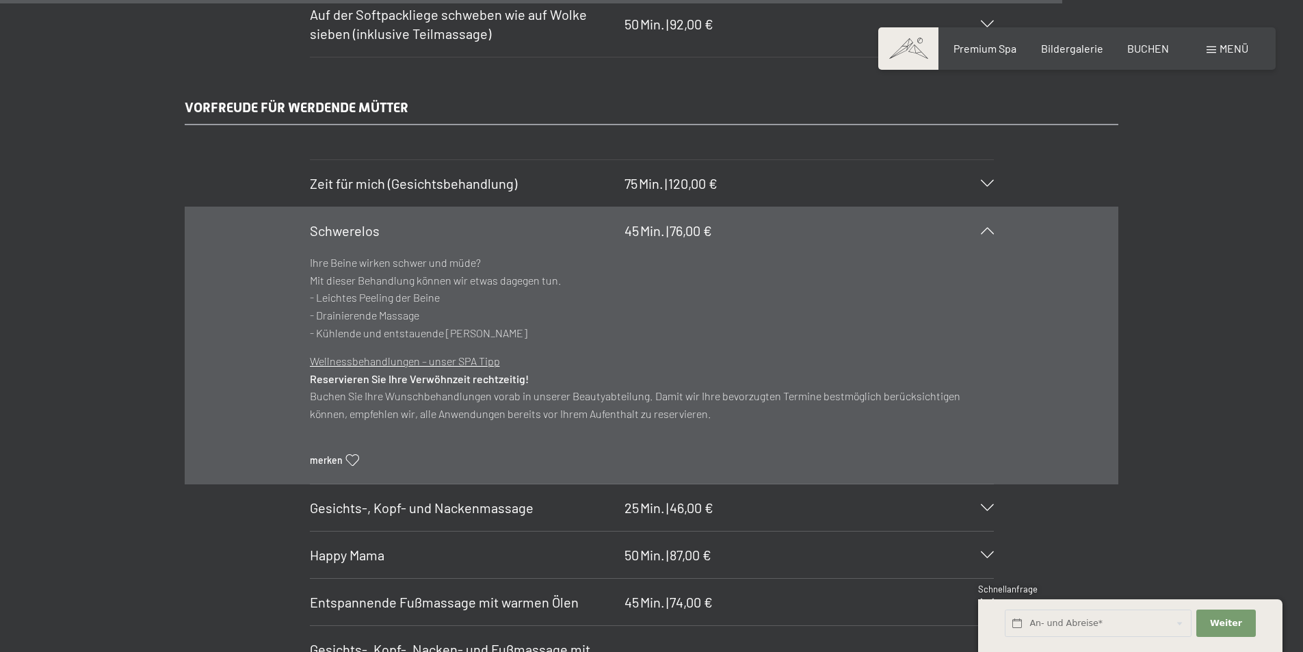
click at [986, 231] on icon at bounding box center [987, 230] width 13 height 7
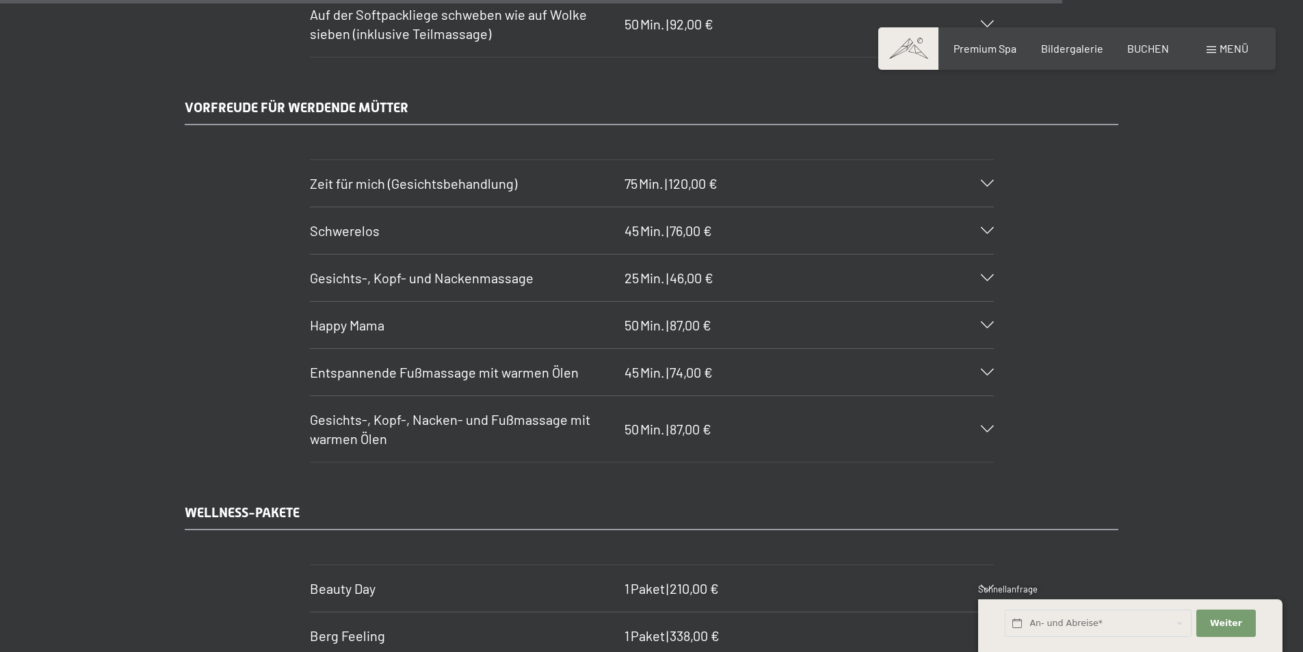
click at [982, 322] on icon at bounding box center [987, 324] width 13 height 7
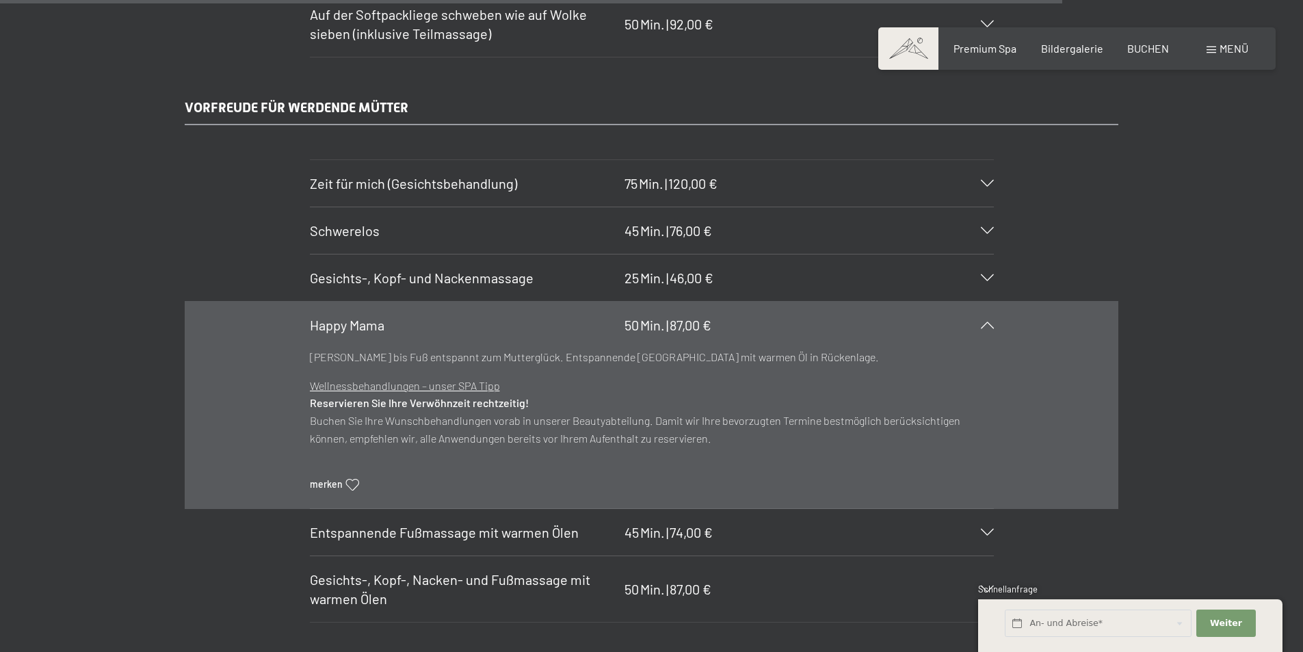
click at [991, 321] on icon at bounding box center [987, 324] width 13 height 7
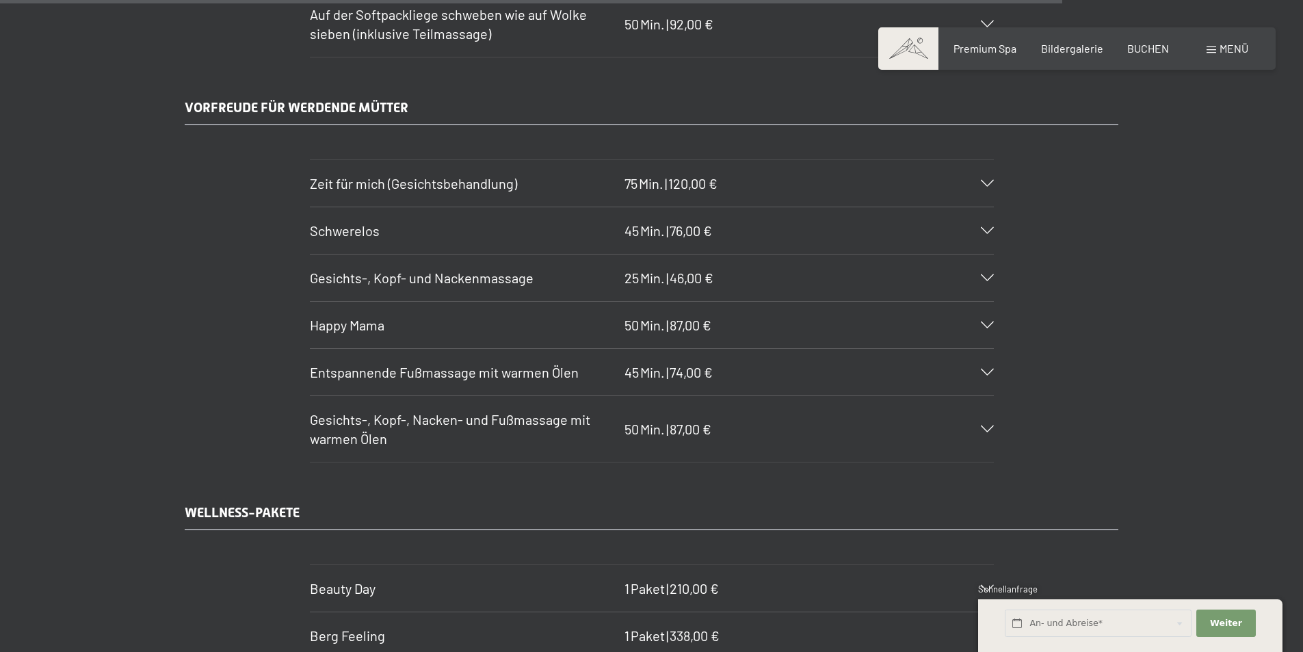
click at [985, 369] on icon at bounding box center [987, 372] width 13 height 7
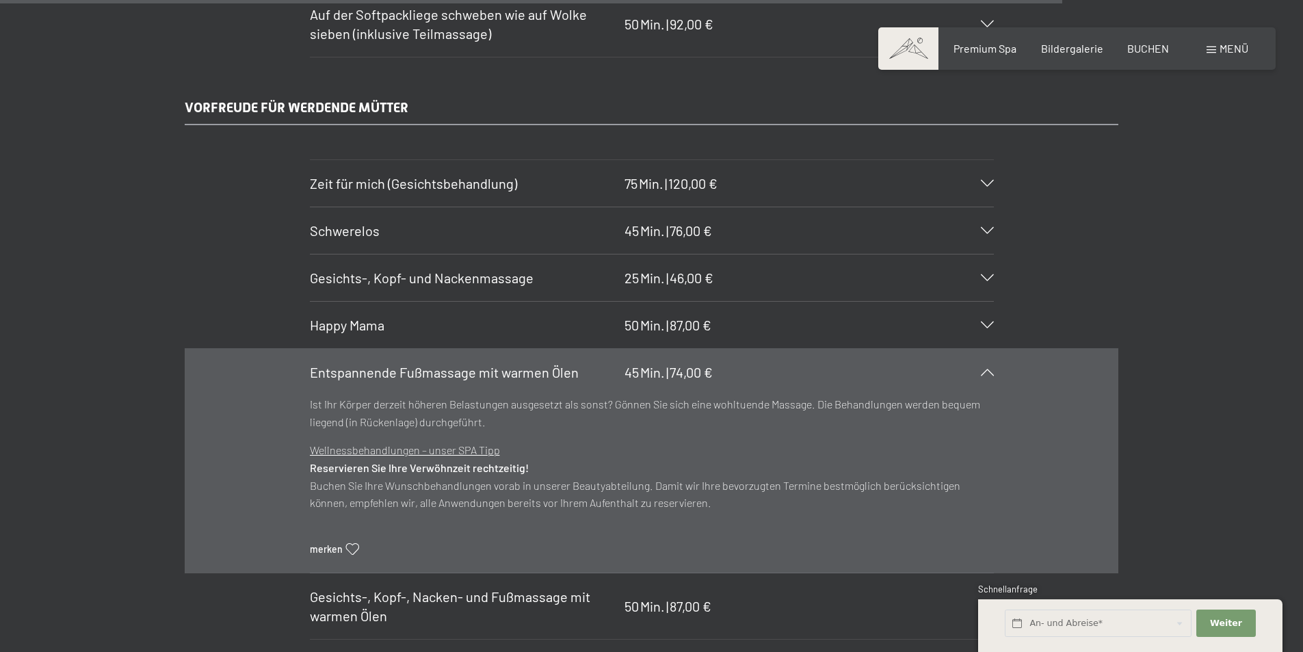
click at [985, 369] on icon at bounding box center [987, 372] width 13 height 7
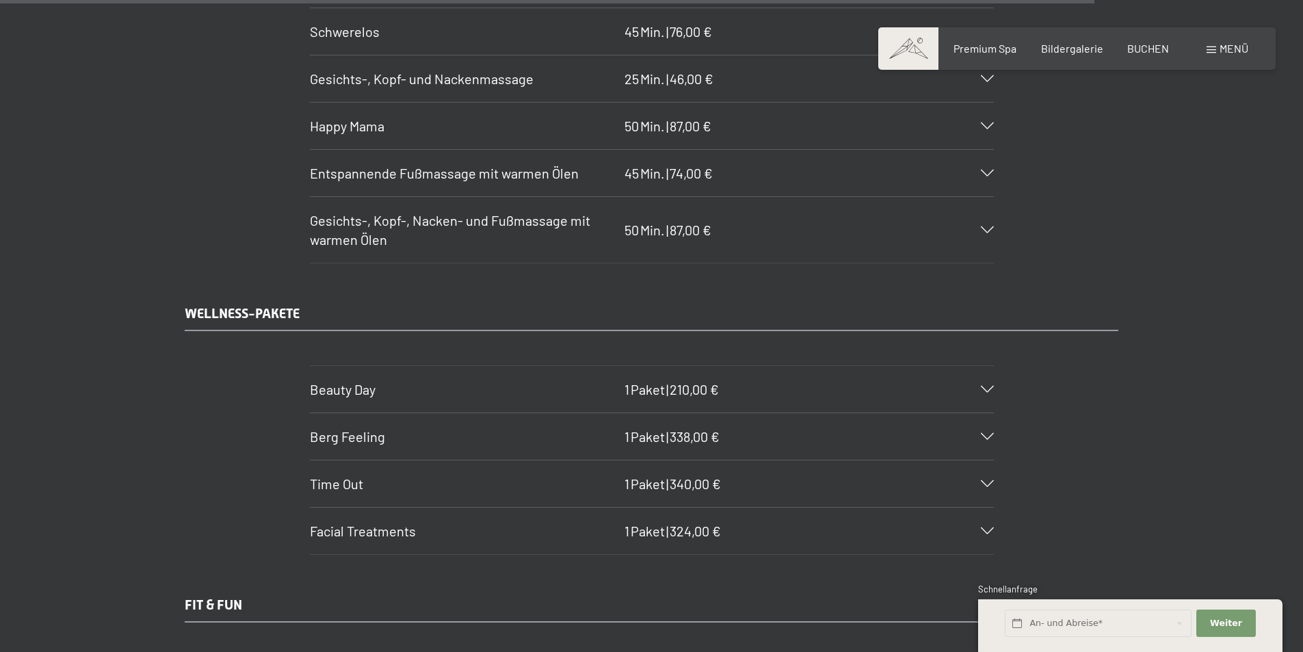
scroll to position [9165, 0]
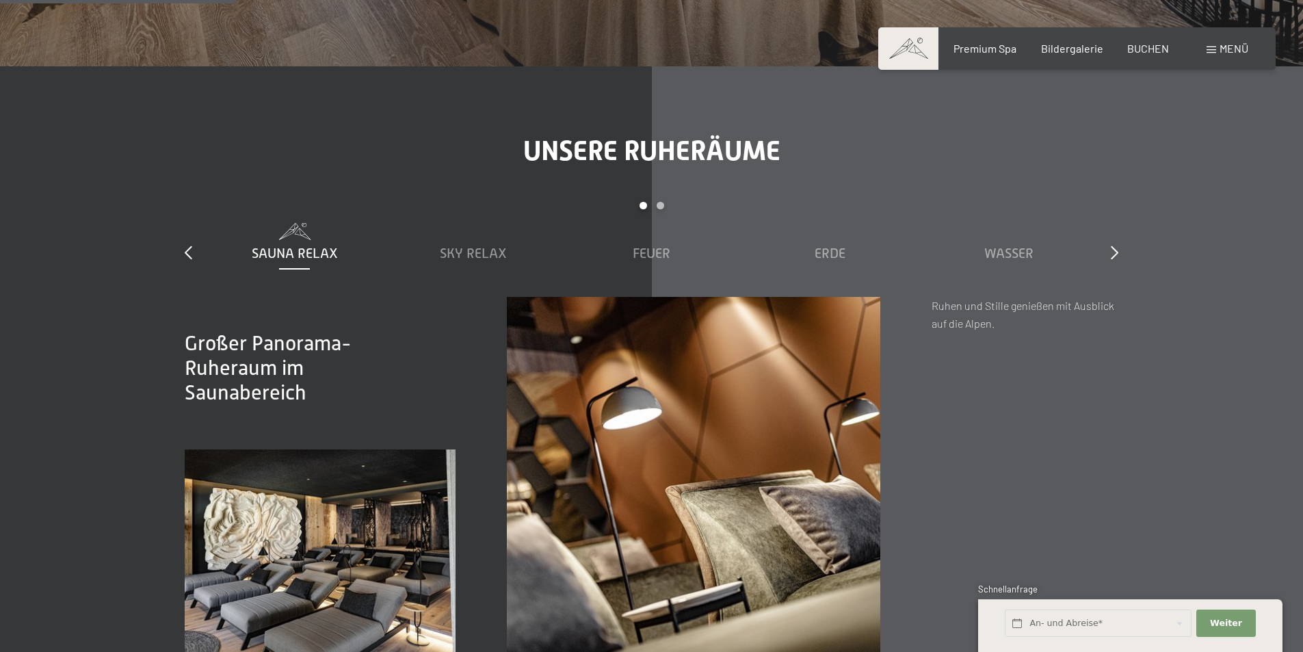
scroll to position [1642, 0]
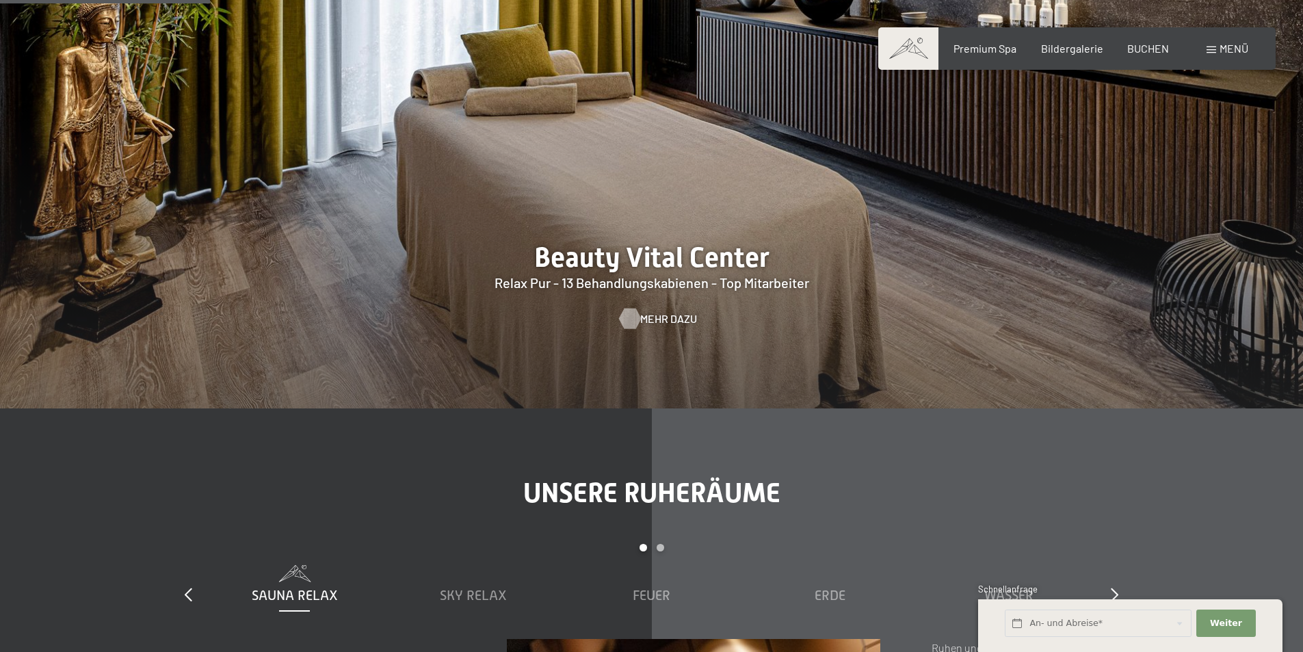
click at [661, 317] on span "Mehr dazu" at bounding box center [668, 318] width 57 height 15
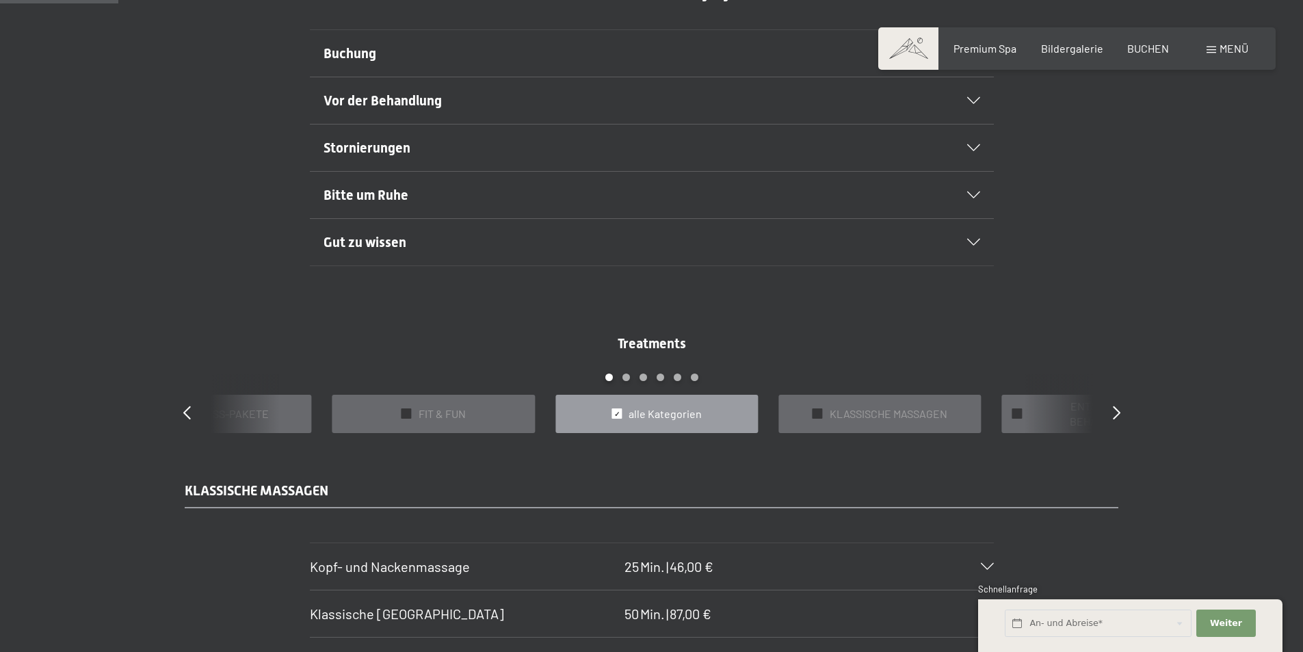
scroll to position [1026, 0]
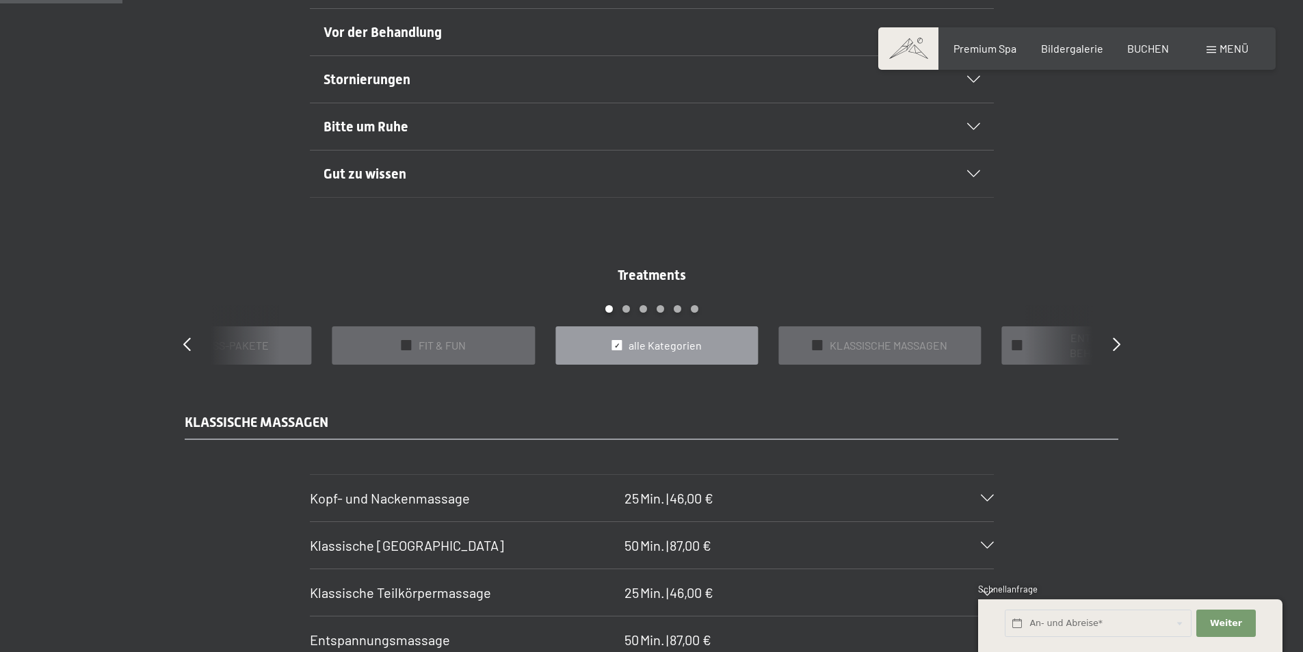
click at [648, 341] on span "alle Kategorien" at bounding box center [665, 345] width 73 height 15
click at [1114, 343] on icon at bounding box center [1117, 344] width 8 height 14
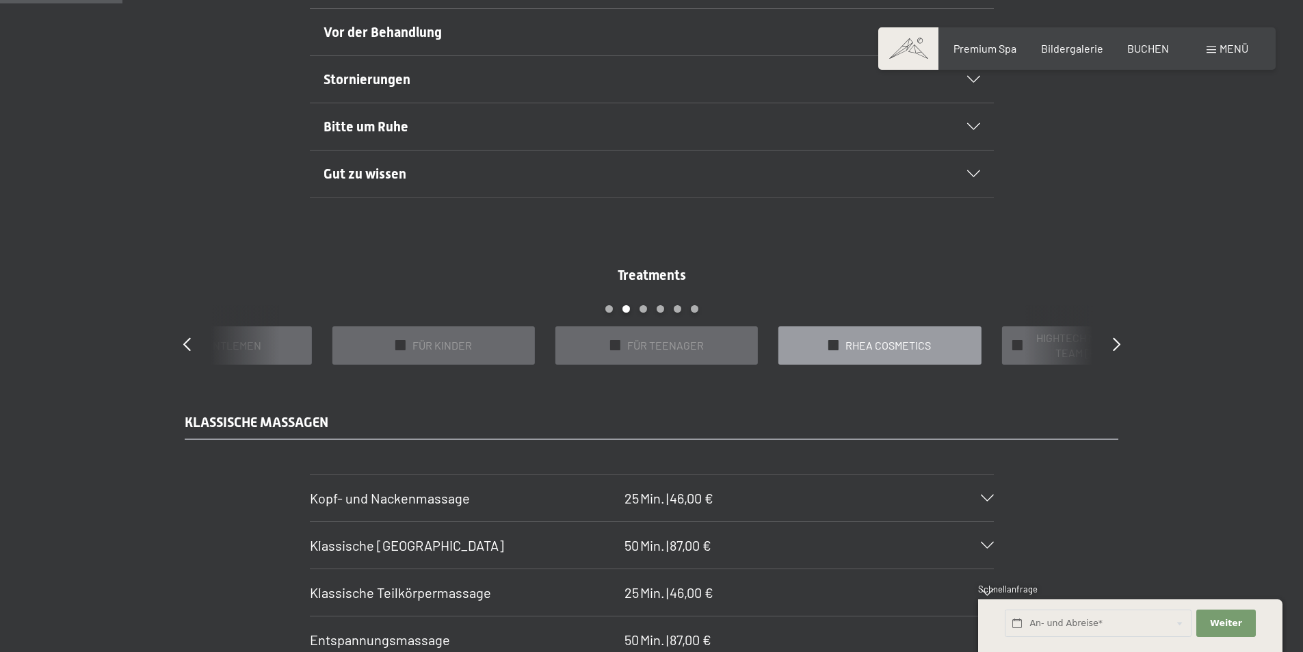
click at [948, 352] on div "✓ RHEA COSMETICS" at bounding box center [879, 345] width 202 height 39
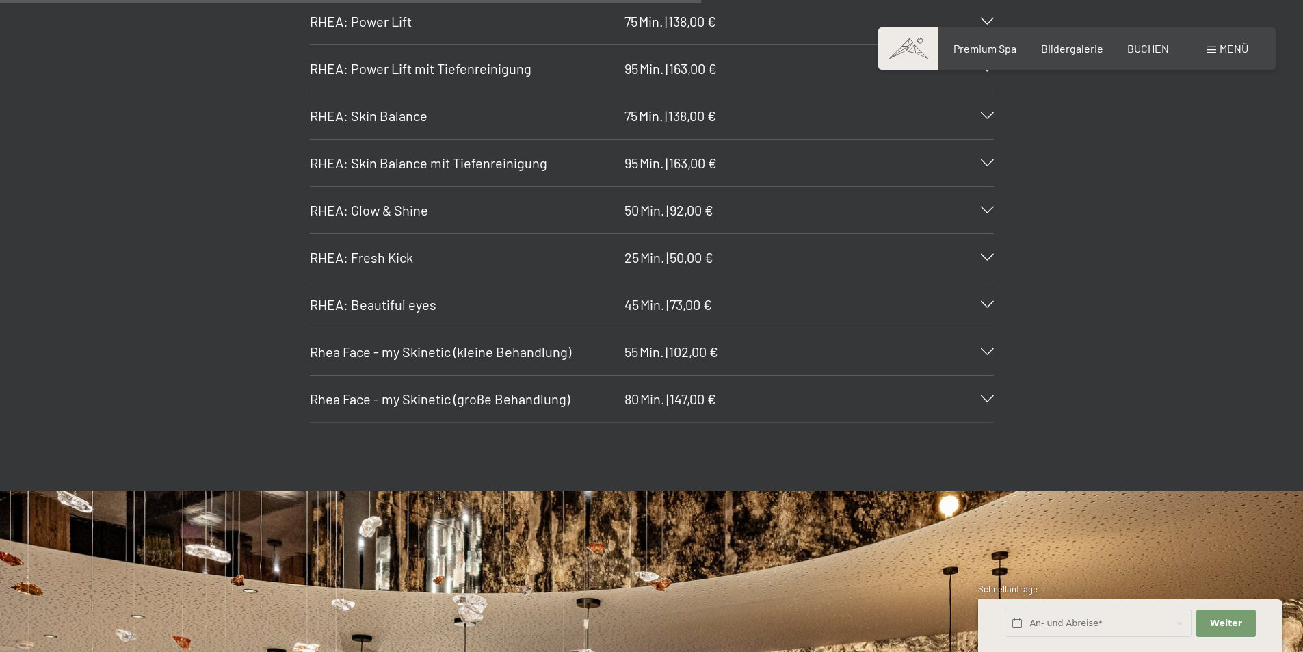
scroll to position [1710, 0]
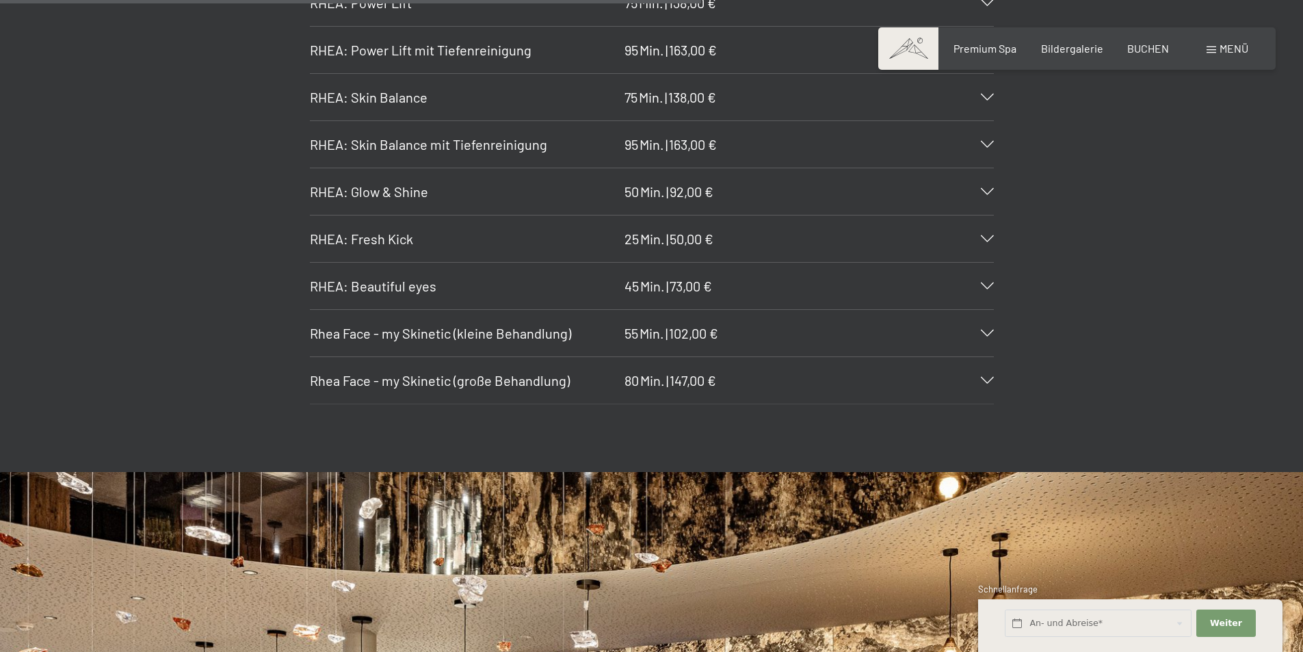
click at [986, 281] on div "[PERSON_NAME]: Beautiful eyes 45 Min. | 73,00 €" at bounding box center [652, 286] width 684 height 47
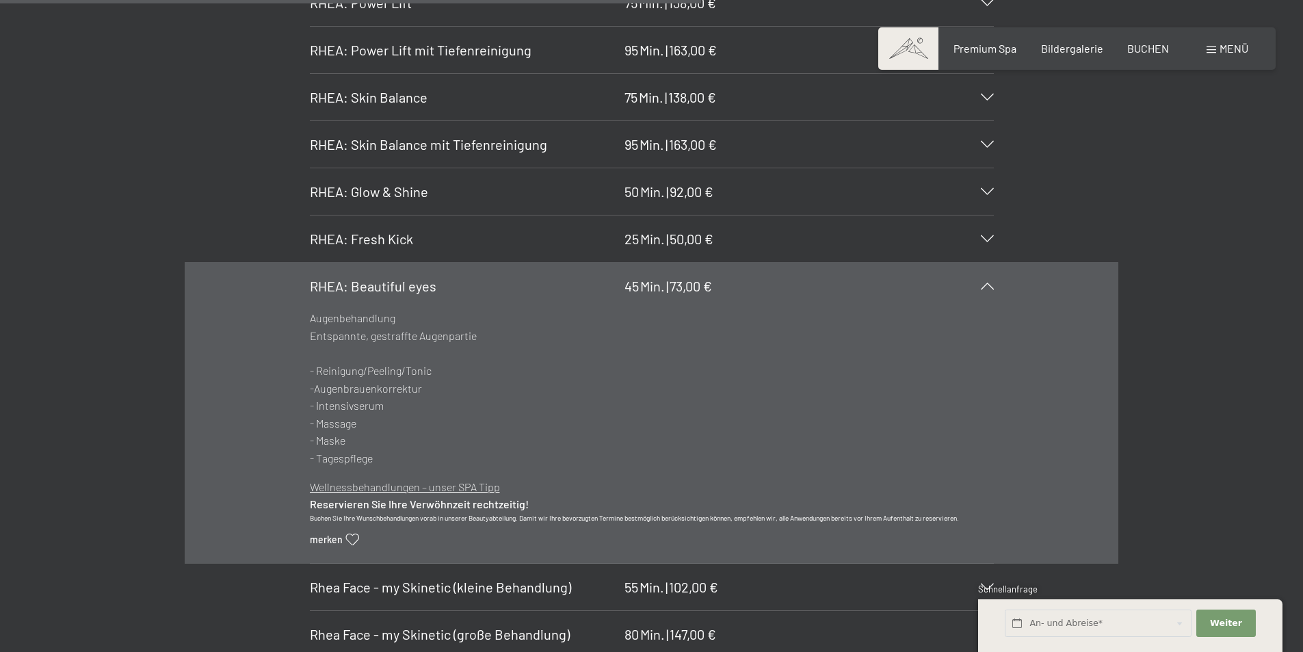
click at [984, 281] on div "[PERSON_NAME]: Beautiful eyes 45 Min. | 73,00 €" at bounding box center [652, 286] width 684 height 47
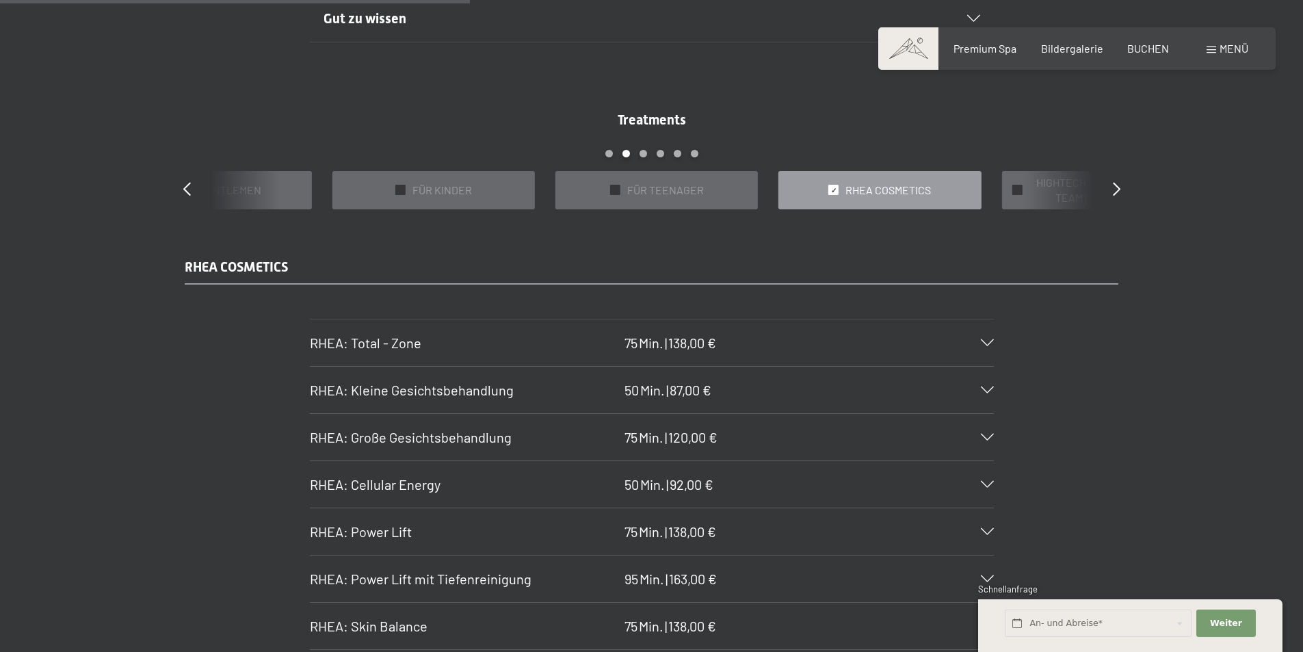
scroll to position [1094, 0]
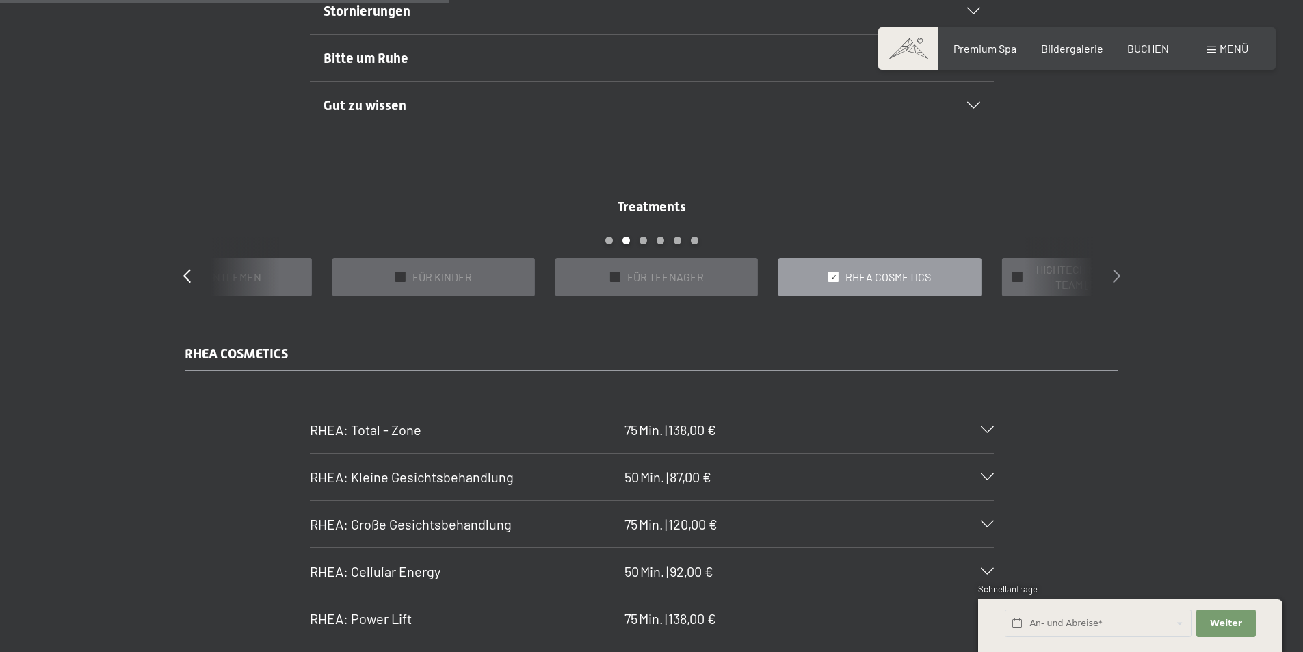
click at [1113, 275] on icon at bounding box center [1117, 276] width 8 height 14
click at [907, 281] on span "SPA BASIC" at bounding box center [888, 276] width 50 height 15
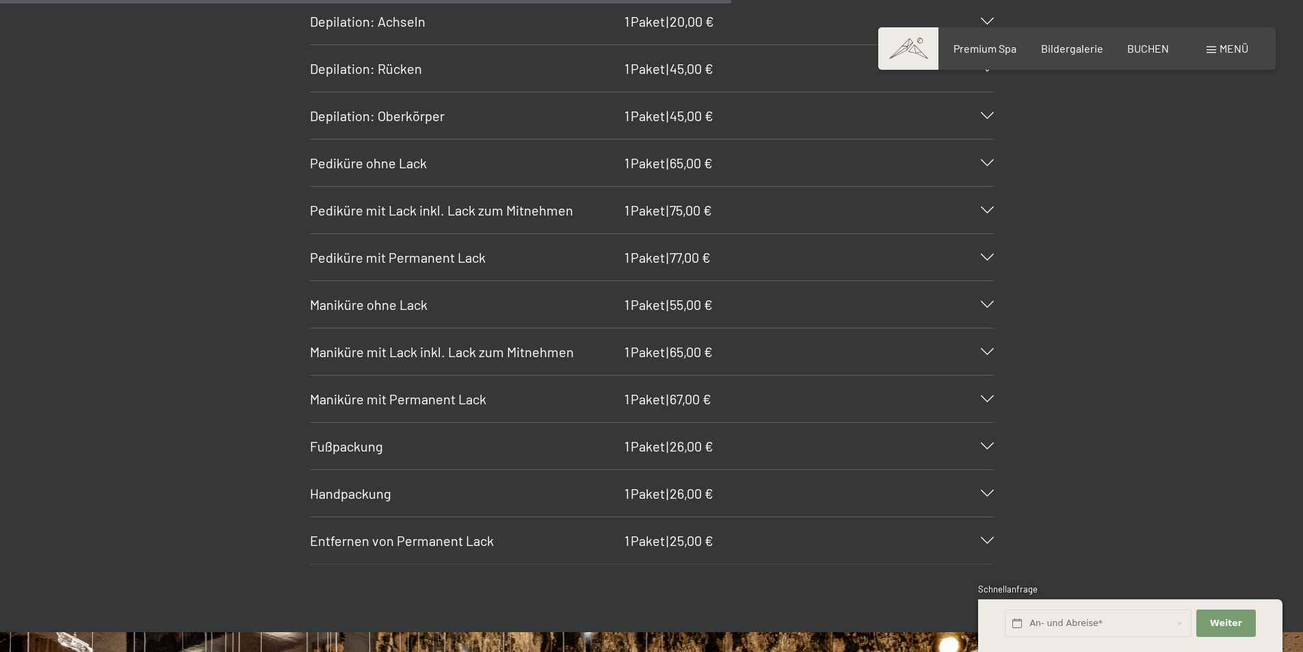
scroll to position [2052, 0]
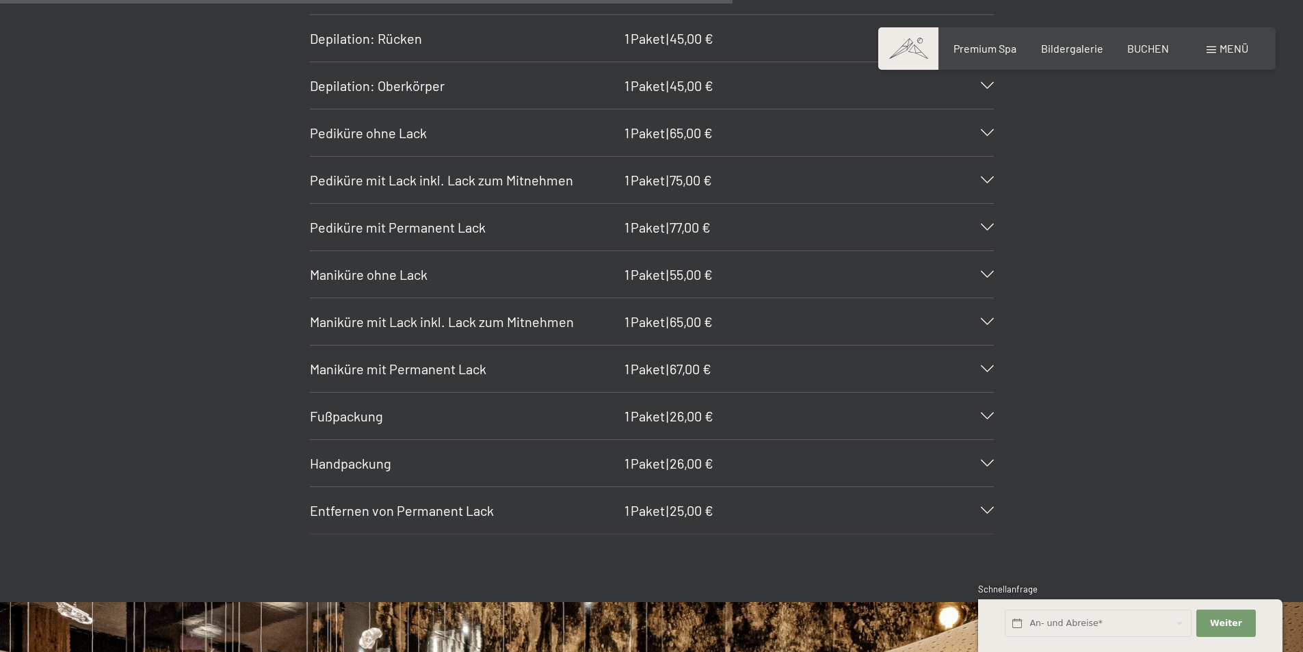
click at [986, 510] on icon at bounding box center [987, 510] width 13 height 7
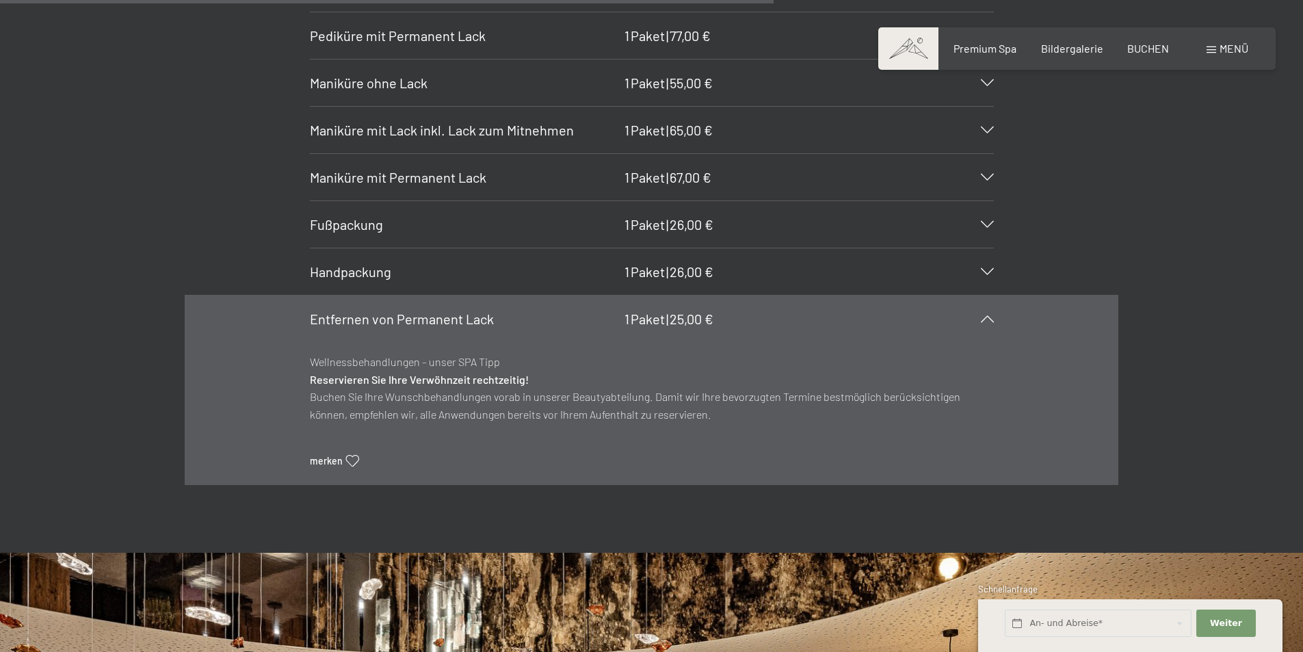
scroll to position [2257, 0]
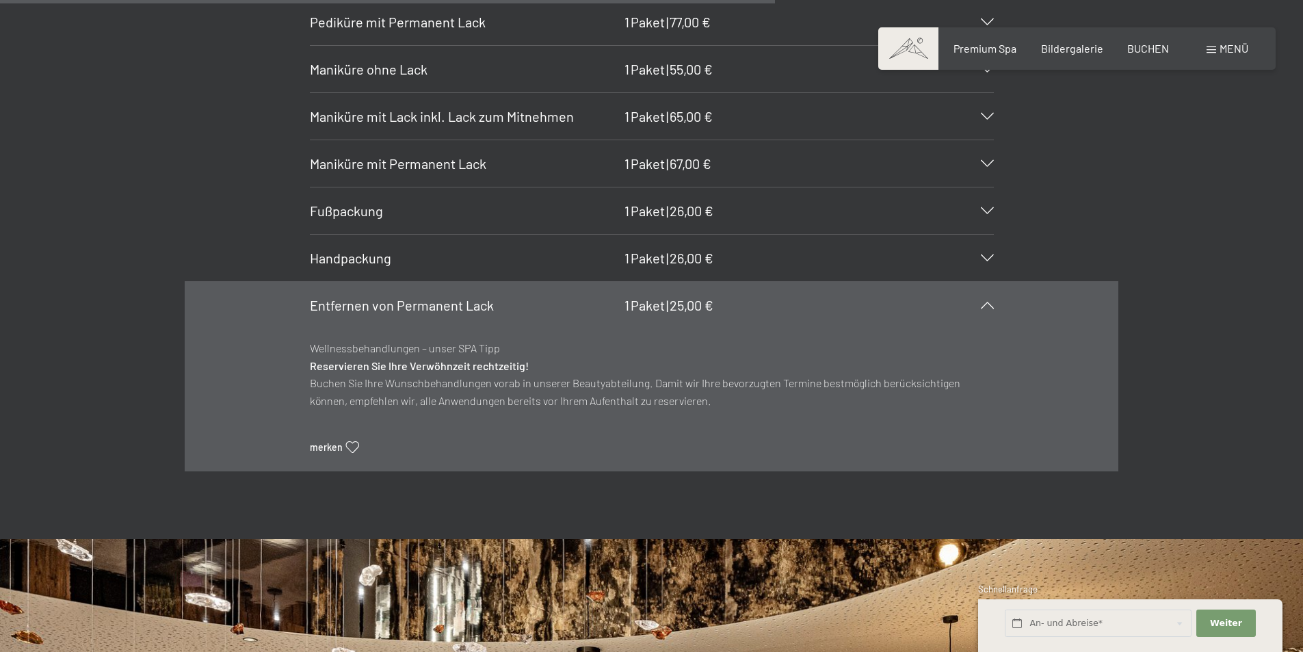
click at [464, 306] on span "Entfernen von Permanent Lack" at bounding box center [402, 305] width 184 height 16
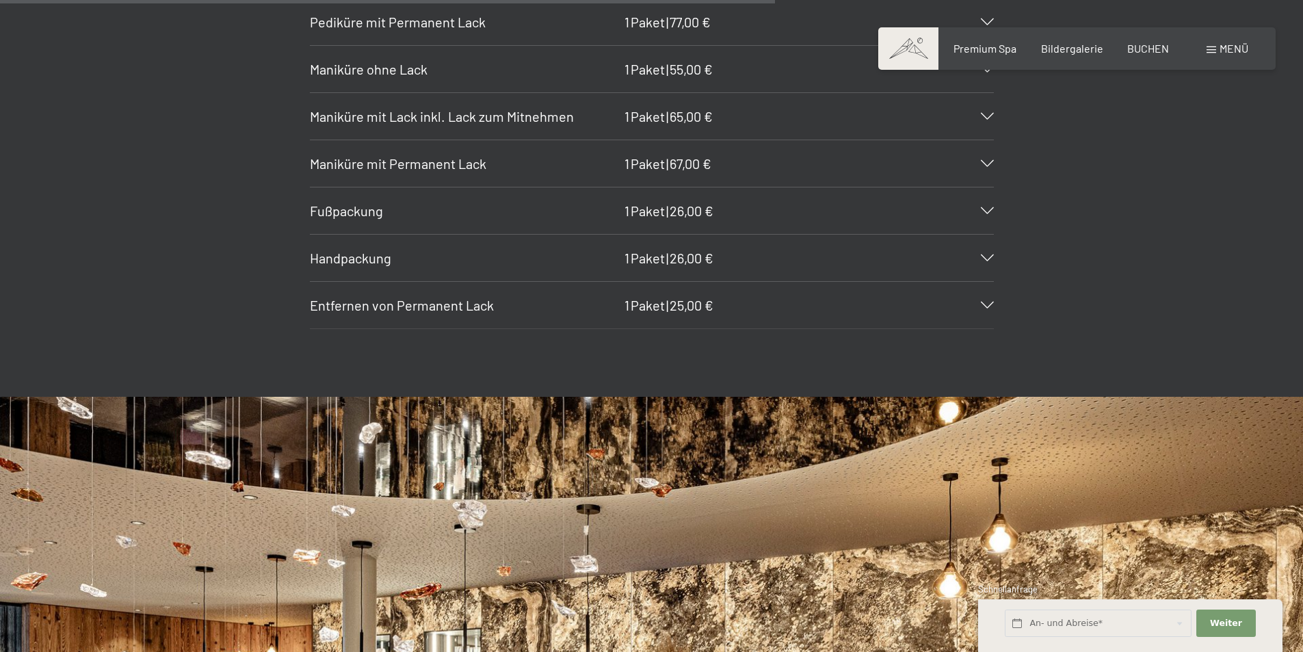
click at [464, 306] on span "Entfernen von Permanent Lack" at bounding box center [402, 305] width 184 height 16
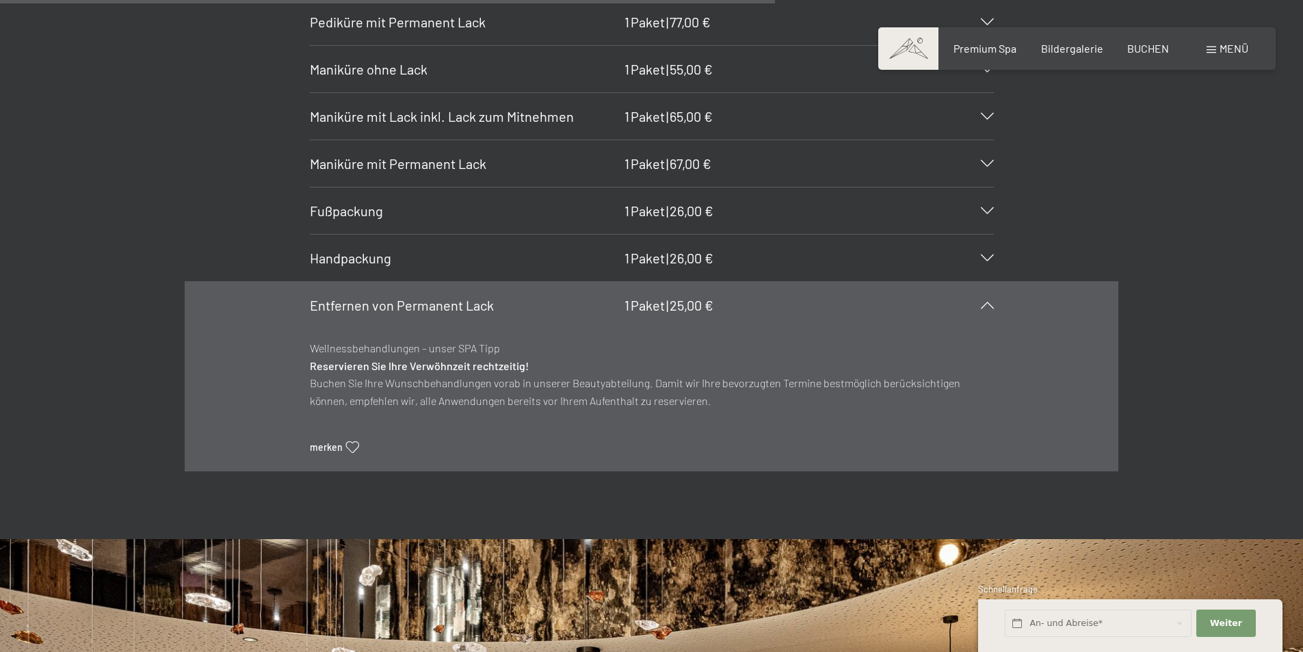
click at [464, 306] on span "Entfernen von Permanent Lack" at bounding box center [402, 305] width 184 height 16
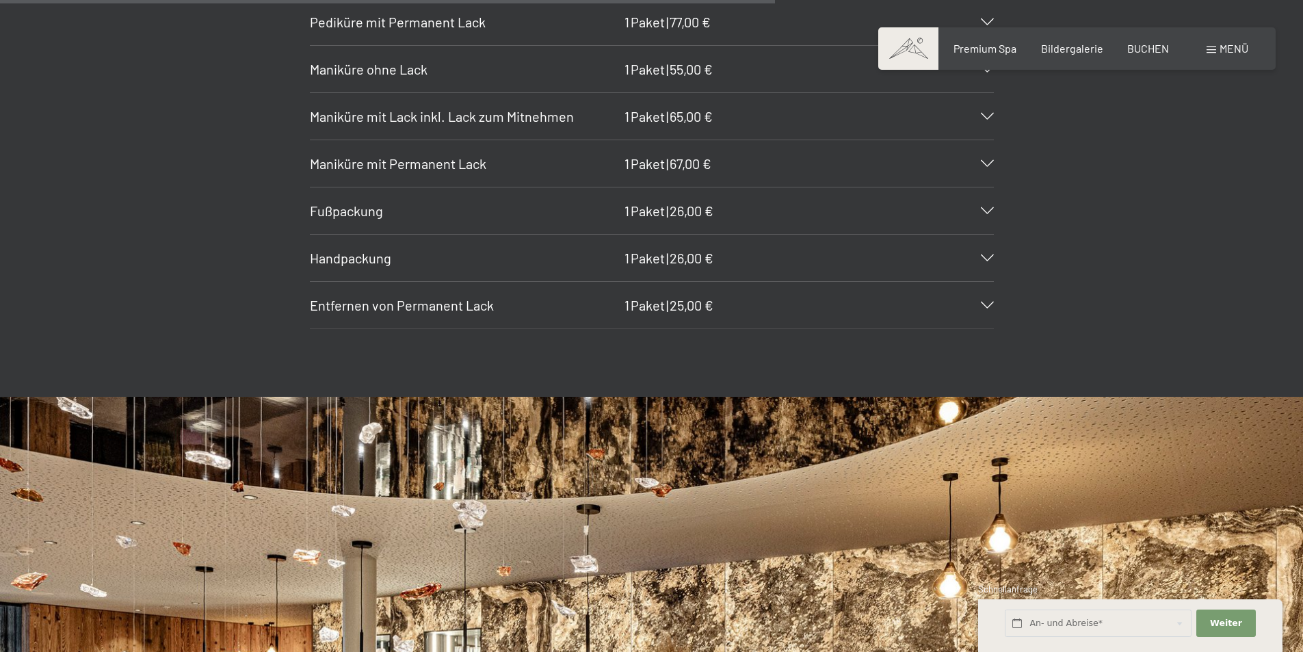
click at [982, 250] on div "Handpackung 1 Paket | 26,00 €" at bounding box center [652, 258] width 684 height 47
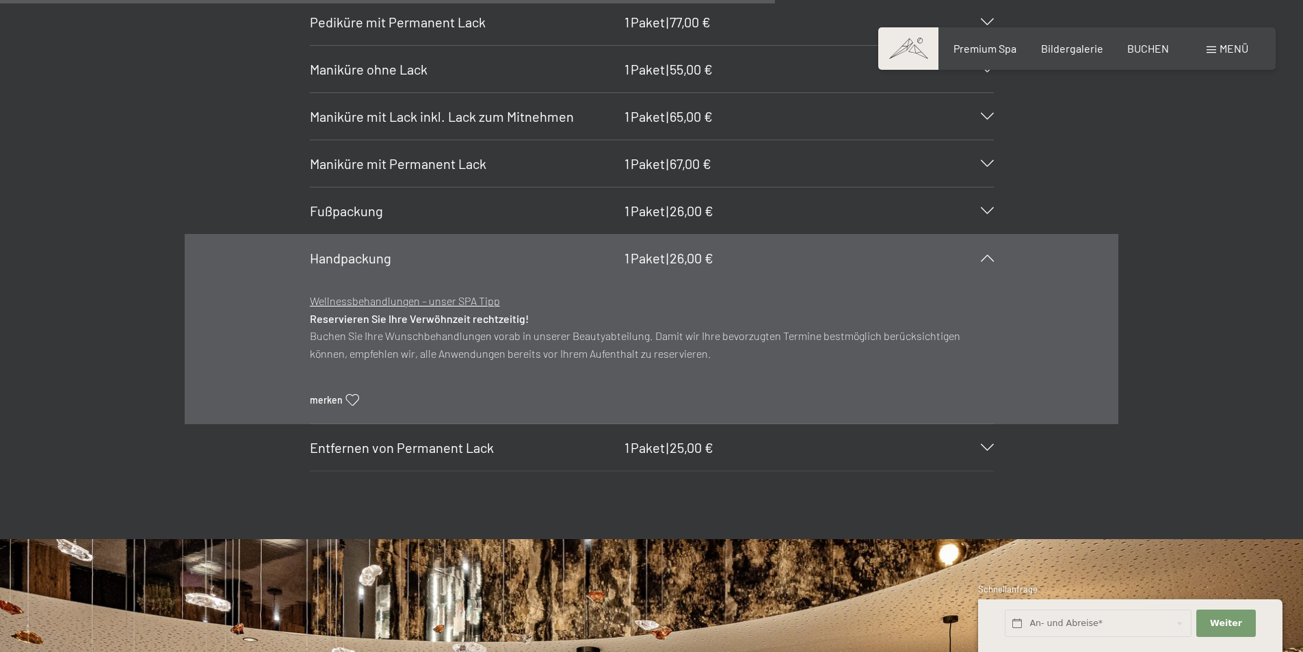
click at [982, 249] on div "Handpackung 1 Paket | 26,00 €" at bounding box center [652, 258] width 684 height 47
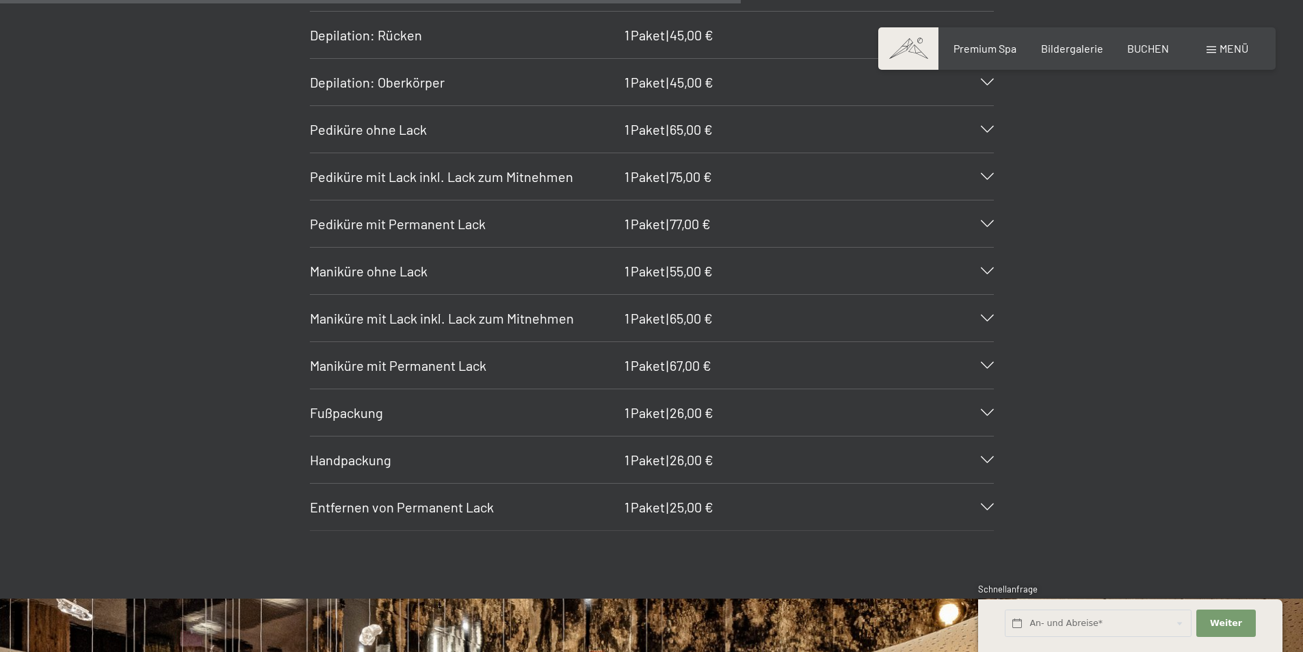
scroll to position [2052, 0]
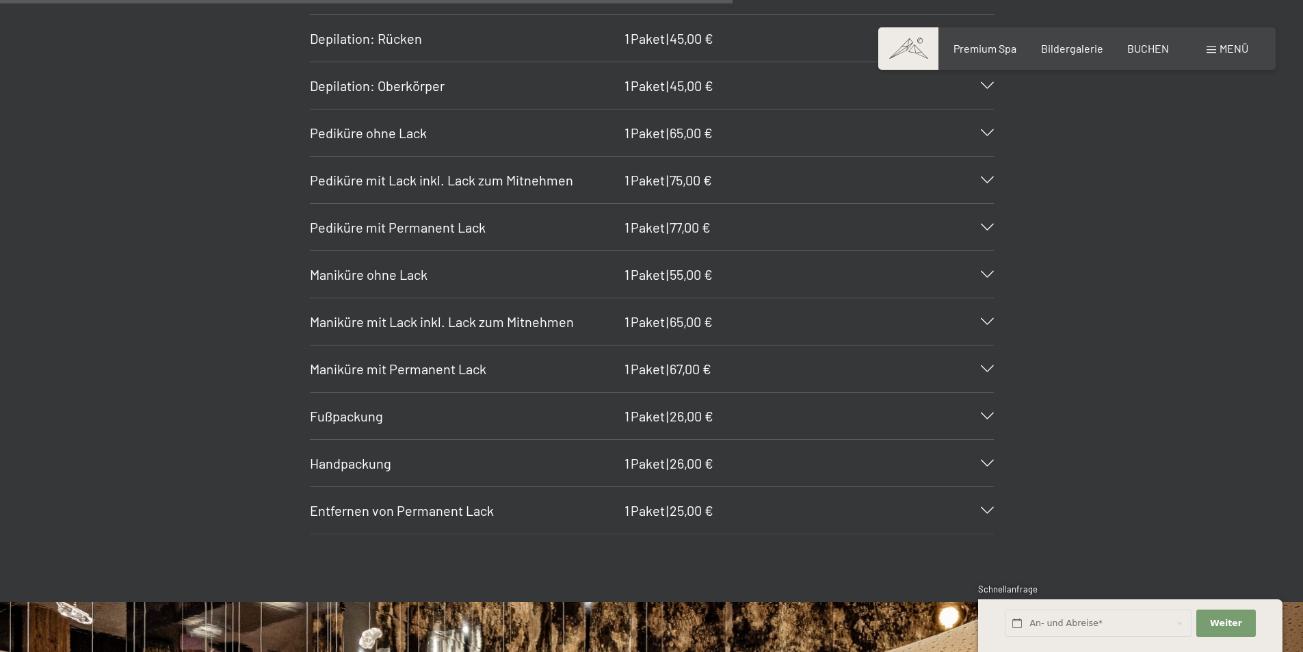
click at [981, 368] on icon at bounding box center [987, 368] width 13 height 7
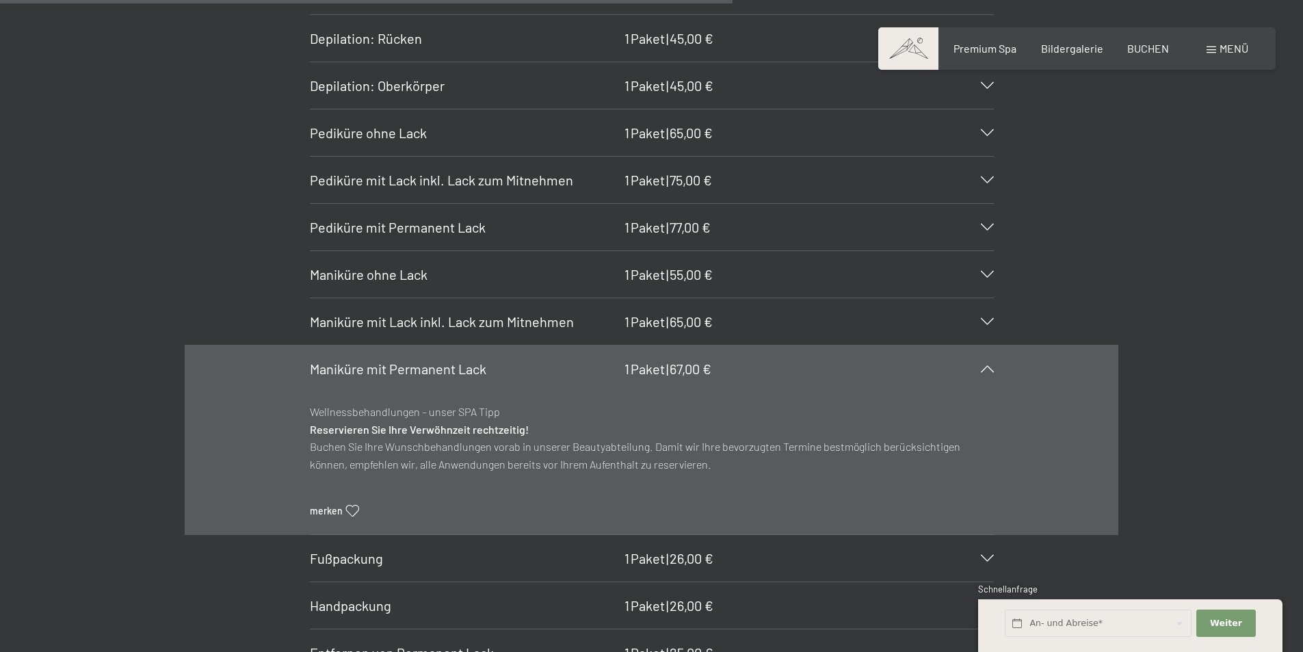
click at [981, 368] on icon at bounding box center [987, 368] width 13 height 7
